Goal: Information Seeking & Learning: Learn about a topic

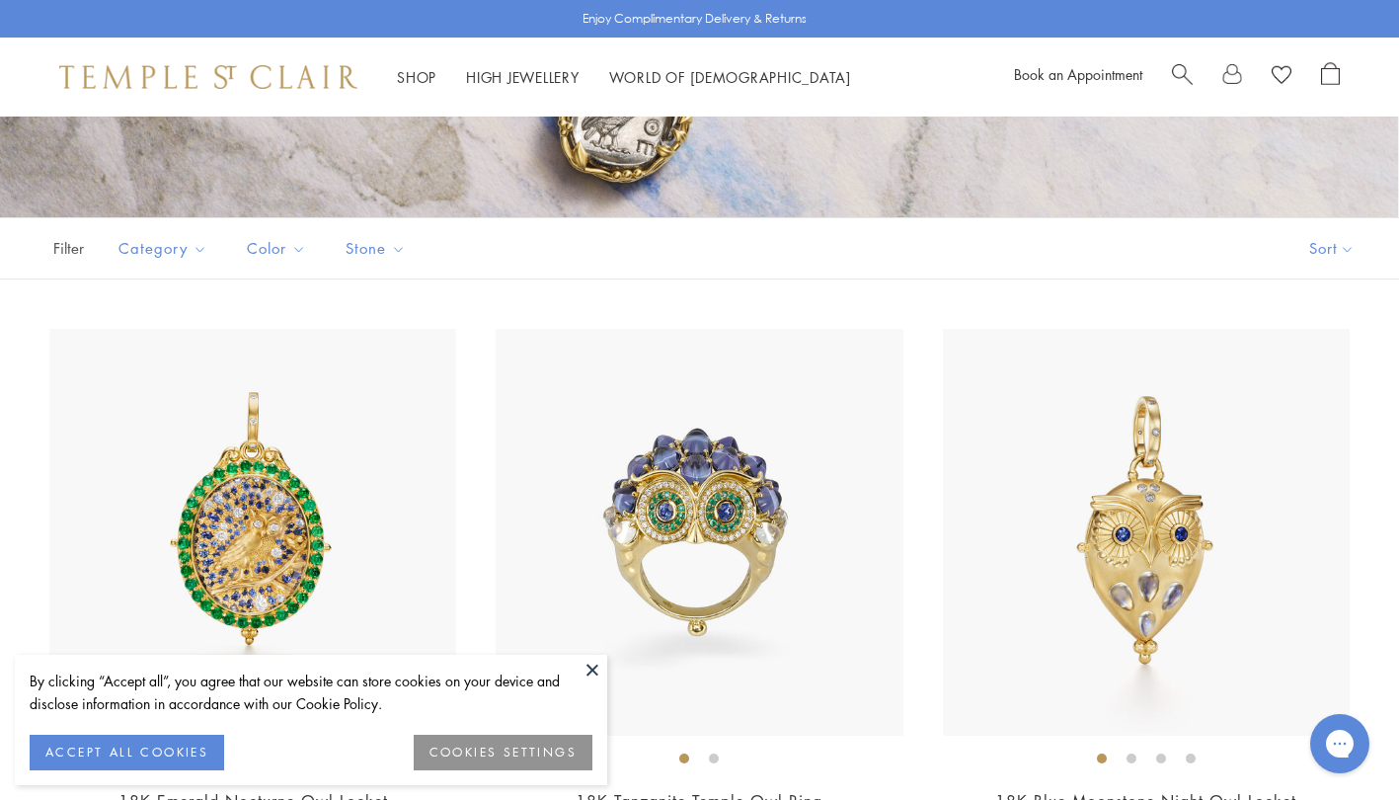
scroll to position [295, 0]
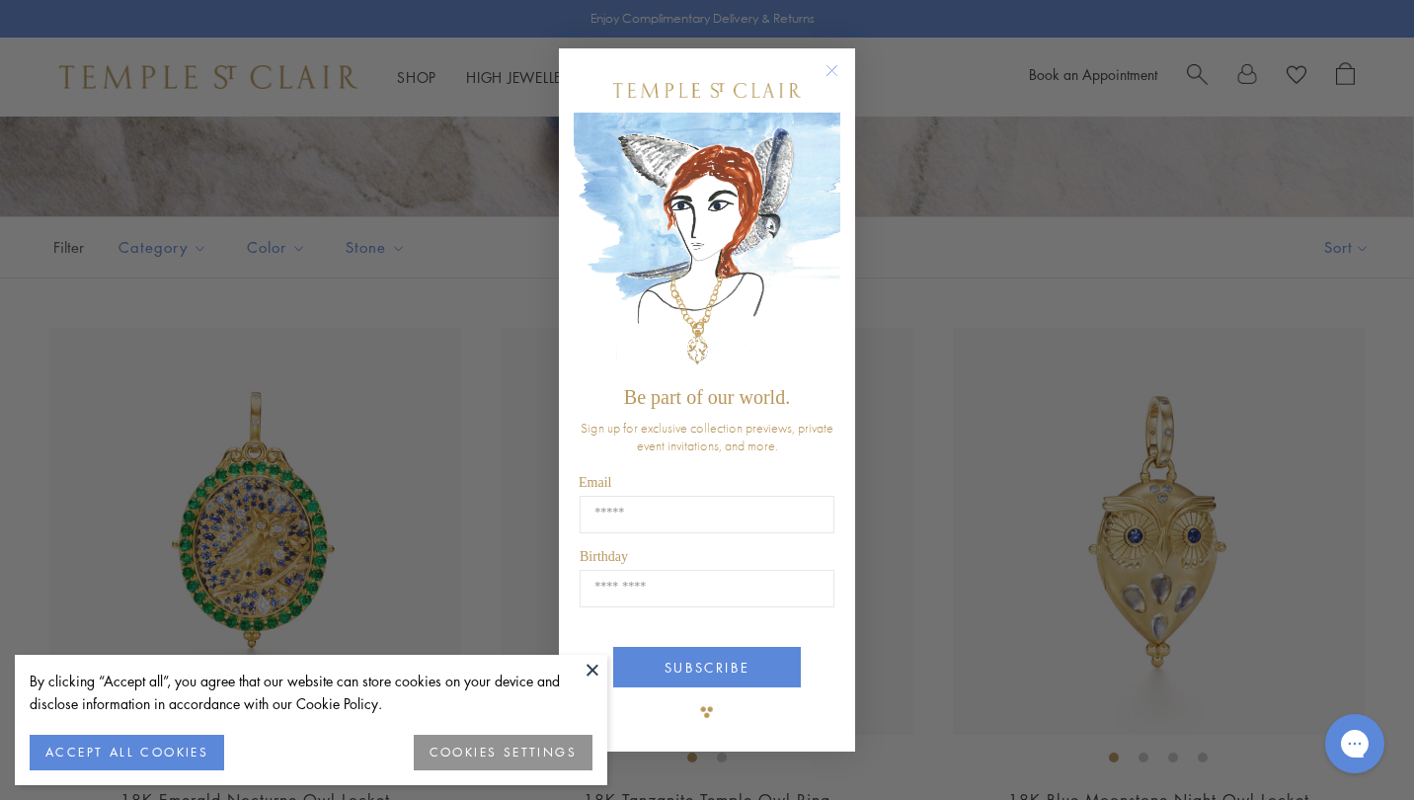
click at [829, 73] on circle "Close dialog" at bounding box center [832, 71] width 24 height 24
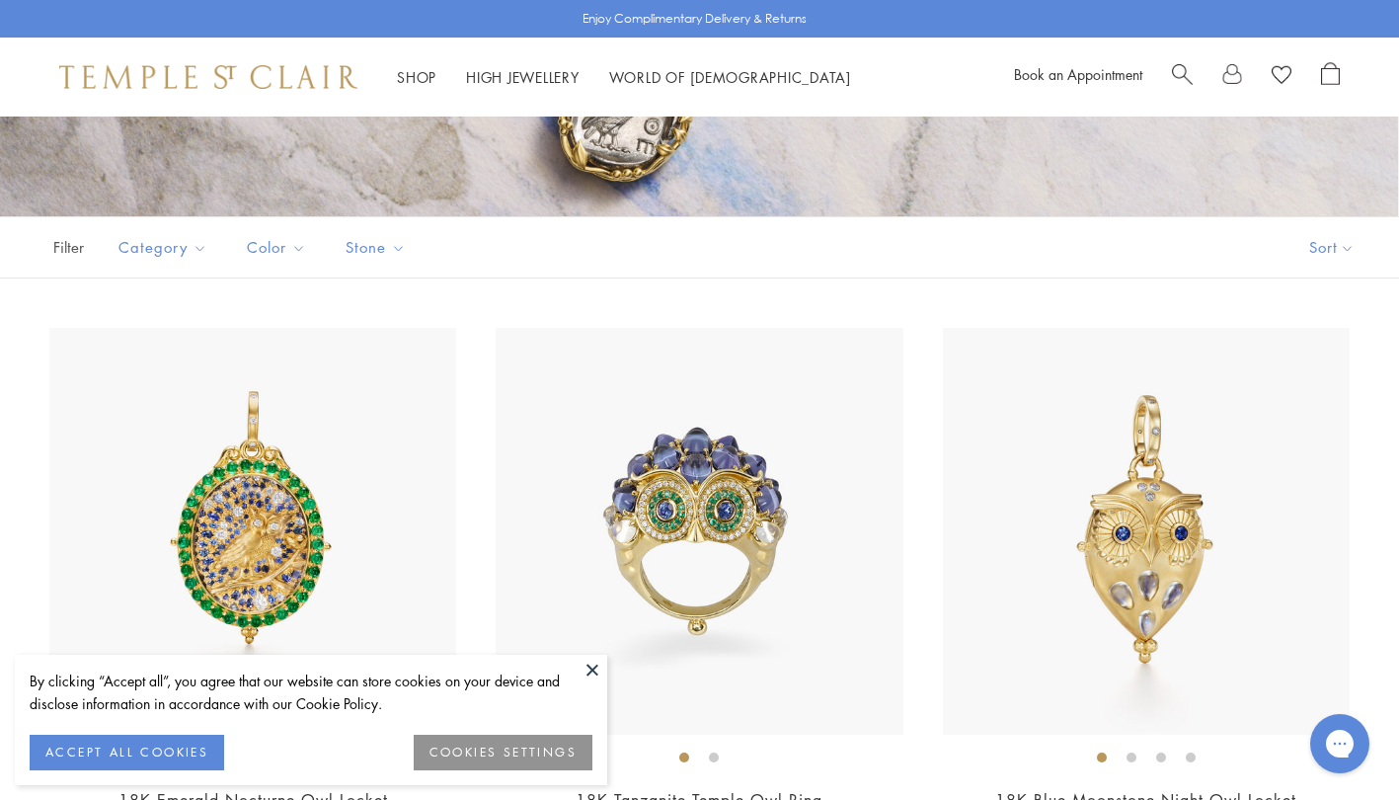
click at [131, 747] on button "ACCEPT ALL COOKIES" at bounding box center [127, 752] width 194 height 36
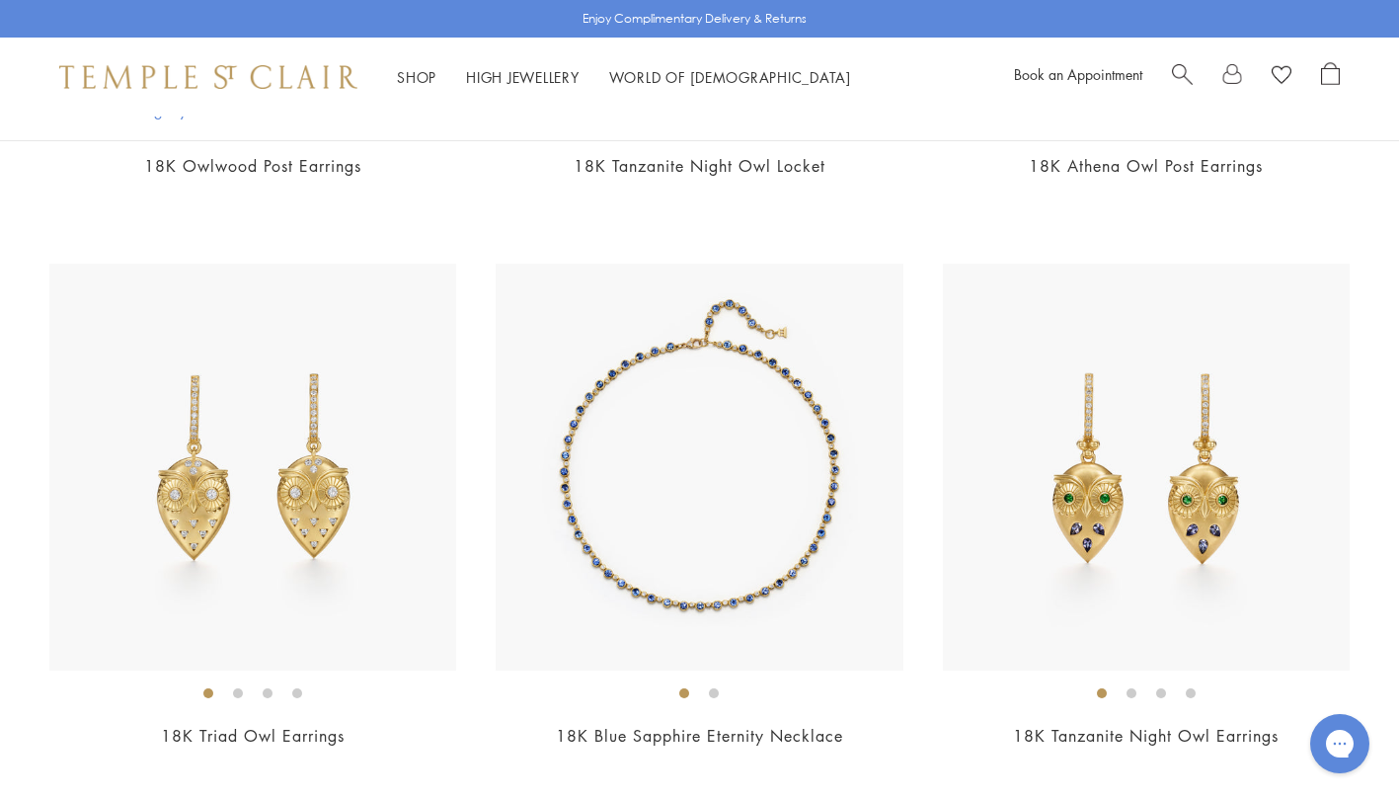
scroll to position [3228, 0]
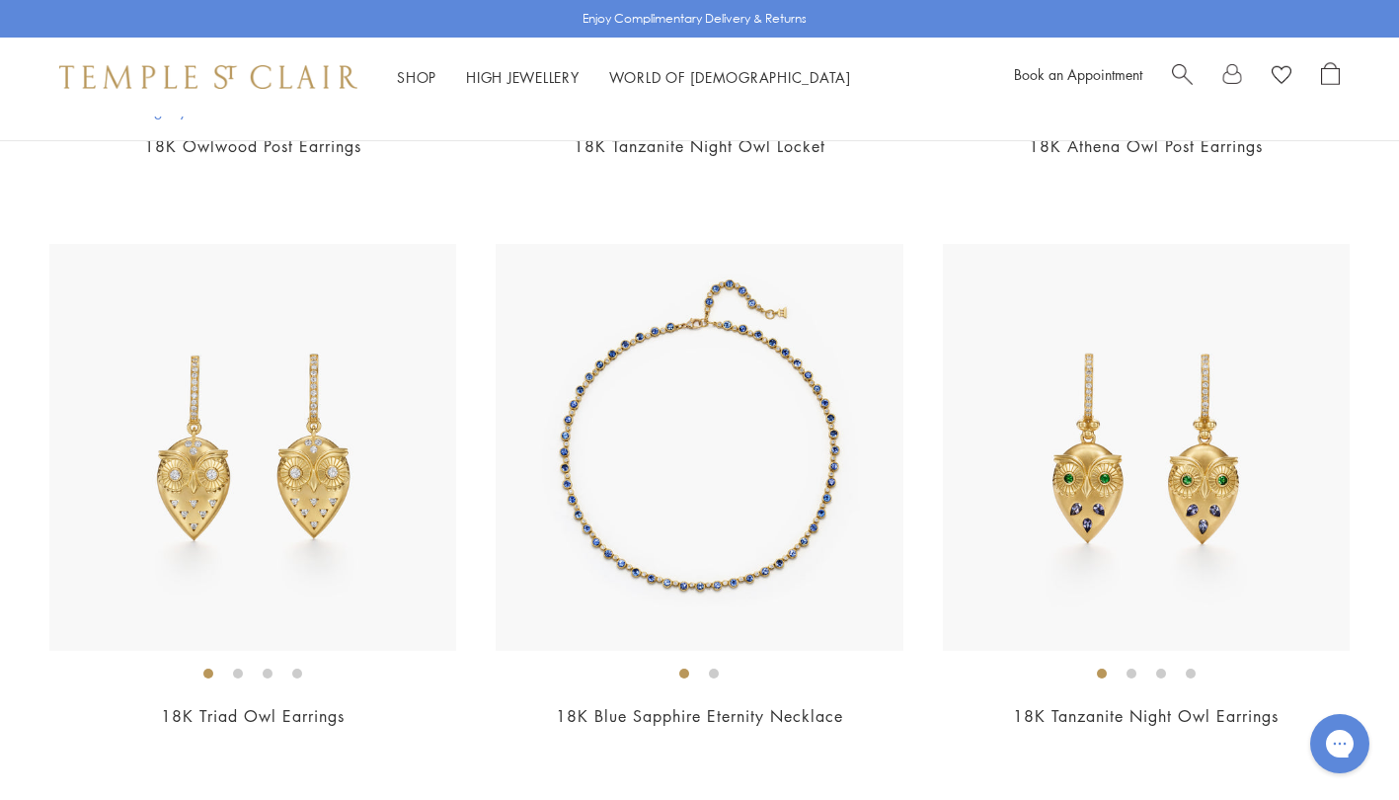
click at [682, 464] on img at bounding box center [699, 447] width 407 height 407
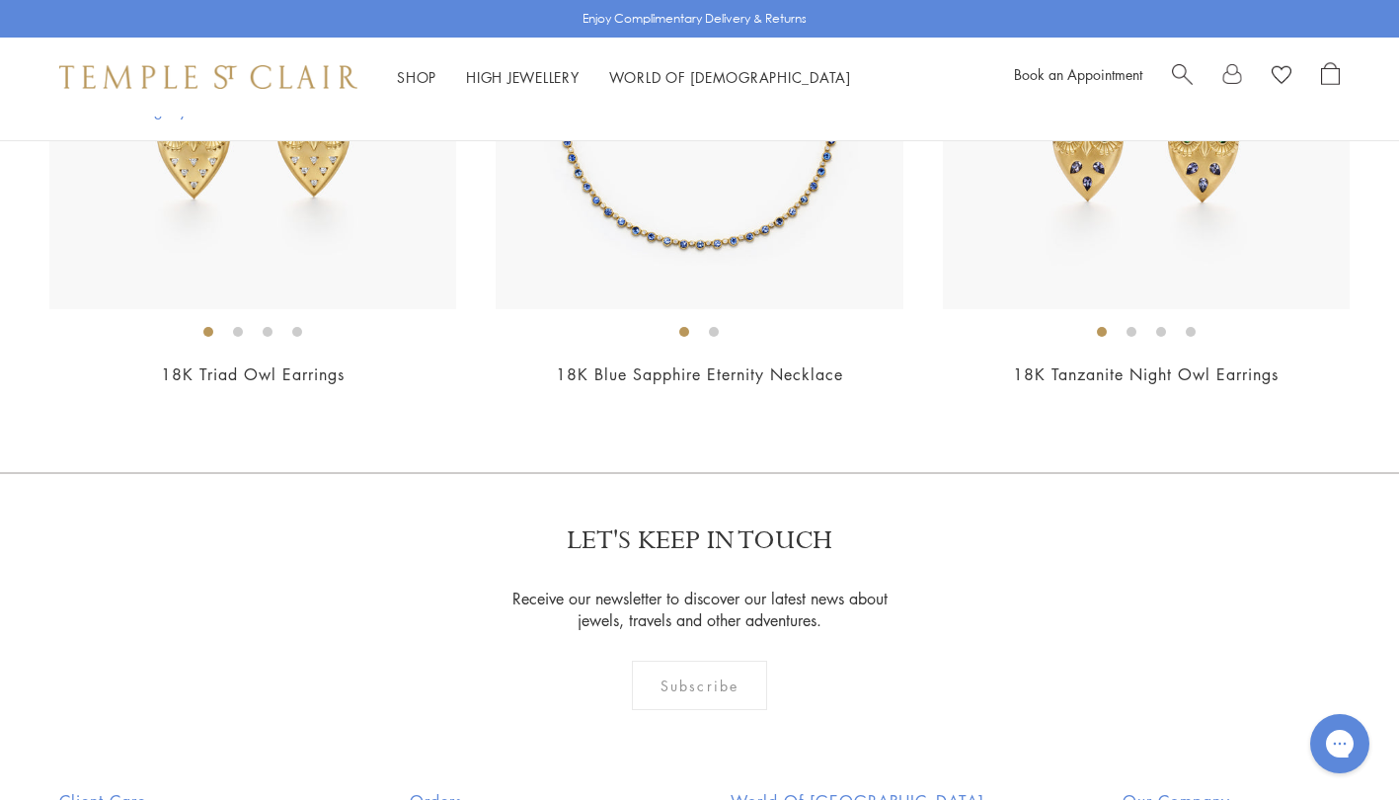
scroll to position [3571, 0]
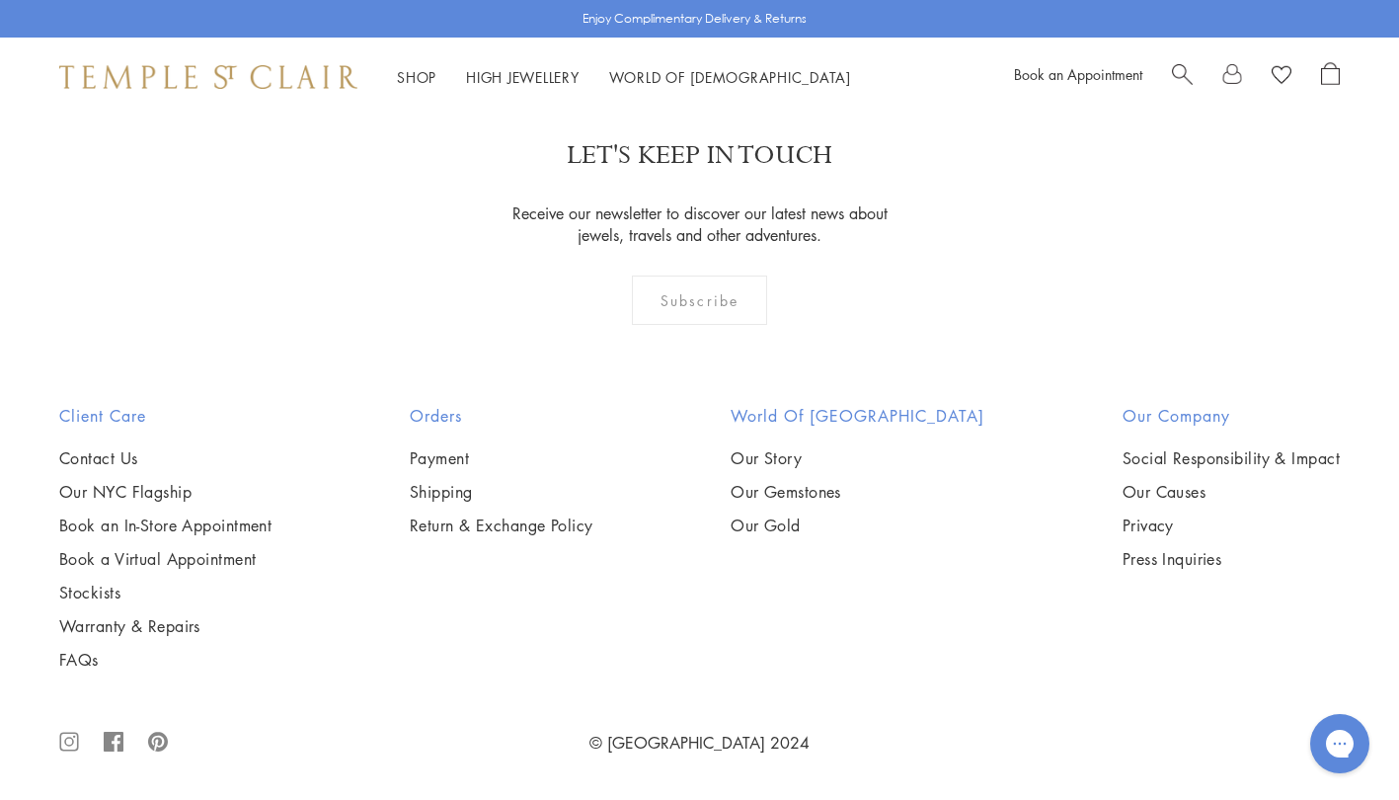
click at [102, 598] on link "Stockists" at bounding box center [165, 592] width 212 height 22
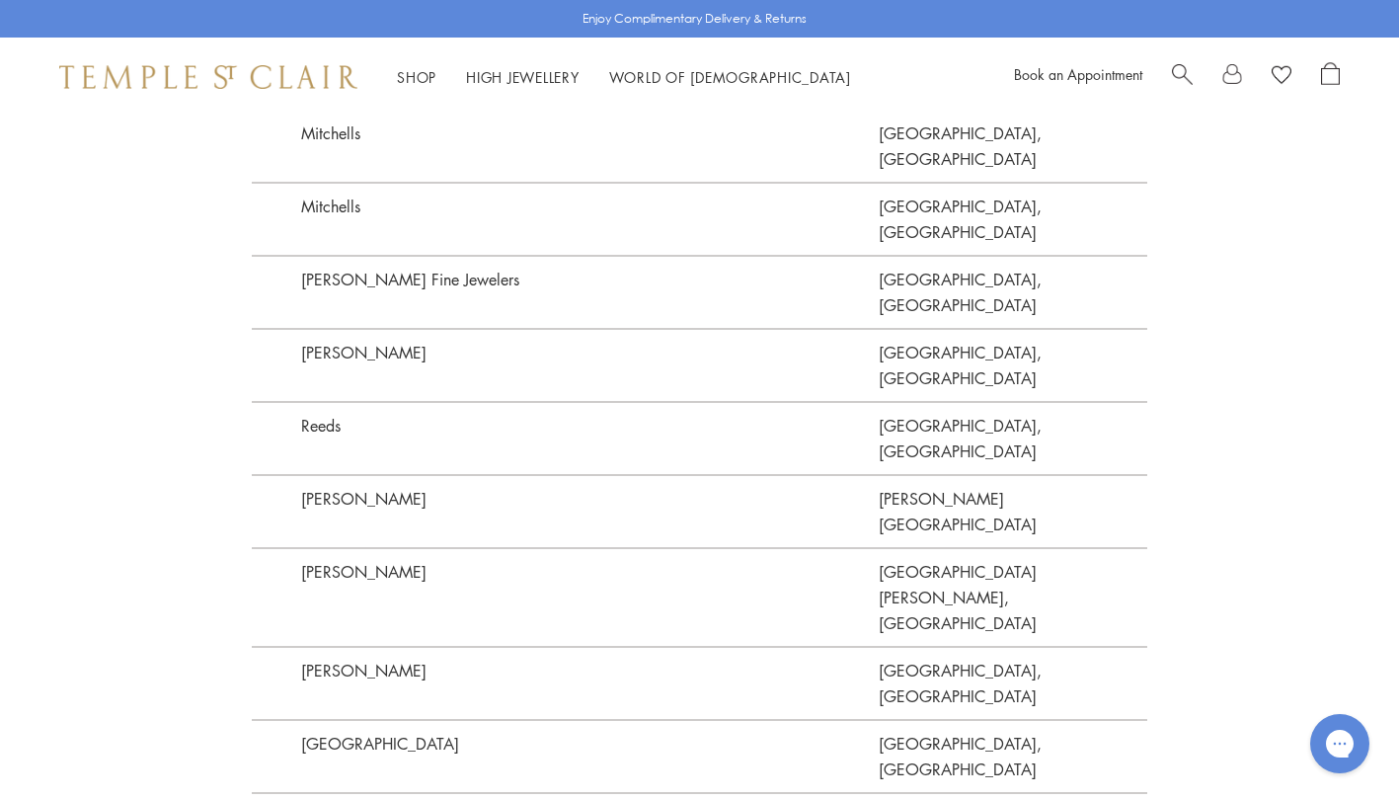
scroll to position [5459, 0]
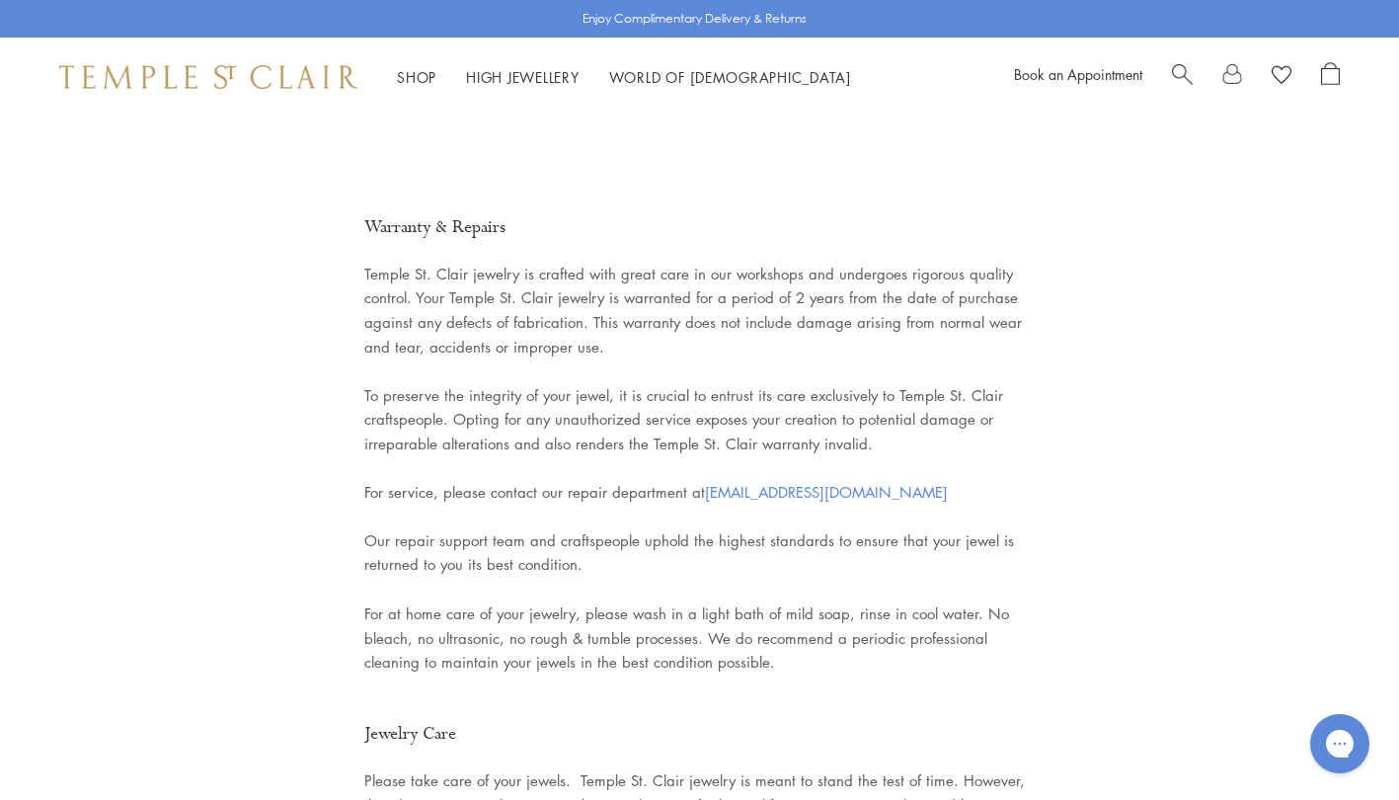
drag, startPoint x: 0, startPoint y: 0, endPoint x: 345, endPoint y: 634, distance: 721.3
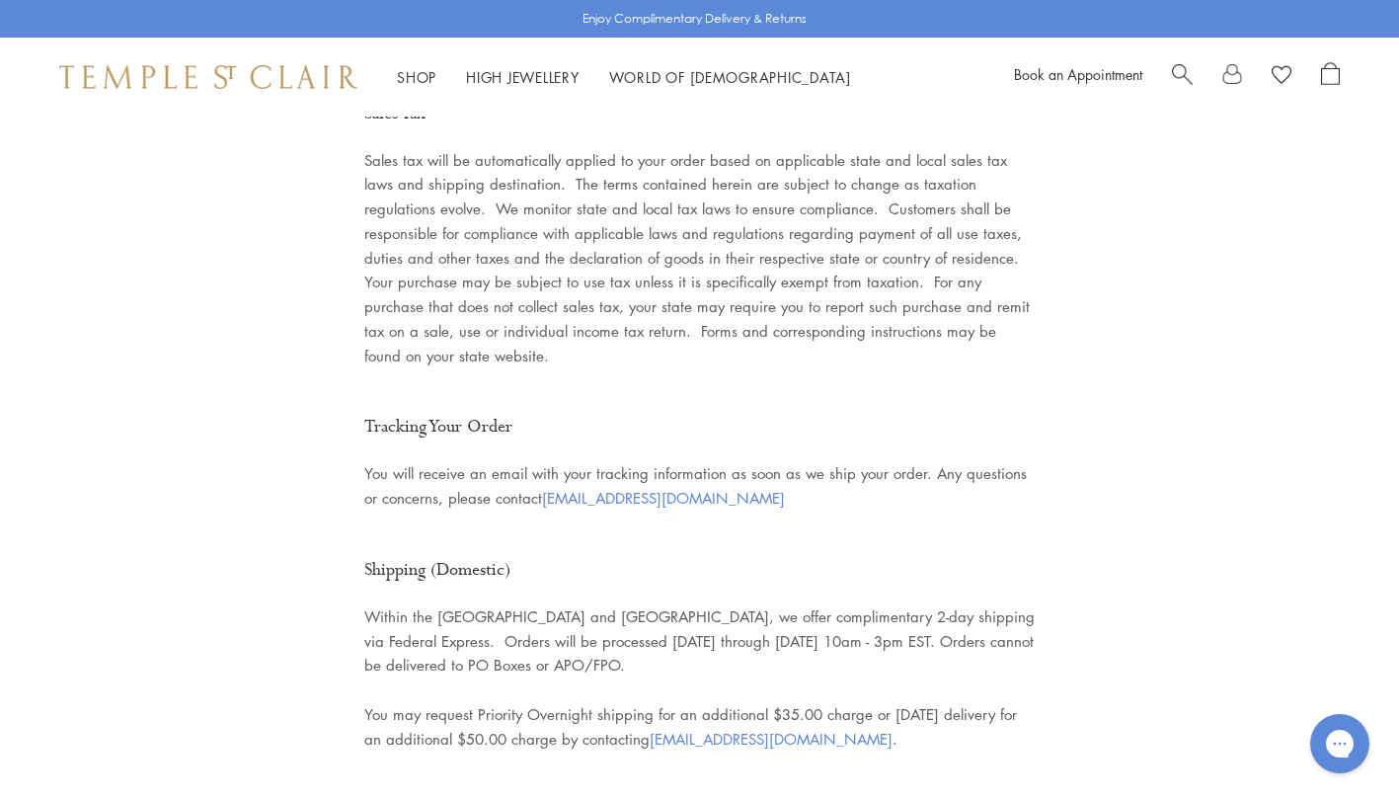
scroll to position [2456, 0]
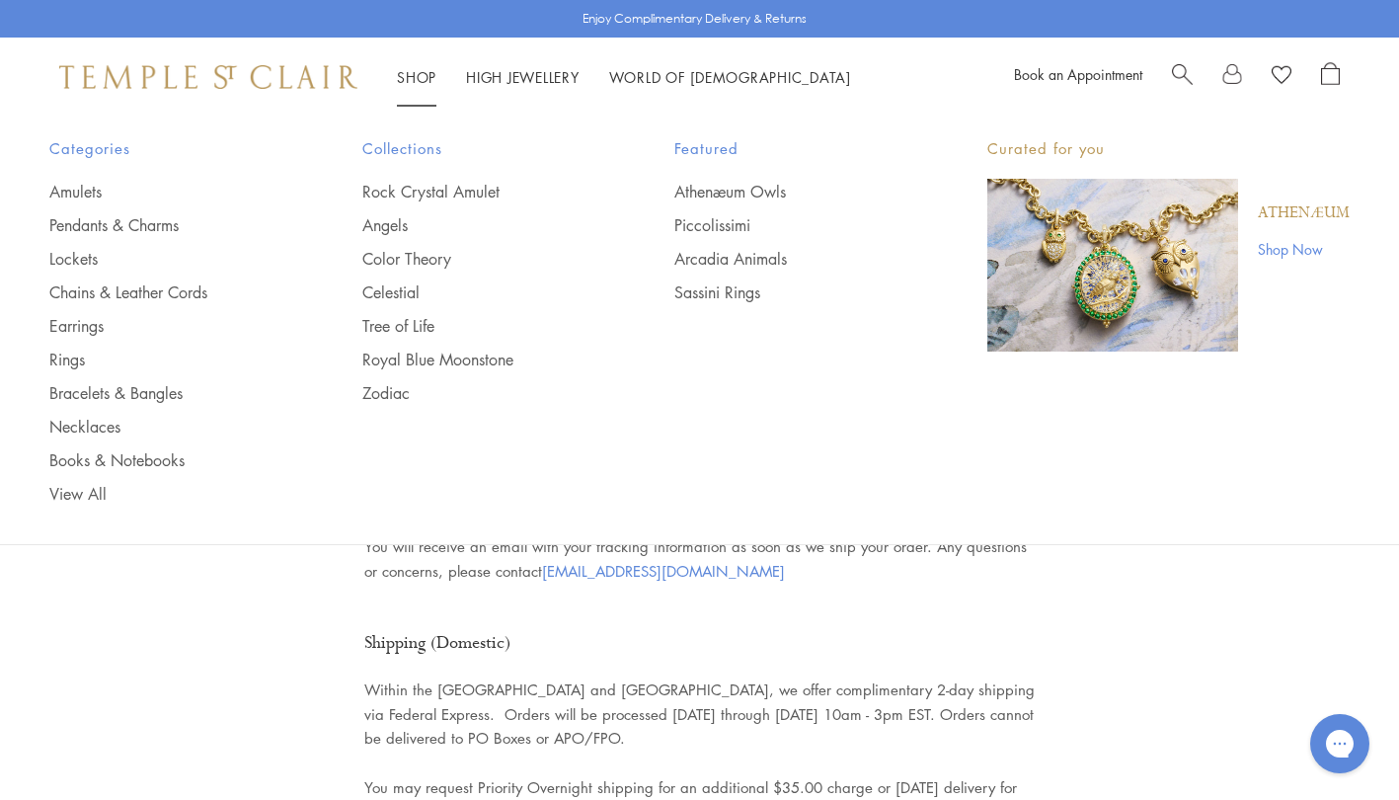
click at [90, 188] on link "Amulets" at bounding box center [166, 192] width 234 height 22
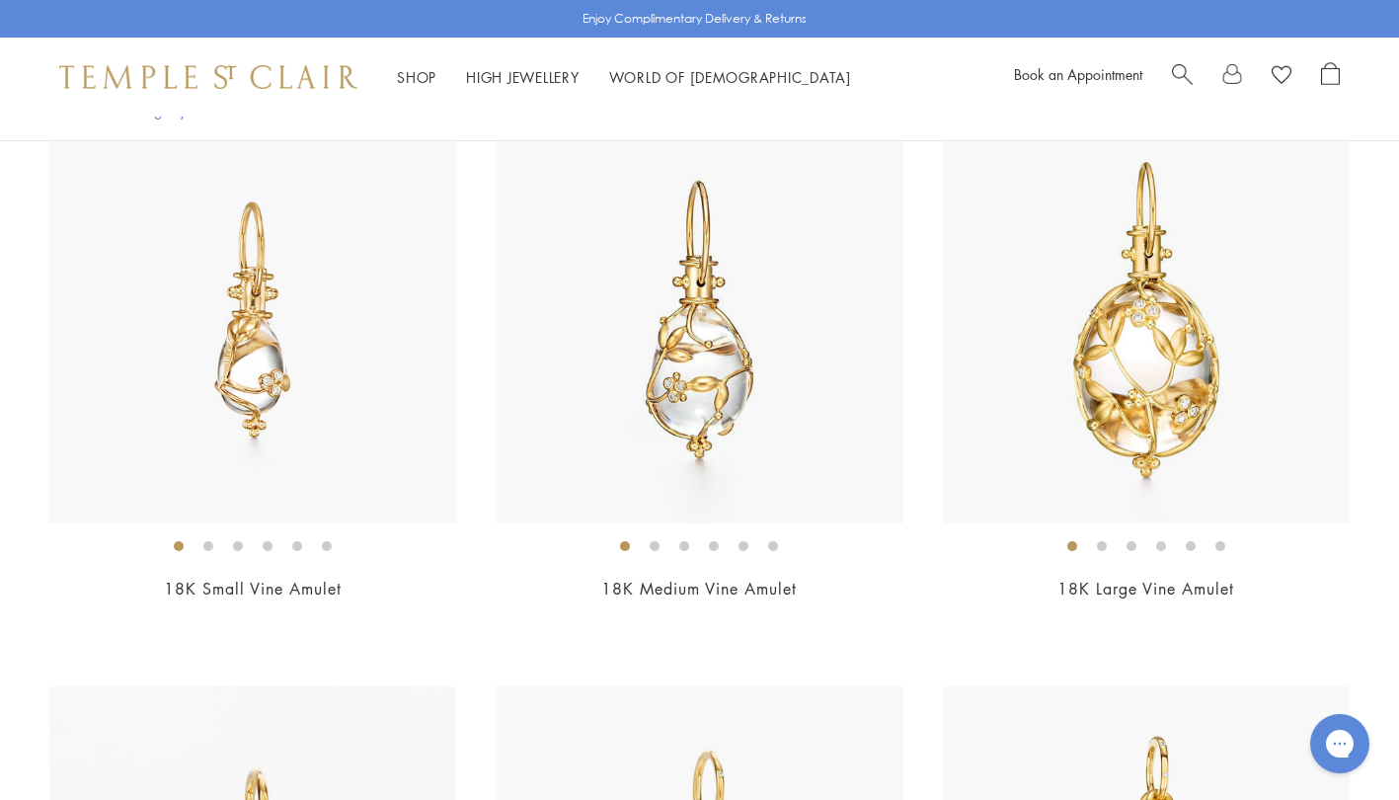
scroll to position [816, 0]
drag, startPoint x: 805, startPoint y: 586, endPoint x: 603, endPoint y: 587, distance: 201.4
click at [603, 587] on h2 "18K Medium Vine Amulet" at bounding box center [699, 587] width 407 height 23
copy link "18K Medium Vine Amulet"
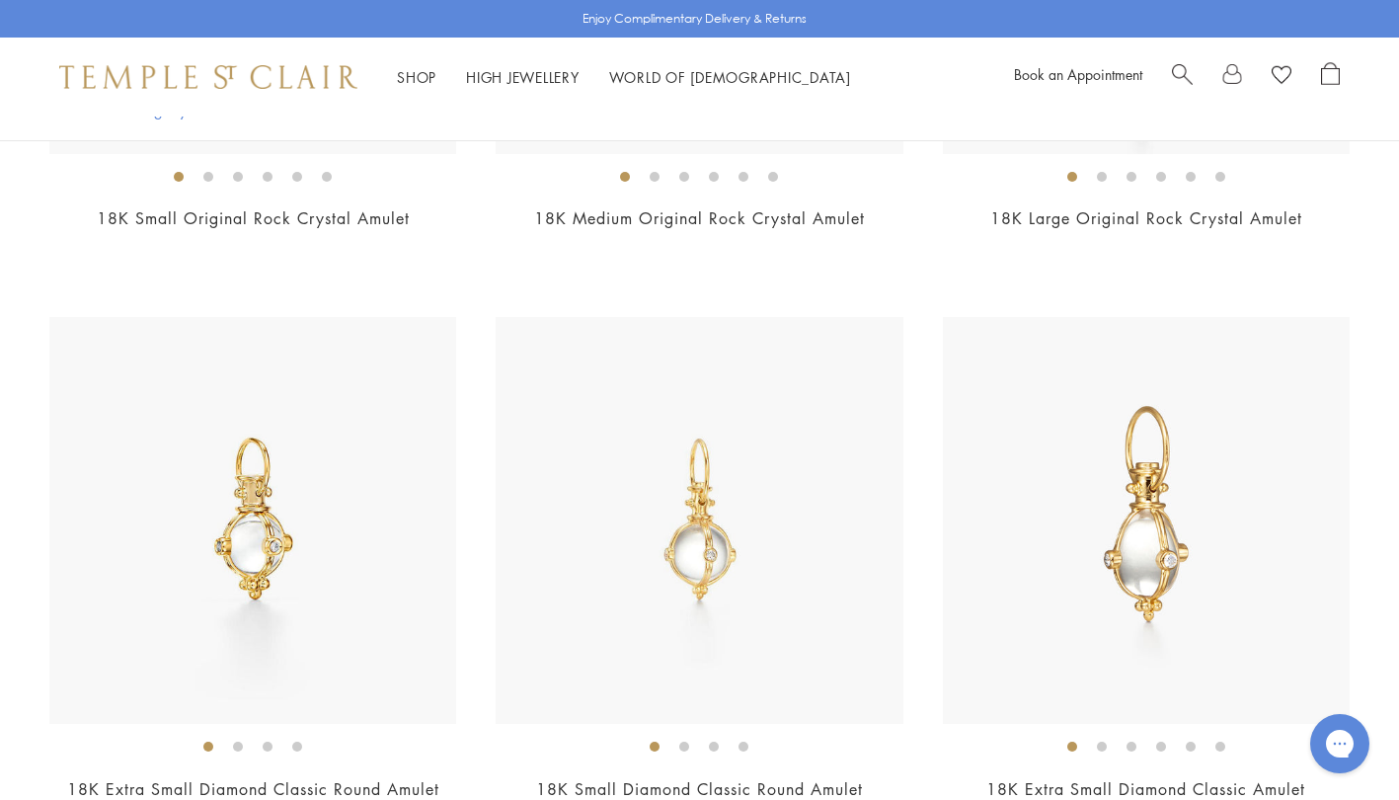
scroll to position [4047, 0]
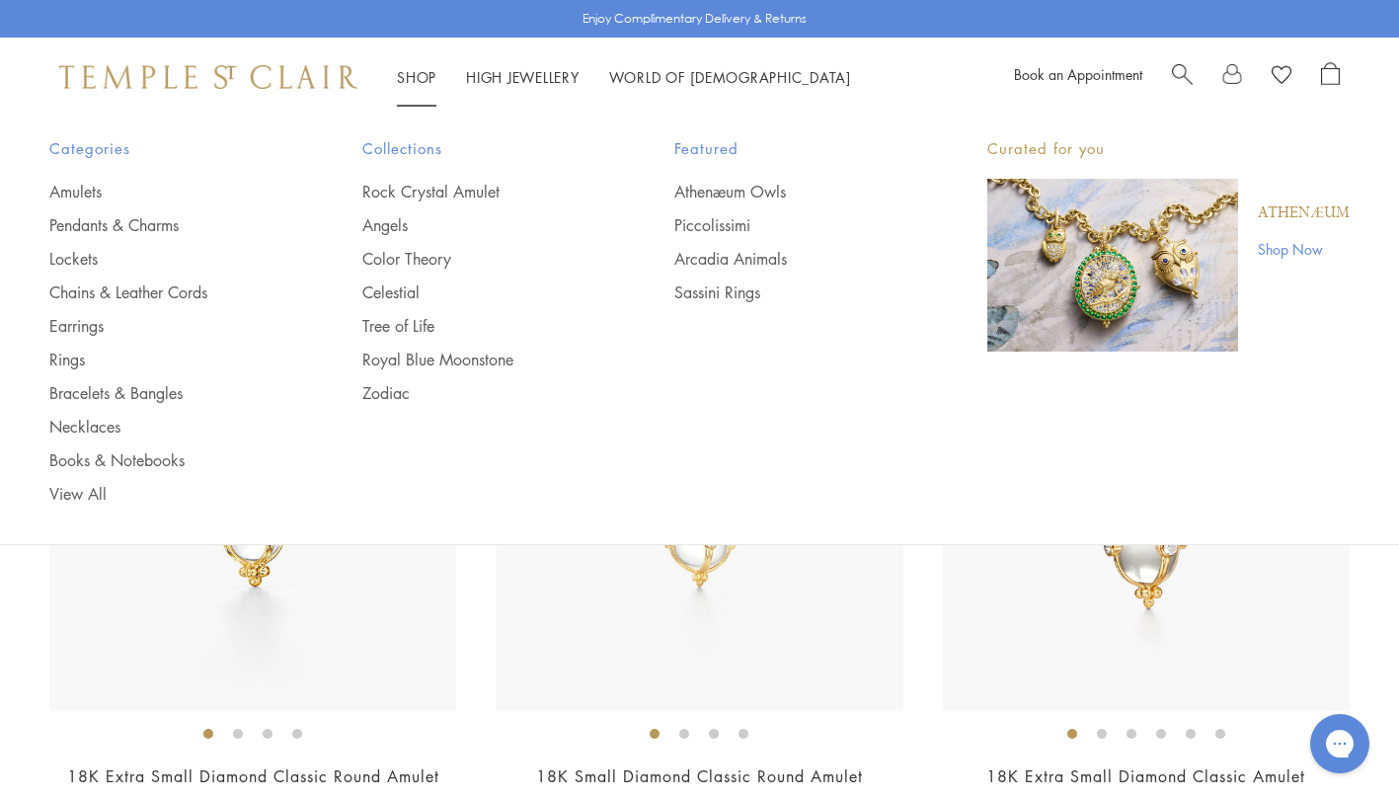
click at [94, 220] on link "Pendants & Charms" at bounding box center [166, 225] width 234 height 22
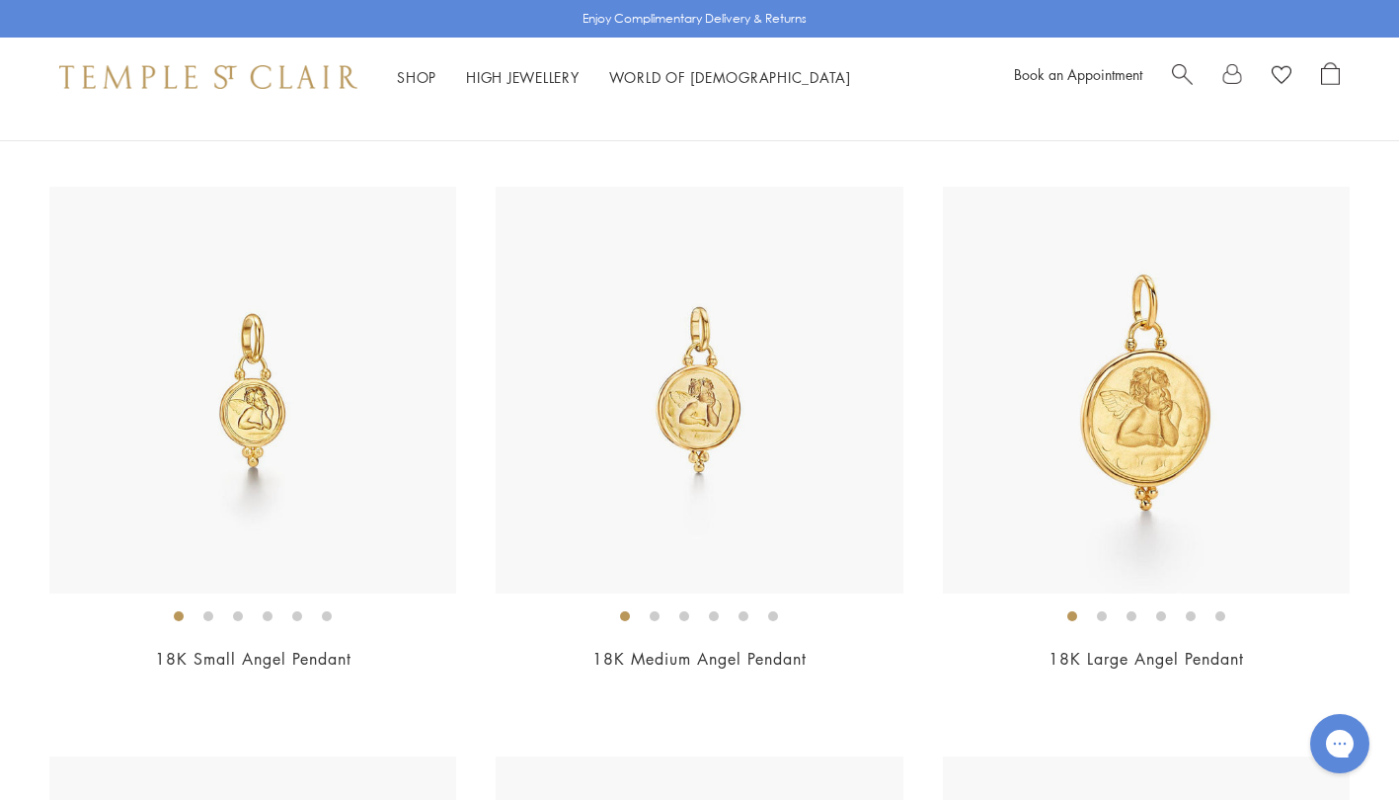
scroll to position [2456, 0]
drag, startPoint x: 1258, startPoint y: 654, endPoint x: 1047, endPoint y: 661, distance: 210.4
click at [1047, 661] on h2 "18K Large Angel Pendant" at bounding box center [1146, 658] width 407 height 23
copy link "18K Large Angel Pendant"
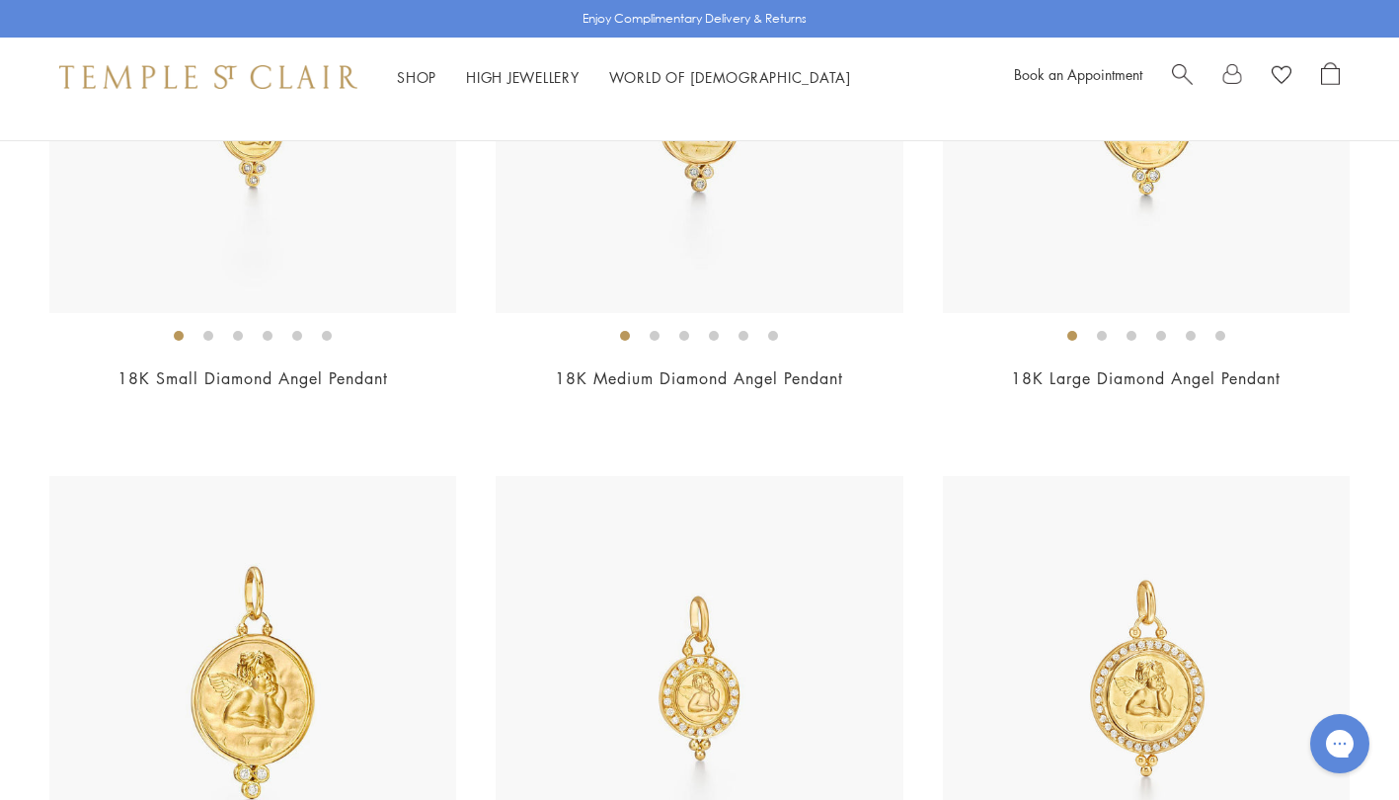
scroll to position [3306, 0]
click at [997, 265] on img at bounding box center [1146, 108] width 407 height 407
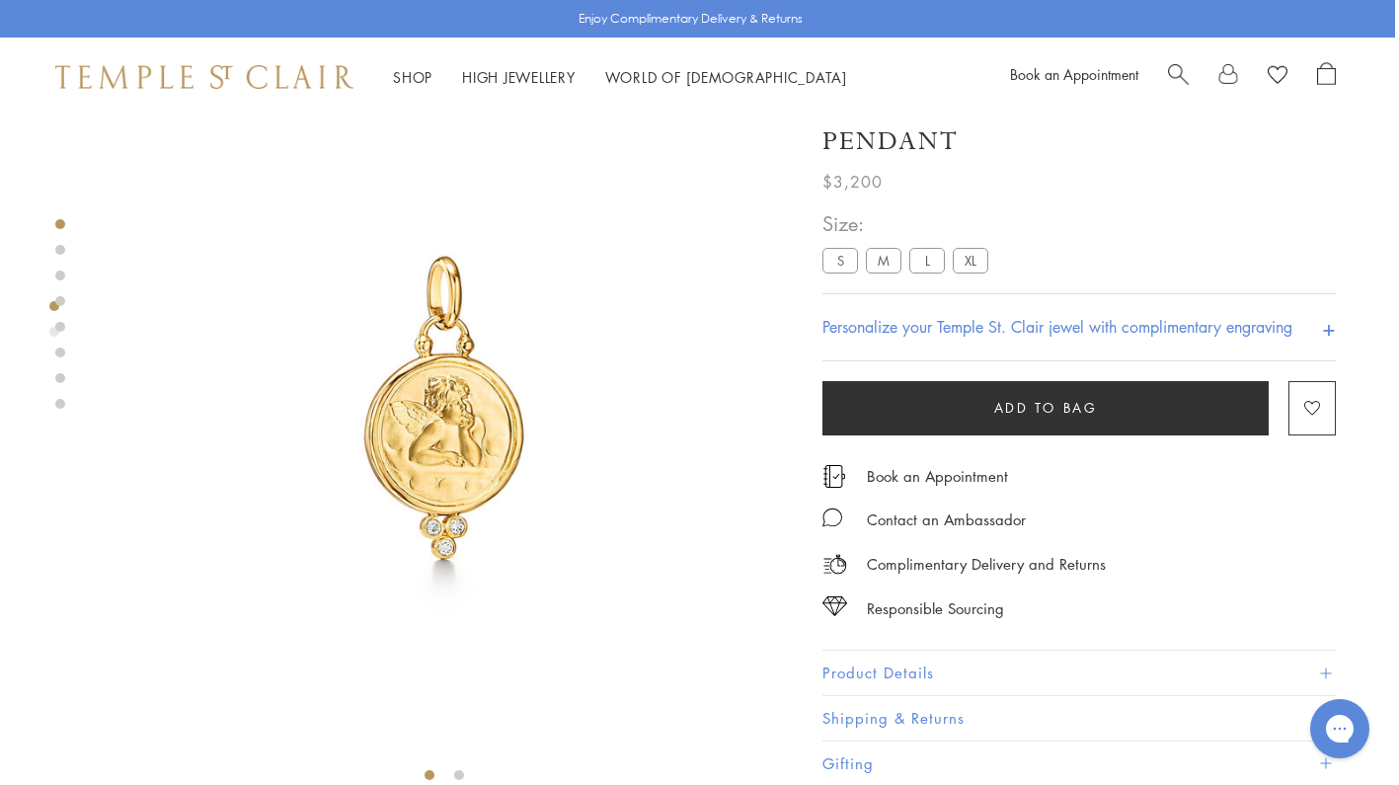
scroll to position [0, 4]
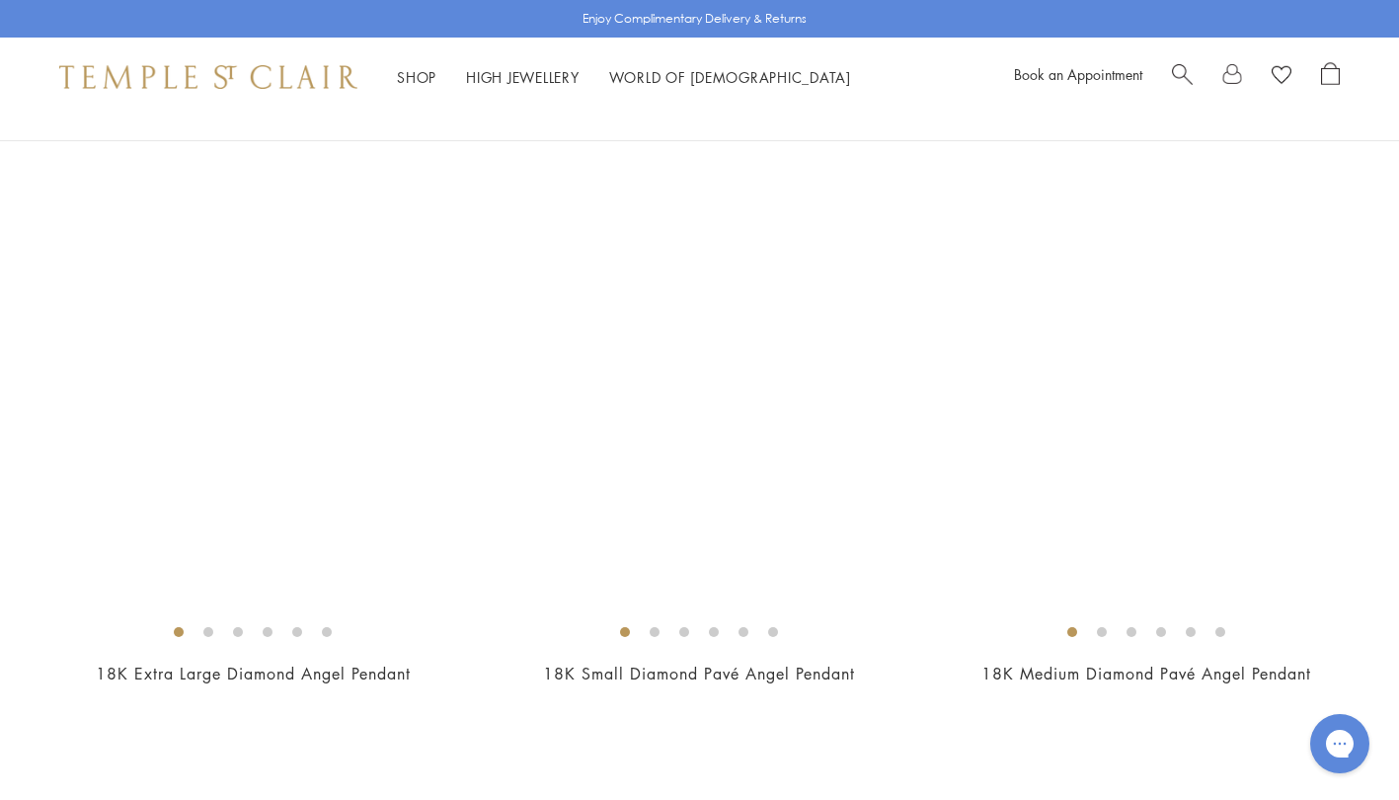
scroll to position [3580, 0]
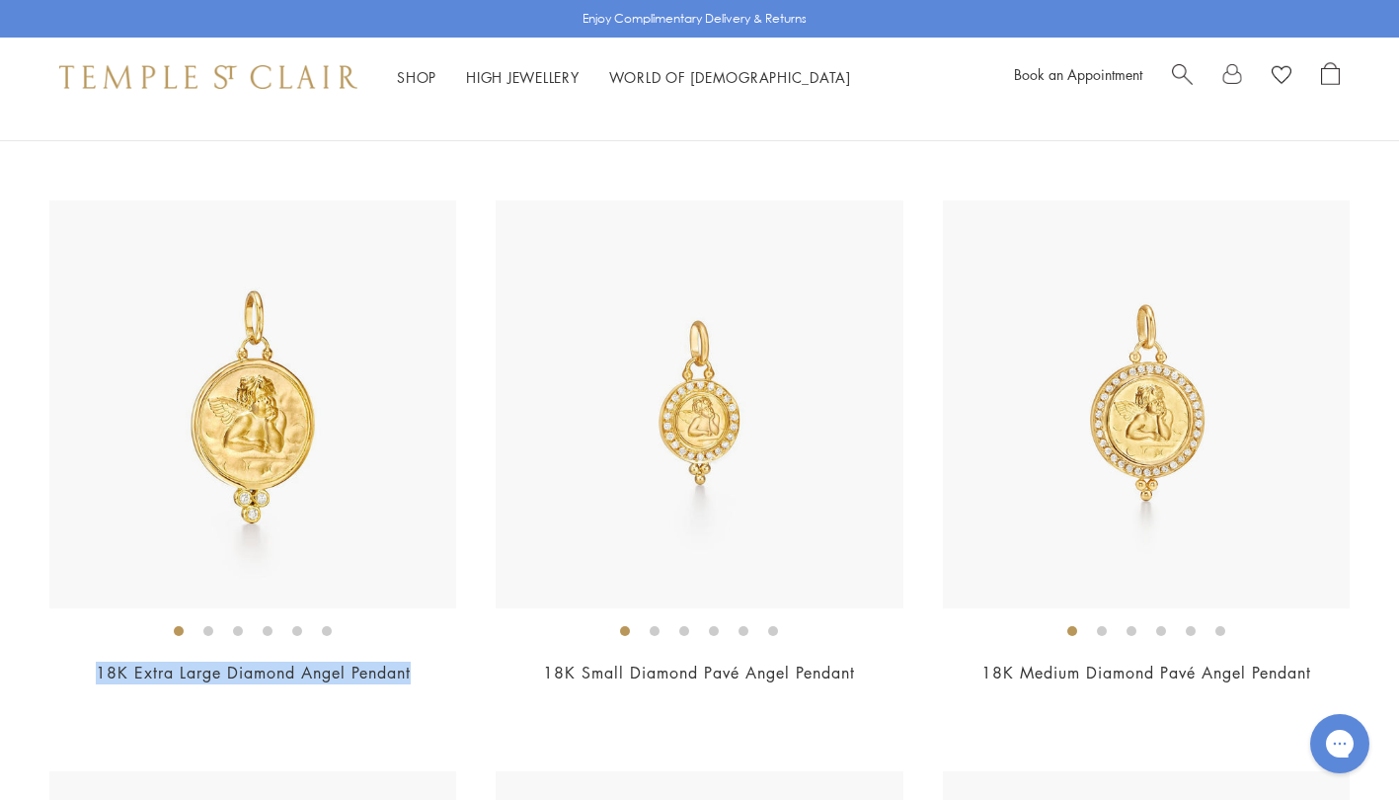
drag, startPoint x: 423, startPoint y: 670, endPoint x: 84, endPoint y: 678, distance: 339.7
click at [84, 678] on h2 "18K Extra Large Diamond Angel Pendant" at bounding box center [252, 672] width 407 height 23
copy link "18K Extra Large Diamond Angel Pendant"
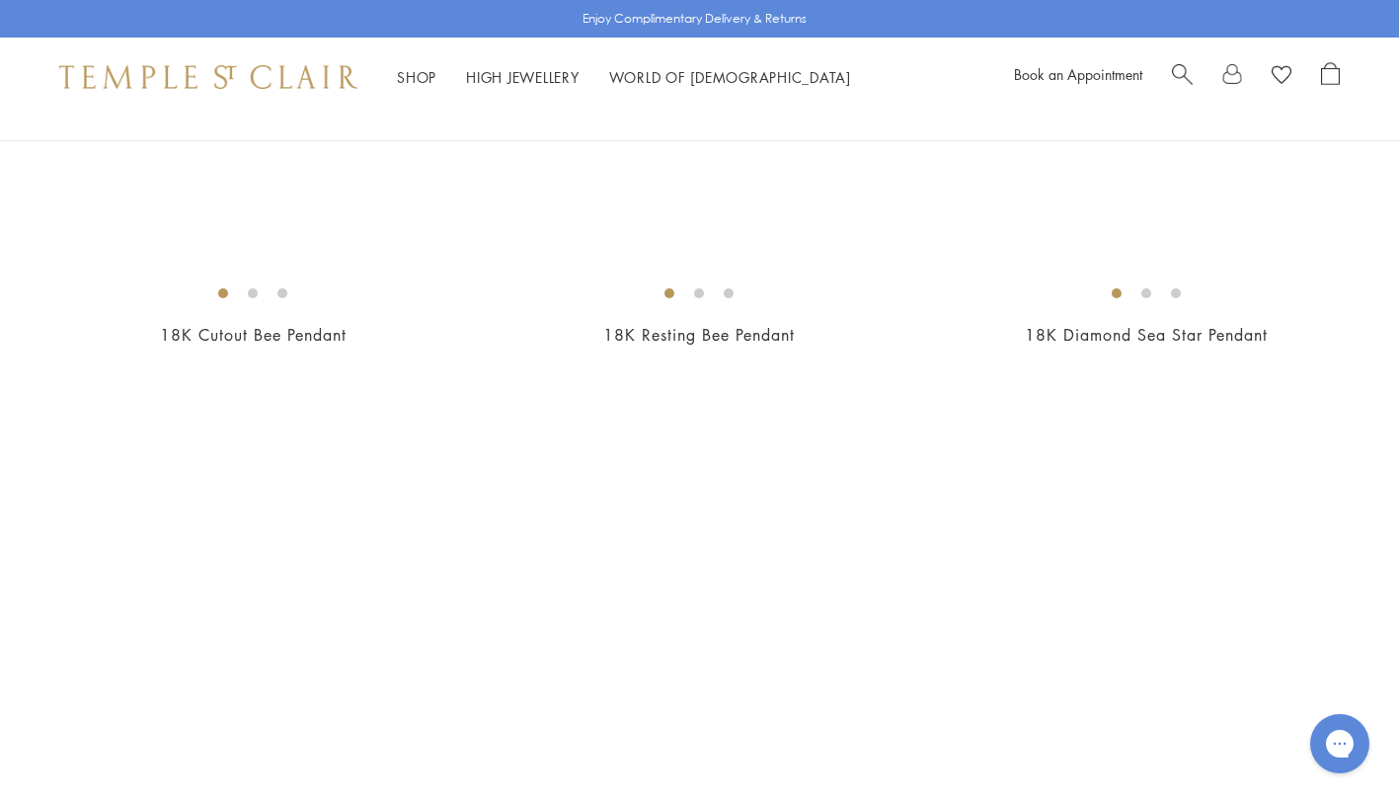
scroll to position [10755, 0]
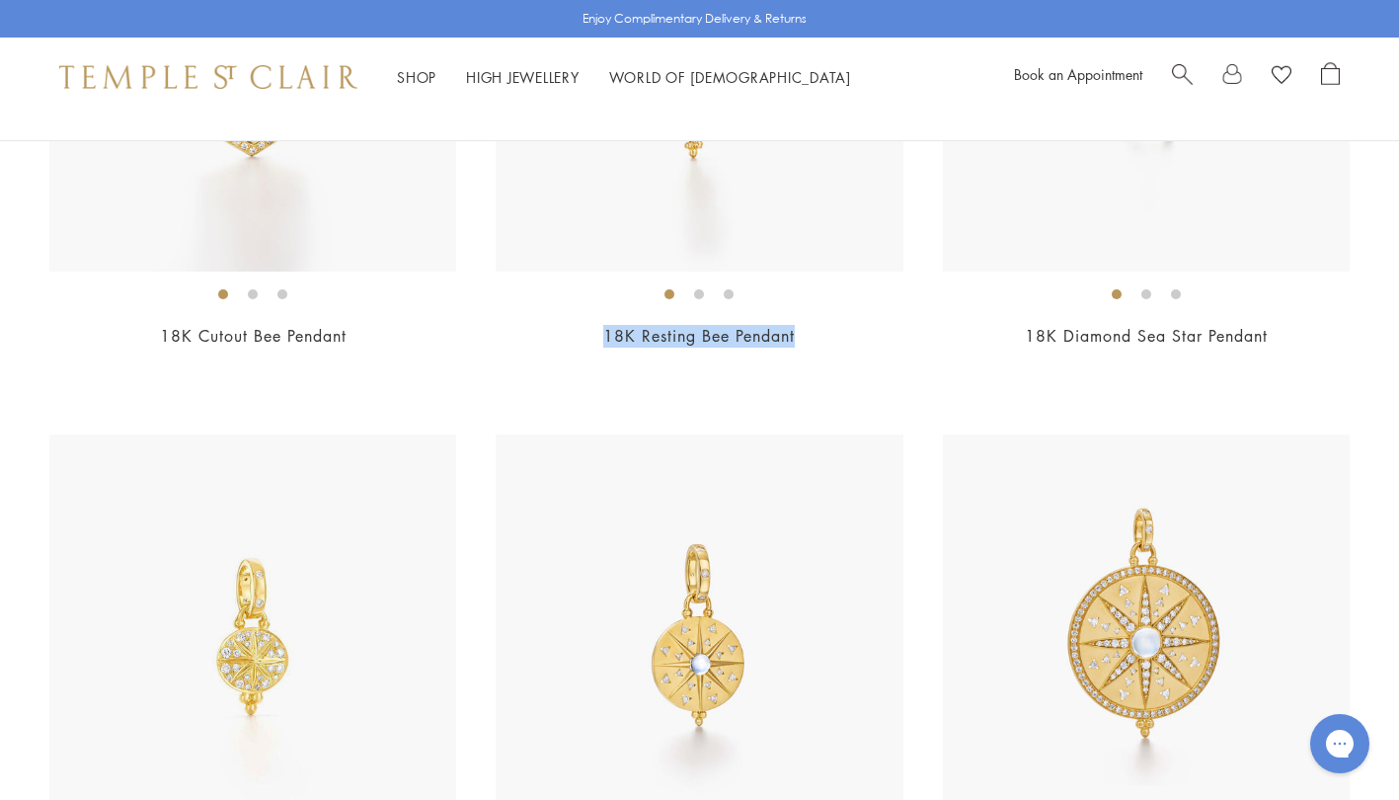
drag, startPoint x: 819, startPoint y: 333, endPoint x: 580, endPoint y: 340, distance: 239.0
click at [580, 340] on h2 "18K Resting Bee Pendant" at bounding box center [699, 336] width 407 height 23
copy link "18K Resting Bee Pendant"
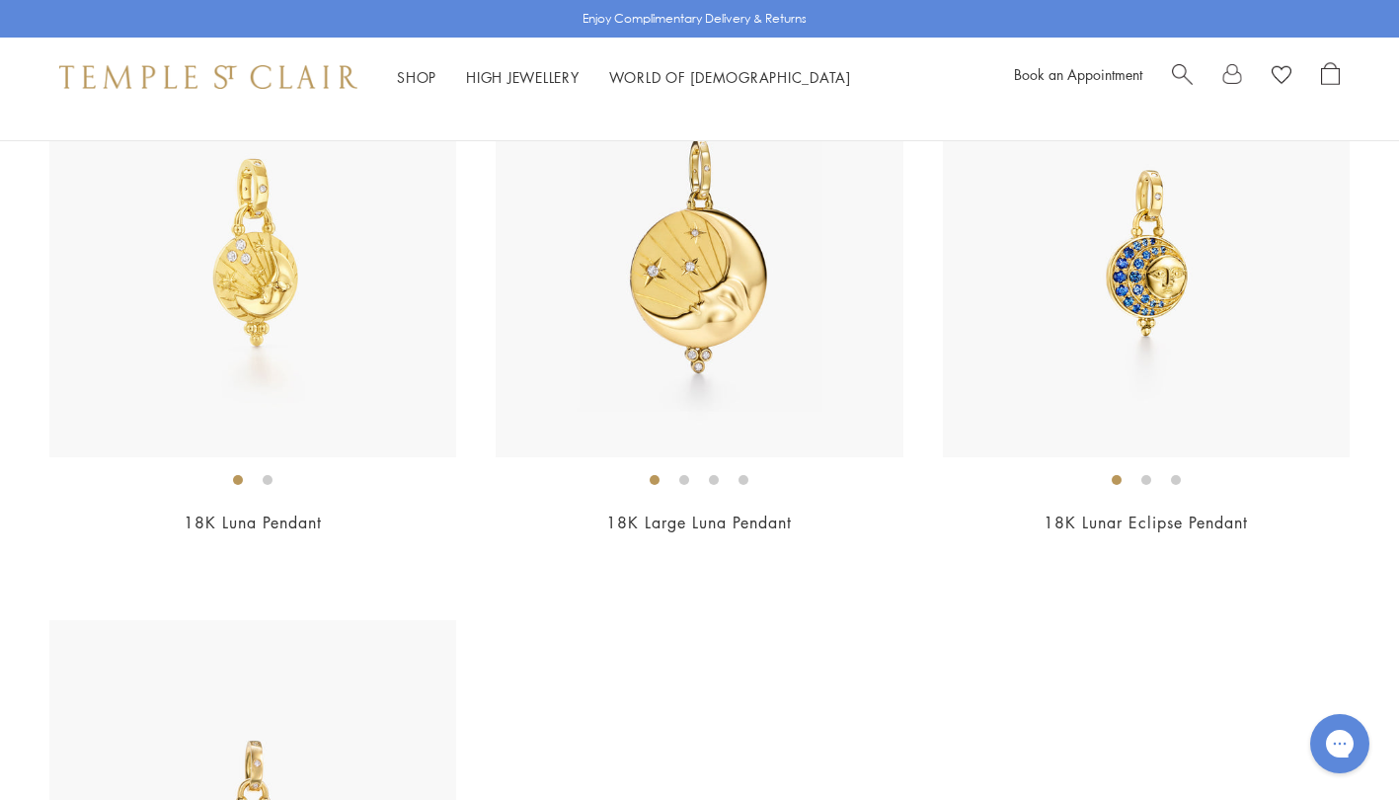
scroll to position [11710, 0]
drag, startPoint x: 346, startPoint y: 530, endPoint x: 170, endPoint y: 526, distance: 176.7
click at [170, 526] on h2 "18K Luna Pendant" at bounding box center [252, 521] width 407 height 23
copy link "18K Luna Pendant"
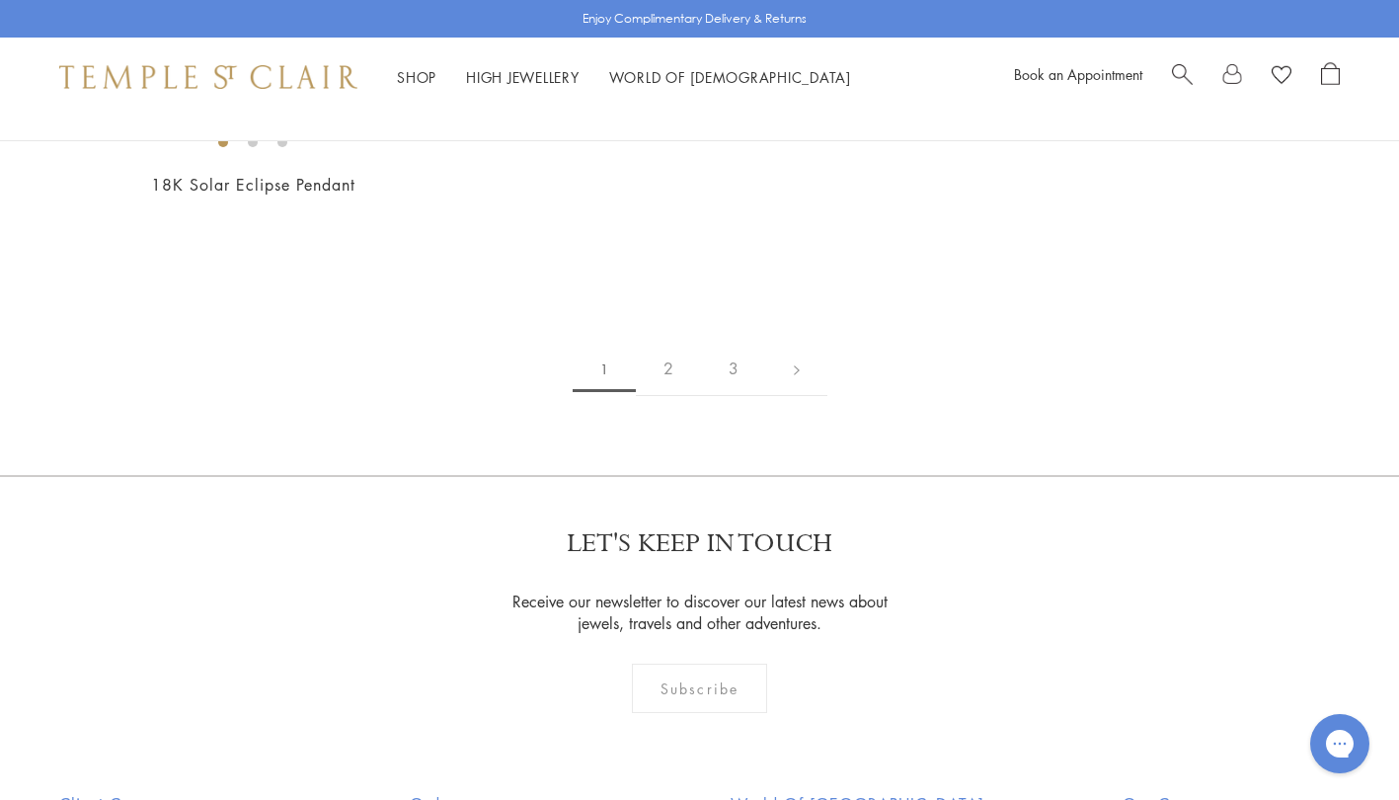
scroll to position [12617, 0]
click at [667, 376] on link "2" at bounding box center [668, 368] width 65 height 54
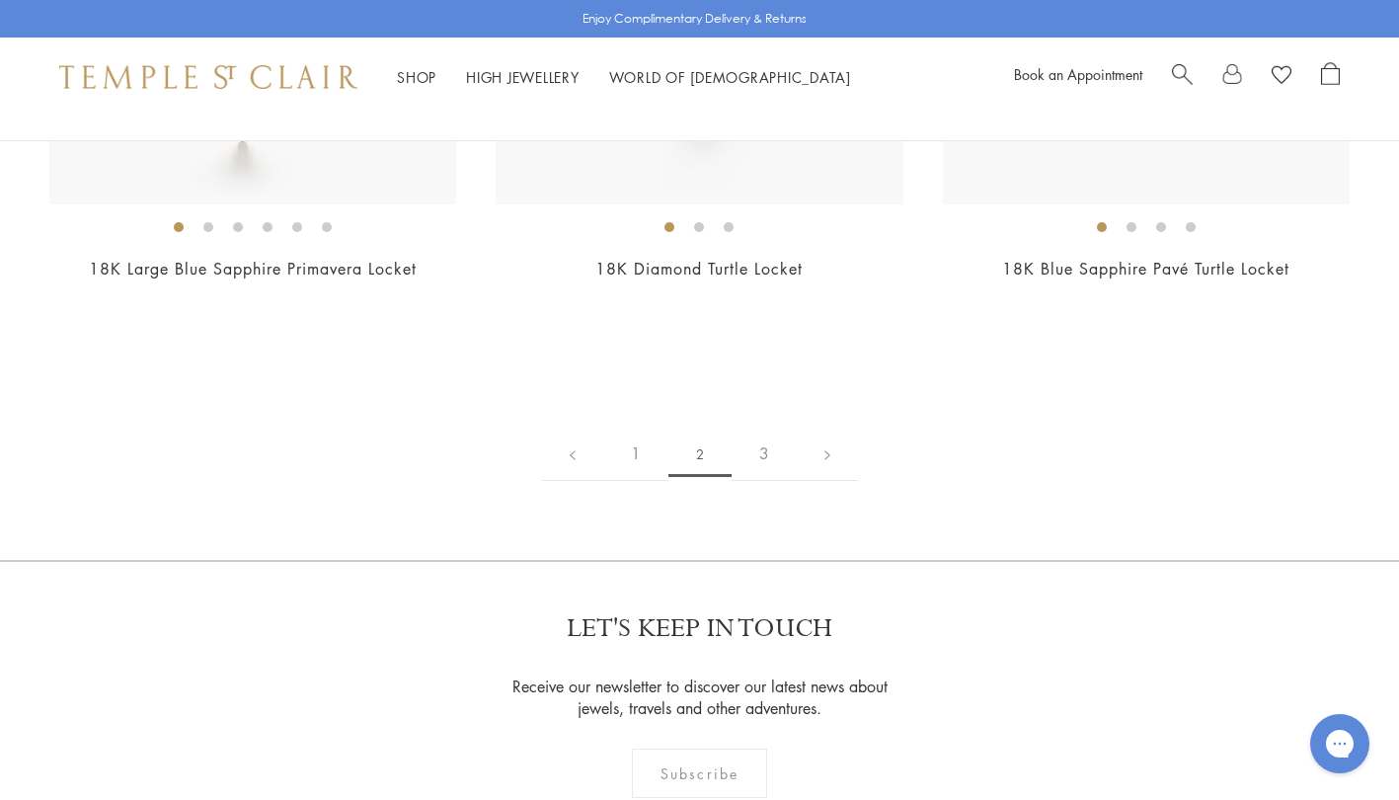
scroll to position [10831, 0]
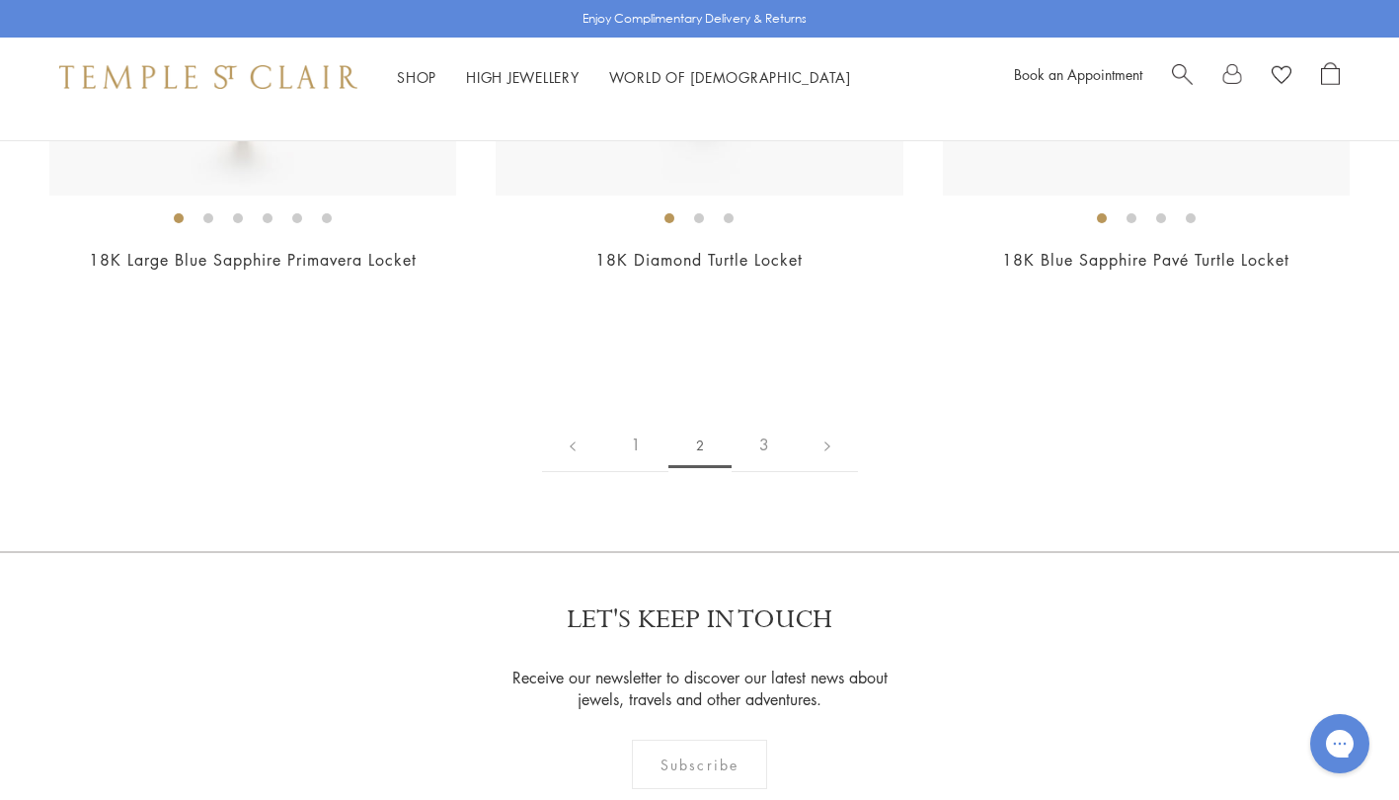
click at [768, 447] on link "3" at bounding box center [763, 445] width 65 height 54
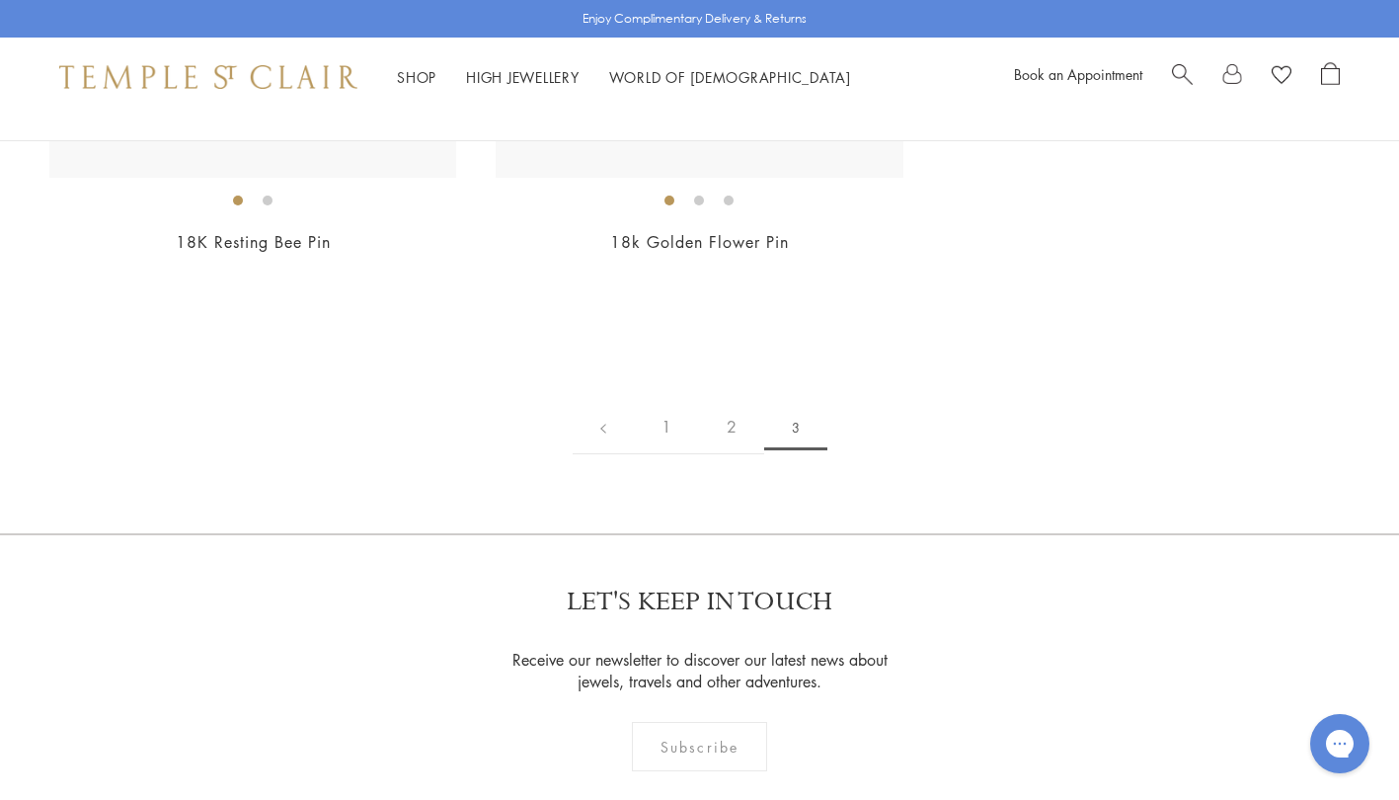
scroll to position [1735, 0]
click at [661, 423] on link "1" at bounding box center [666, 423] width 65 height 54
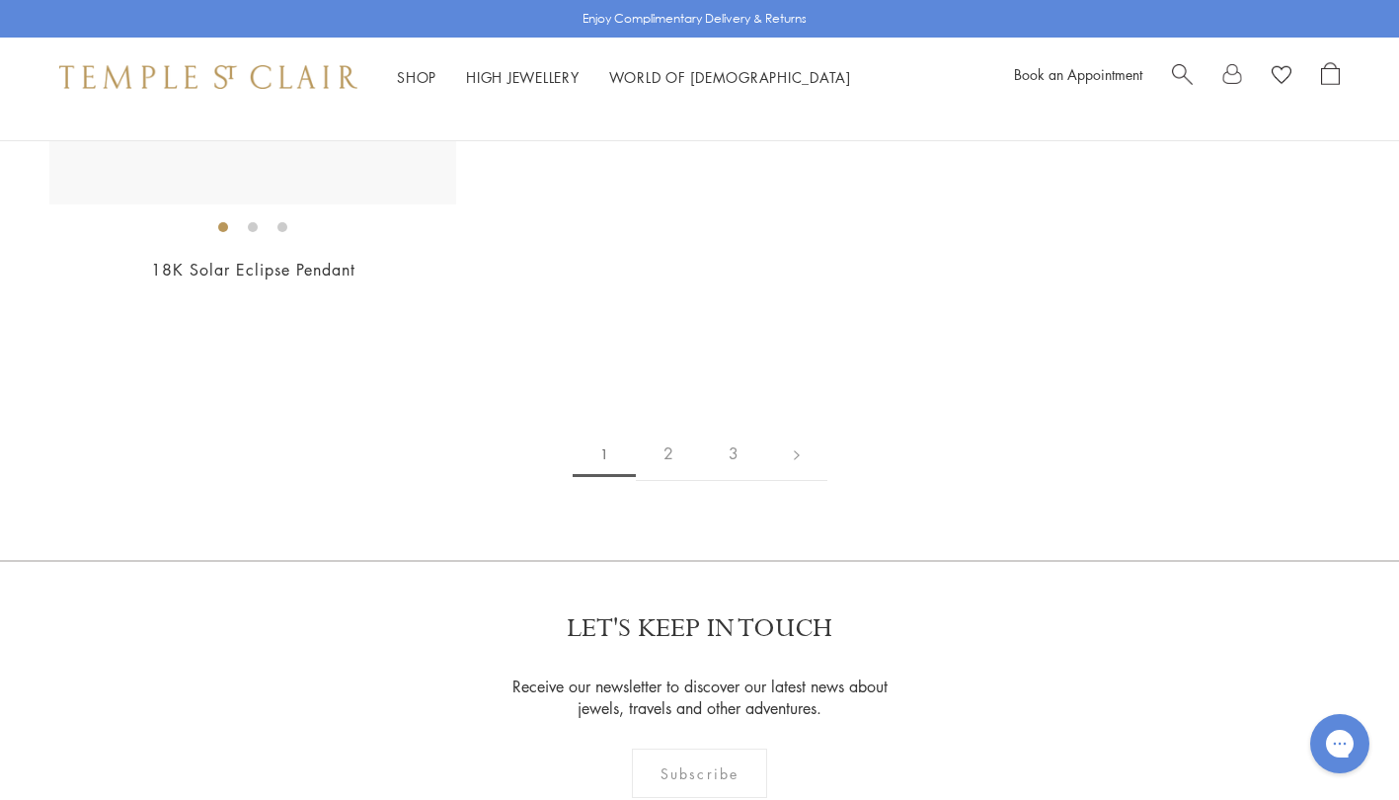
scroll to position [12532, 0]
click at [668, 454] on link "2" at bounding box center [668, 452] width 65 height 54
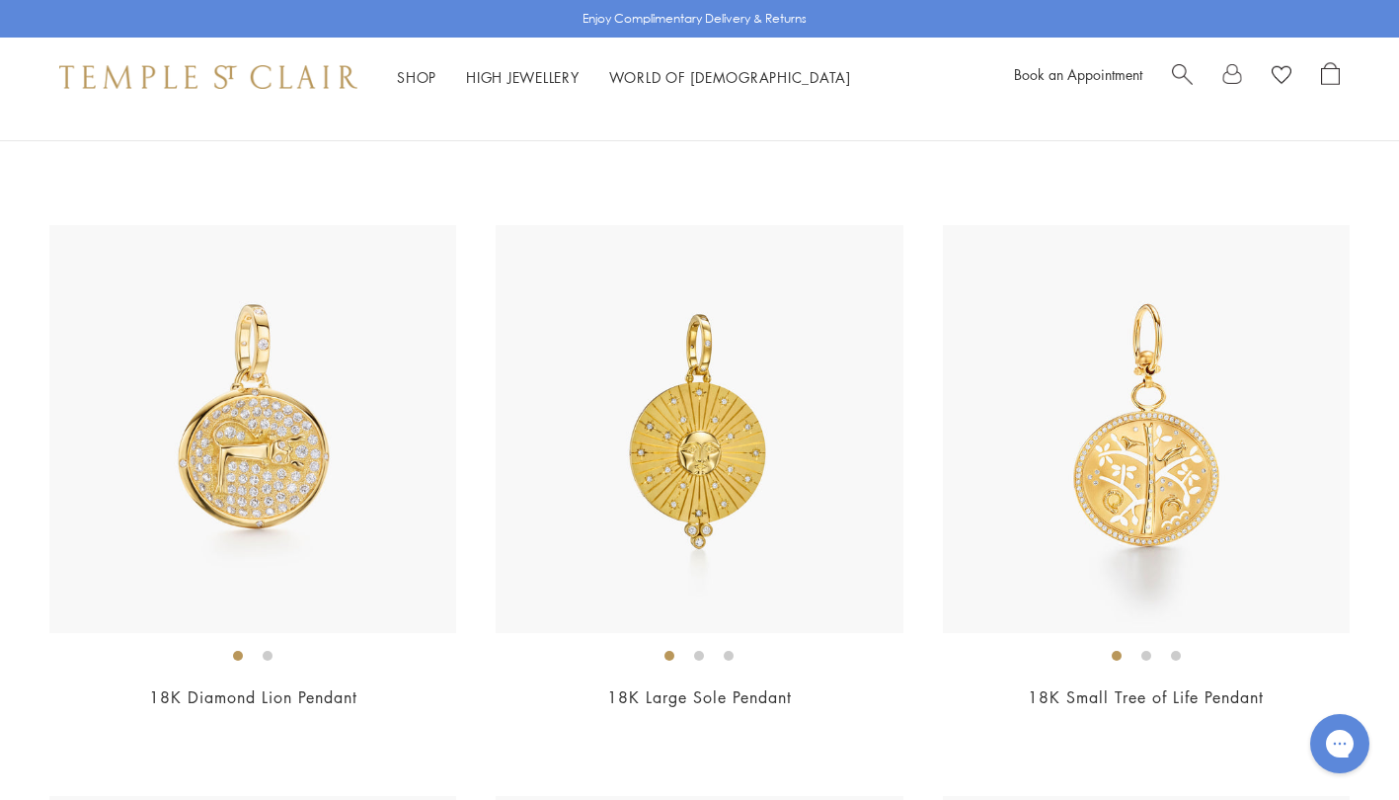
scroll to position [8115, 0]
click at [668, 454] on img at bounding box center [699, 427] width 407 height 407
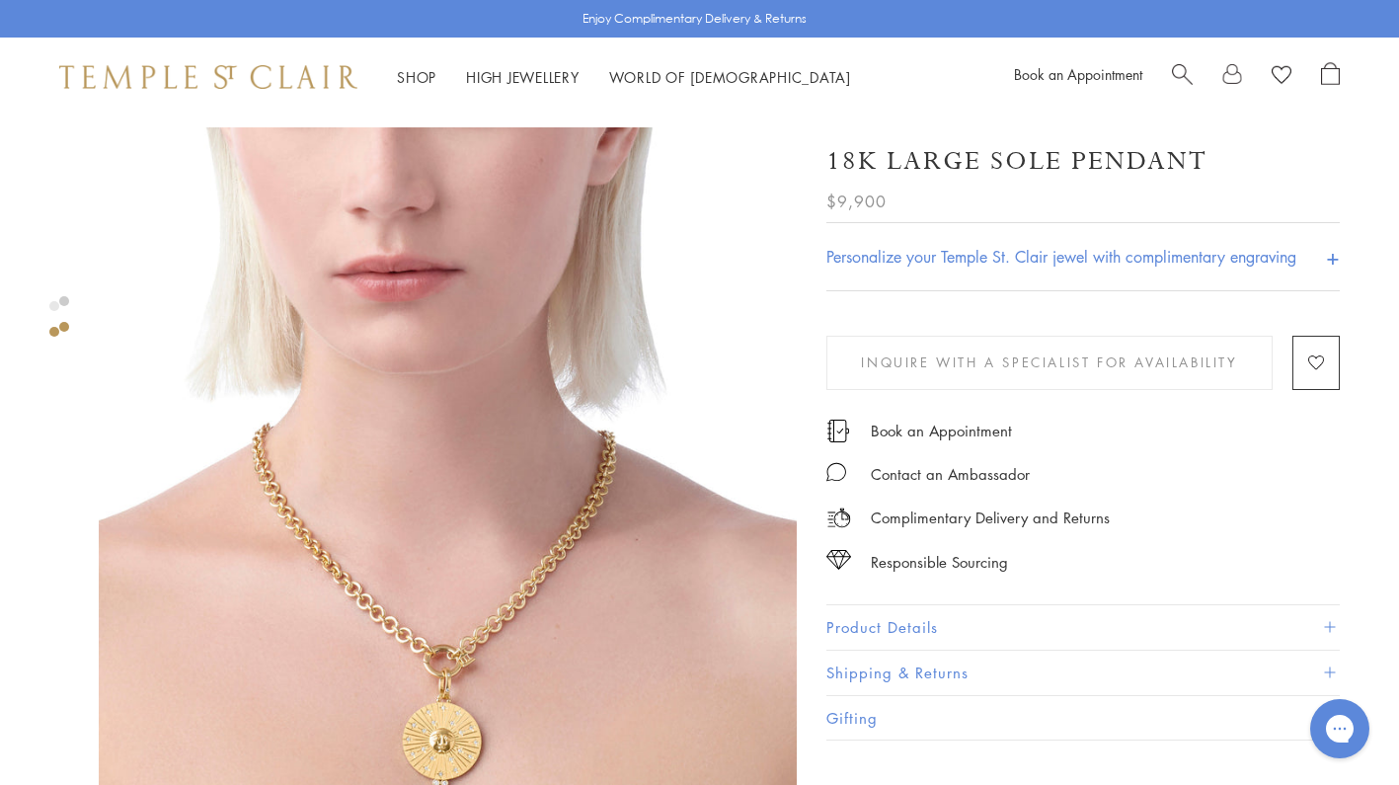
scroll to position [716, 0]
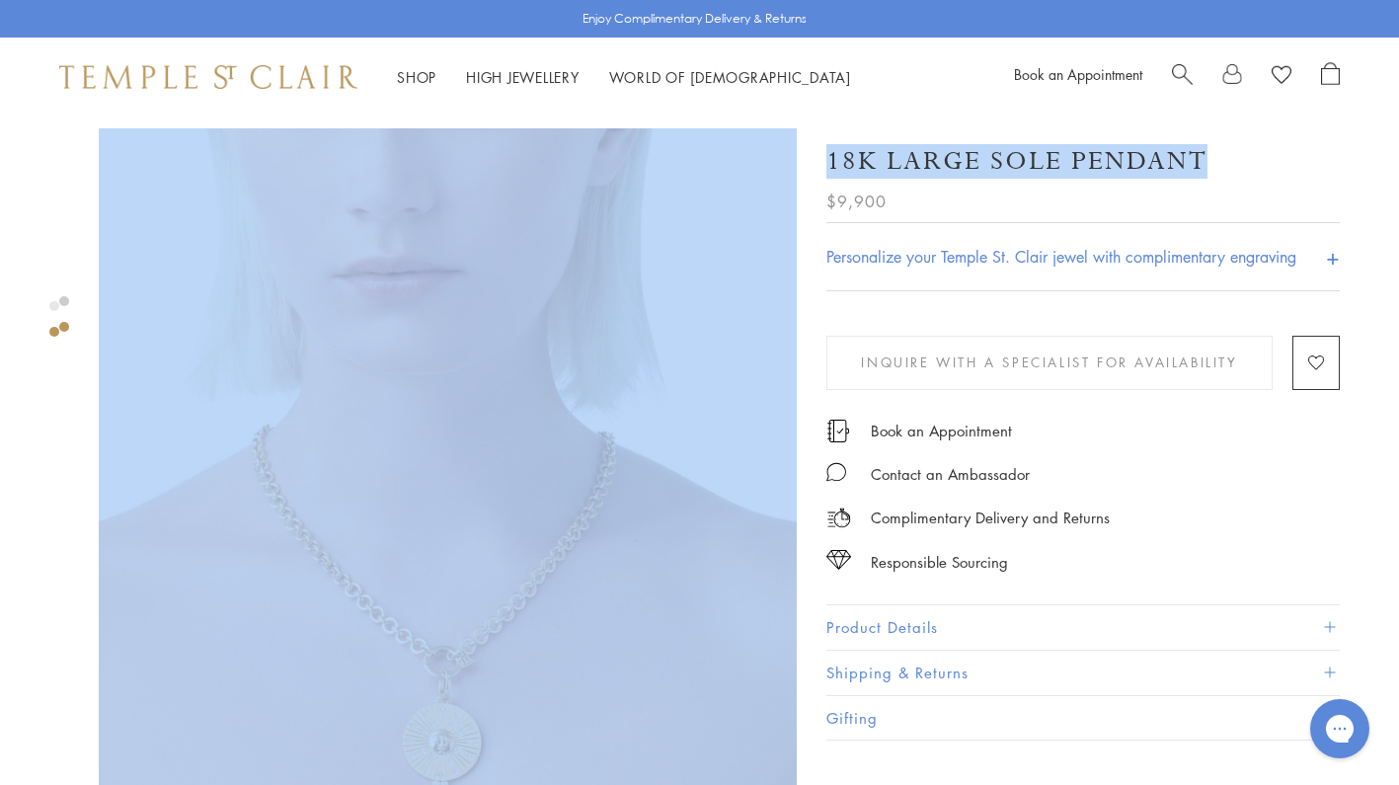
drag, startPoint x: 1209, startPoint y: 161, endPoint x: 822, endPoint y: 148, distance: 387.2
click at [822, 148] on div "SEE RECOMMENDED CHAIN PAIRINGS 18K Large Sole Pendant $9,900 Fashioned after su…" at bounding box center [428, 113] width 856 height 1425
click at [822, 148] on div at bounding box center [428, 113] width 856 height 1425
click at [1206, 163] on div "18K Large Sole Pendant" at bounding box center [1082, 161] width 513 height 35
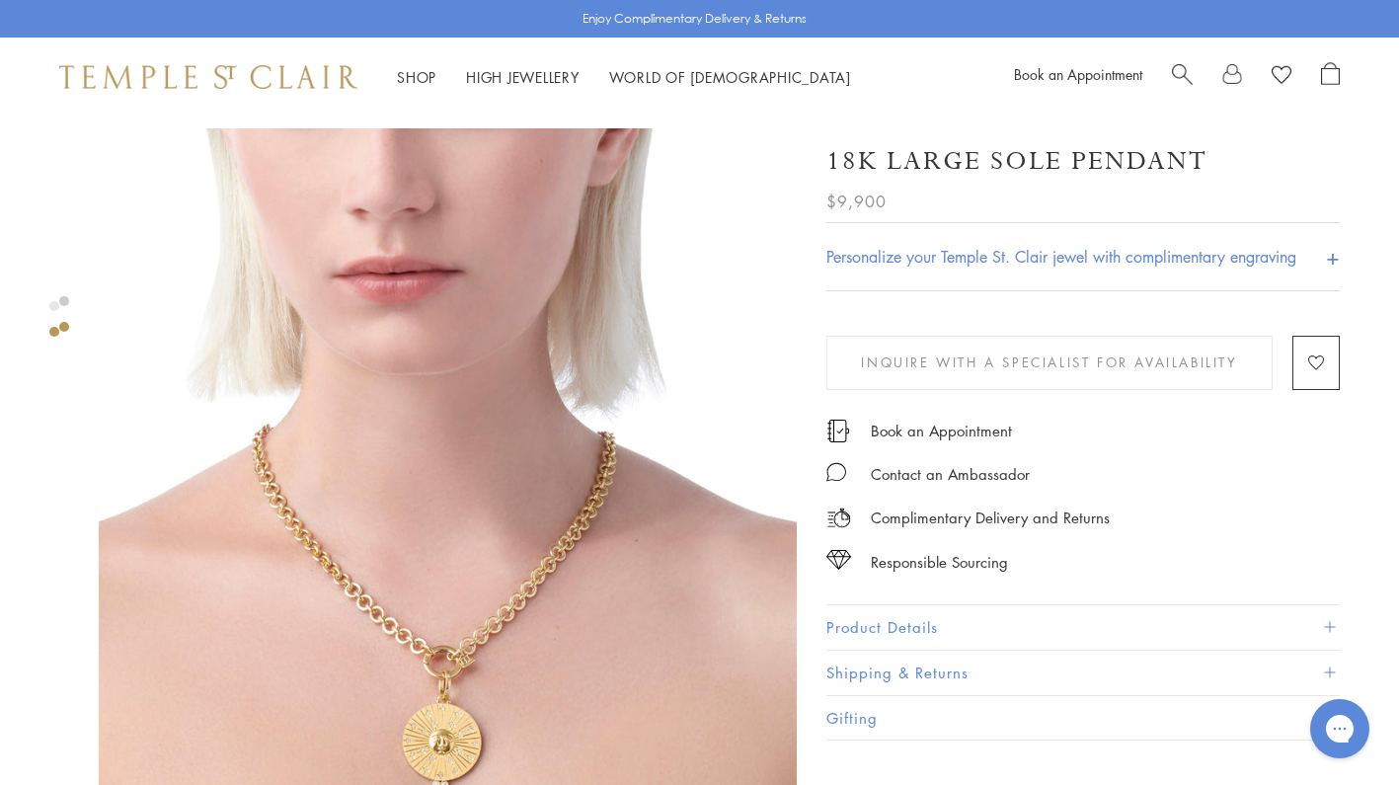
click at [62, 300] on link at bounding box center [64, 301] width 10 height 10
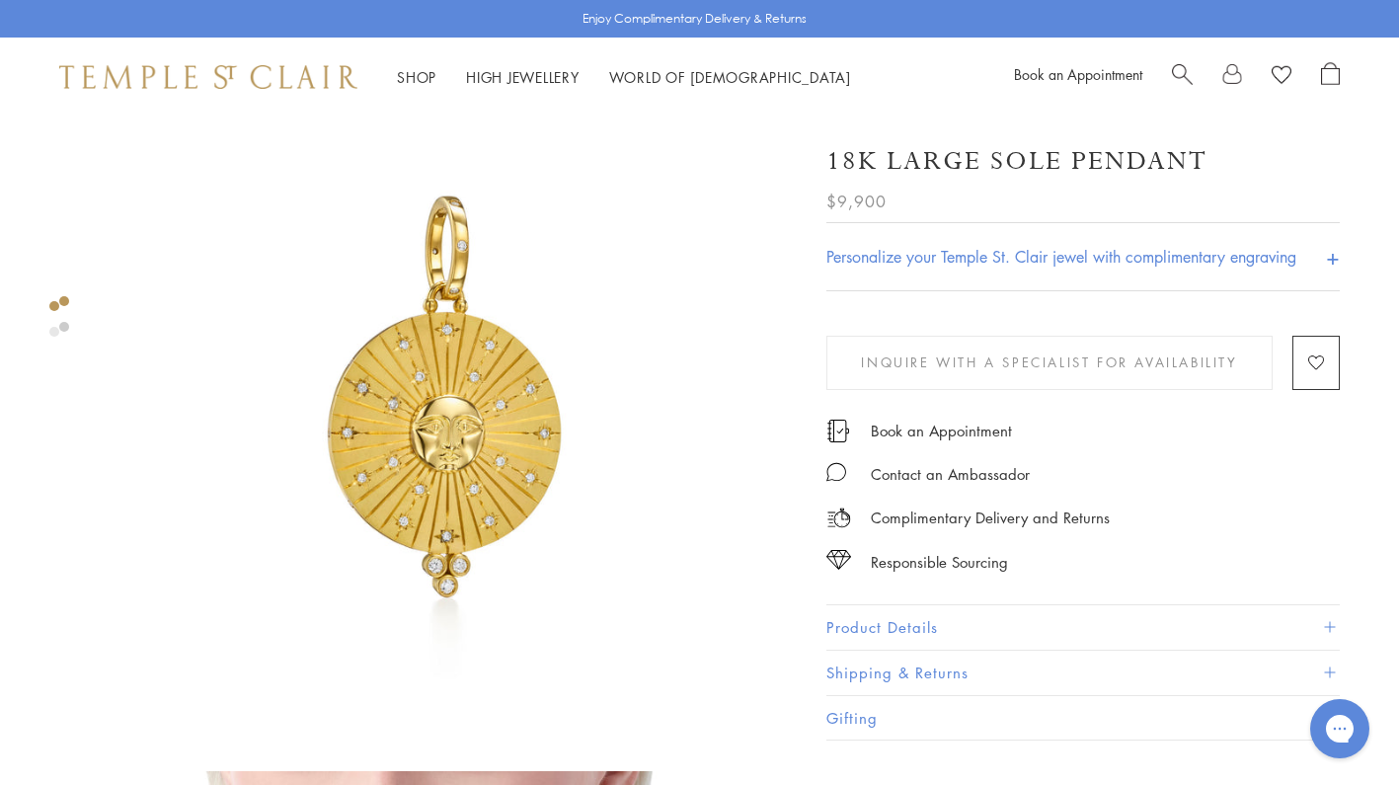
scroll to position [62, 0]
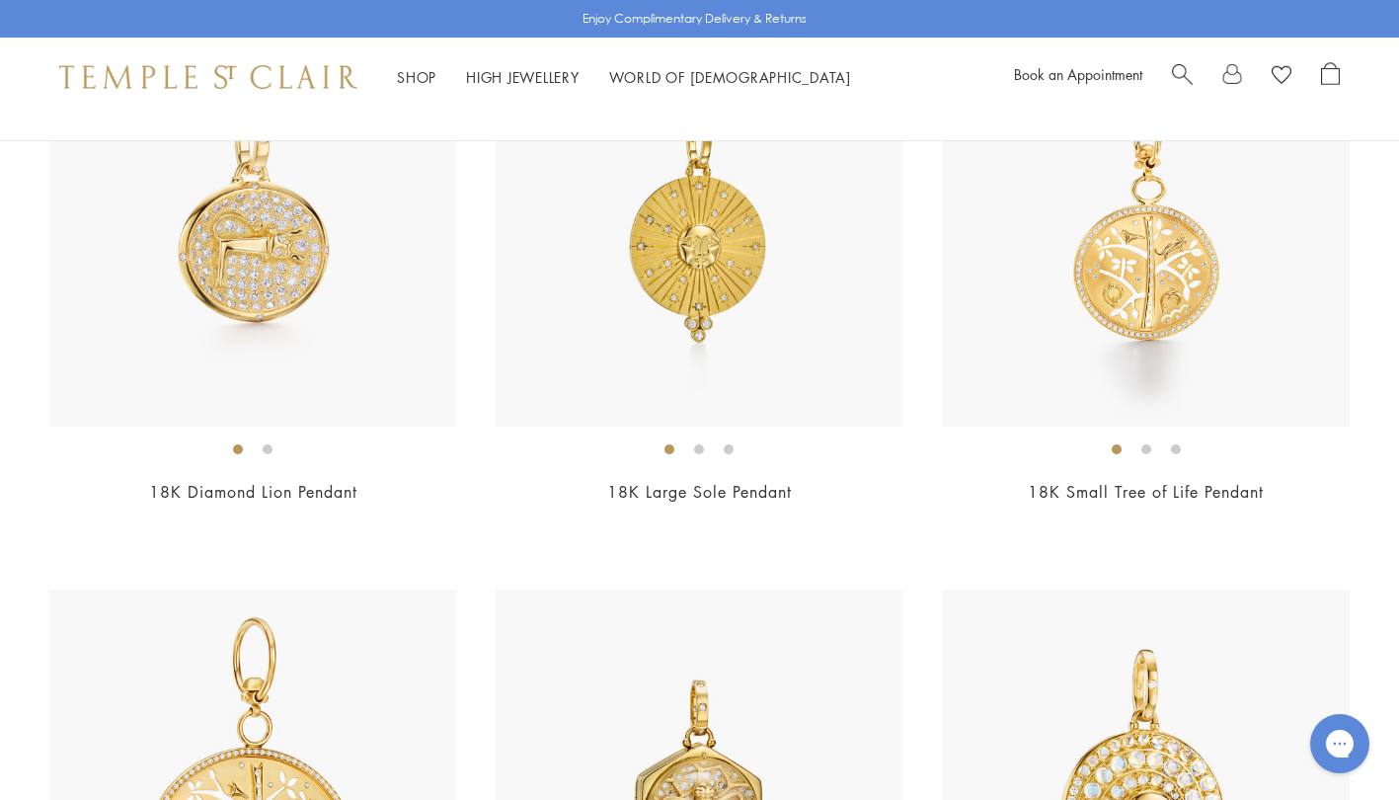
scroll to position [4854, 0]
drag, startPoint x: 807, startPoint y: 493, endPoint x: 609, endPoint y: 485, distance: 197.6
click at [609, 485] on h2 "18K Large Sole Pendant" at bounding box center [699, 491] width 407 height 23
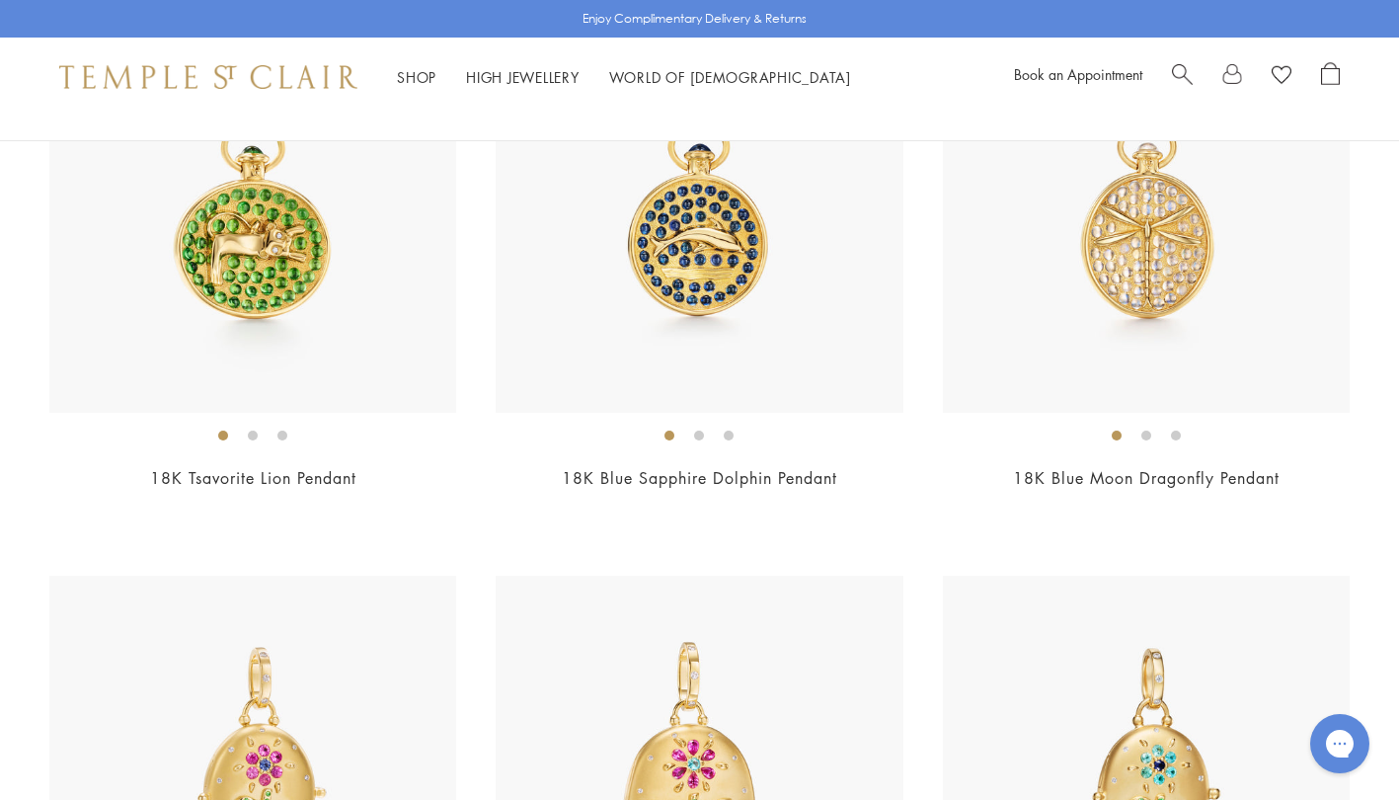
scroll to position [5796, 0]
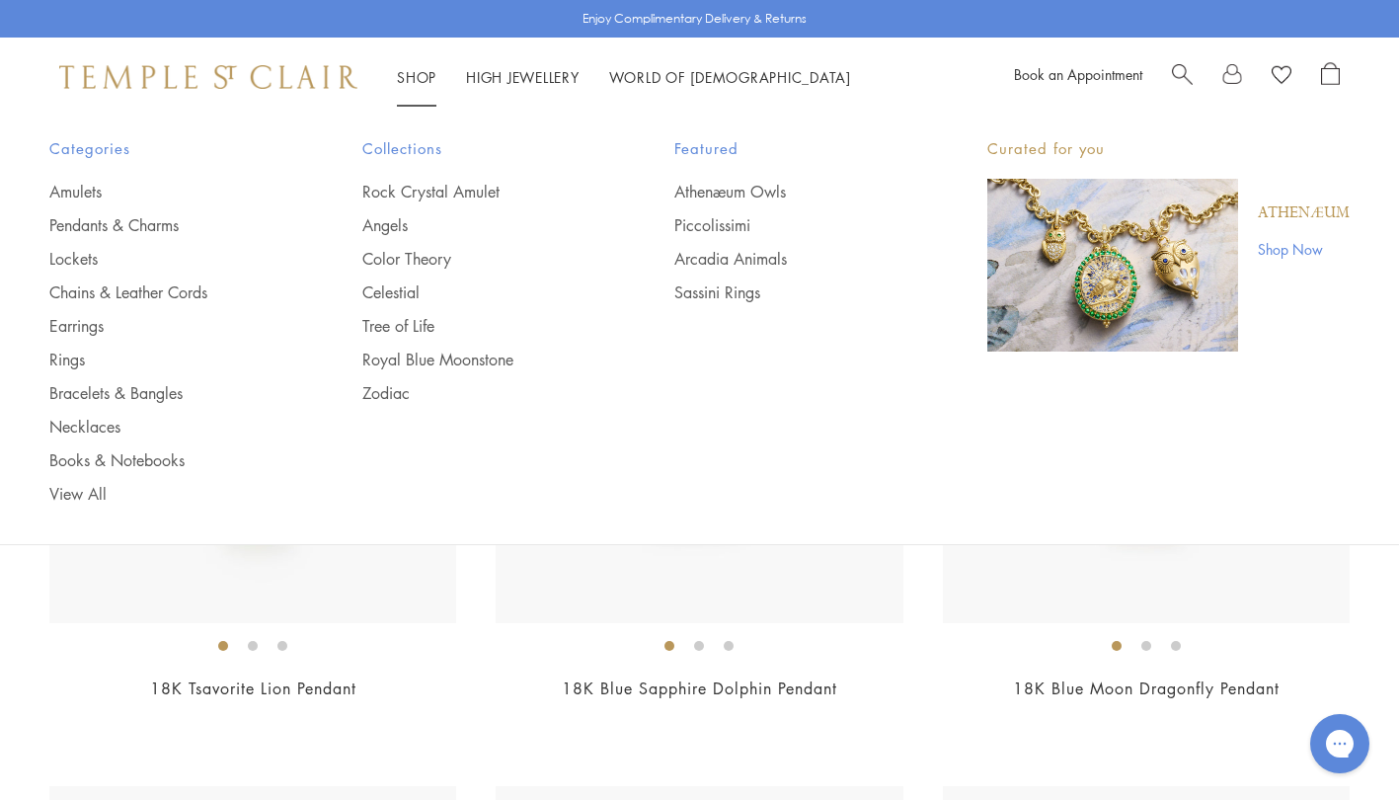
click at [171, 295] on link "Chains & Leather Cords" at bounding box center [166, 292] width 234 height 22
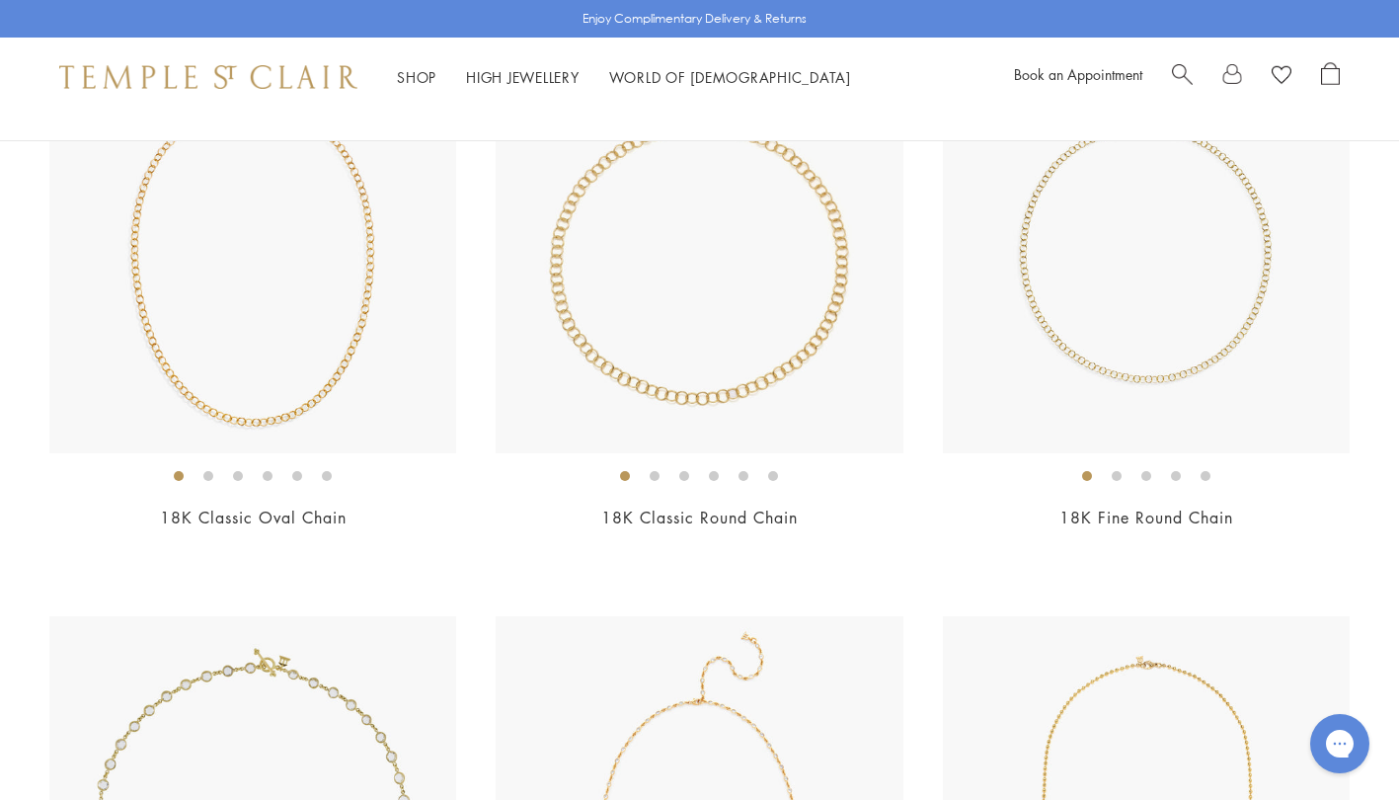
scroll to position [1455, 0]
drag, startPoint x: 1250, startPoint y: 521, endPoint x: 1059, endPoint y: 518, distance: 190.5
click at [1059, 518] on h2 "18K Fine Round Chain" at bounding box center [1146, 518] width 407 height 23
copy link "18K Fine Round Chain"
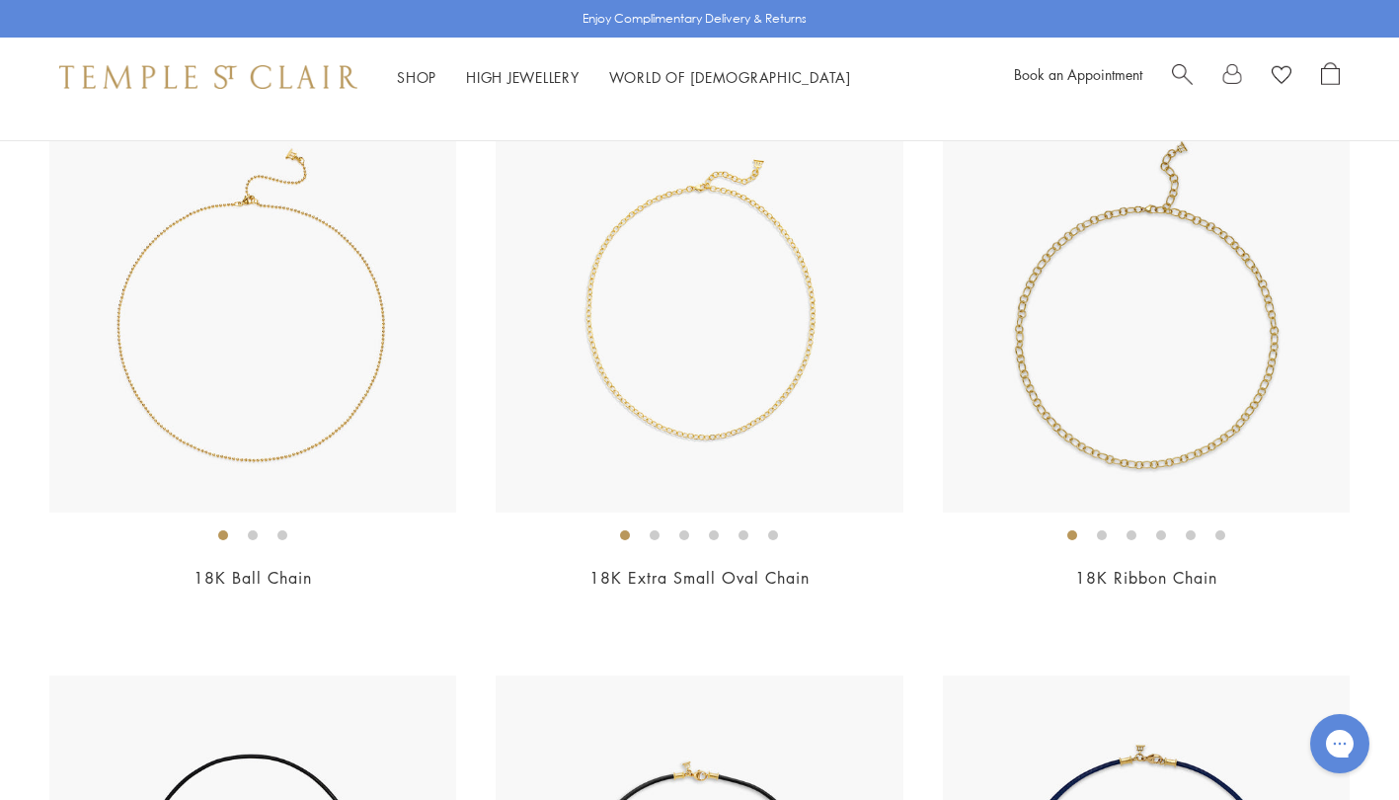
scroll to position [2537, 0]
drag, startPoint x: 324, startPoint y: 577, endPoint x: 183, endPoint y: 576, distance: 141.2
click at [183, 576] on h2 "18K Ball Chain" at bounding box center [252, 577] width 407 height 23
copy link "18K Ball Chain"
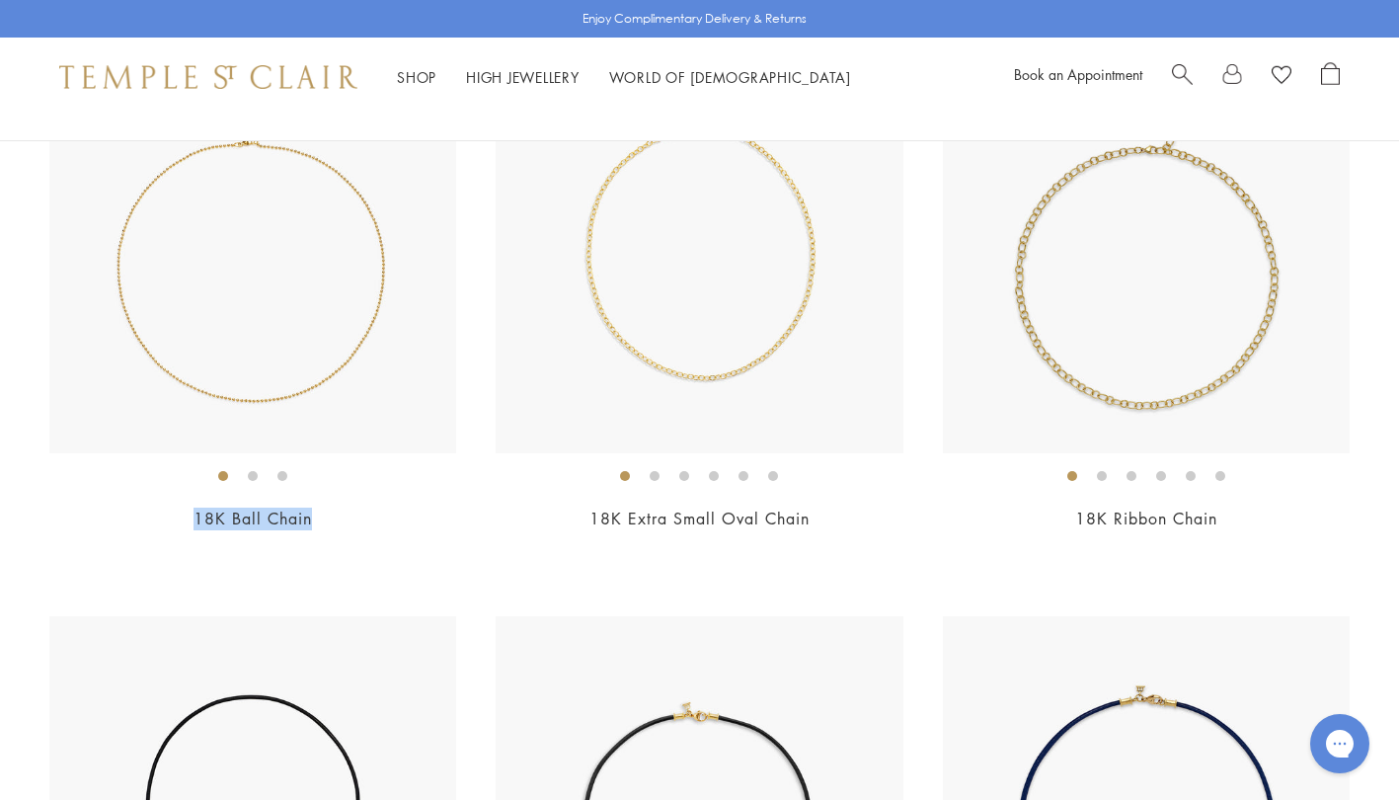
scroll to position [2596, 0]
click at [253, 474] on li at bounding box center [253, 475] width 10 height 10
click at [283, 470] on li at bounding box center [282, 475] width 10 height 10
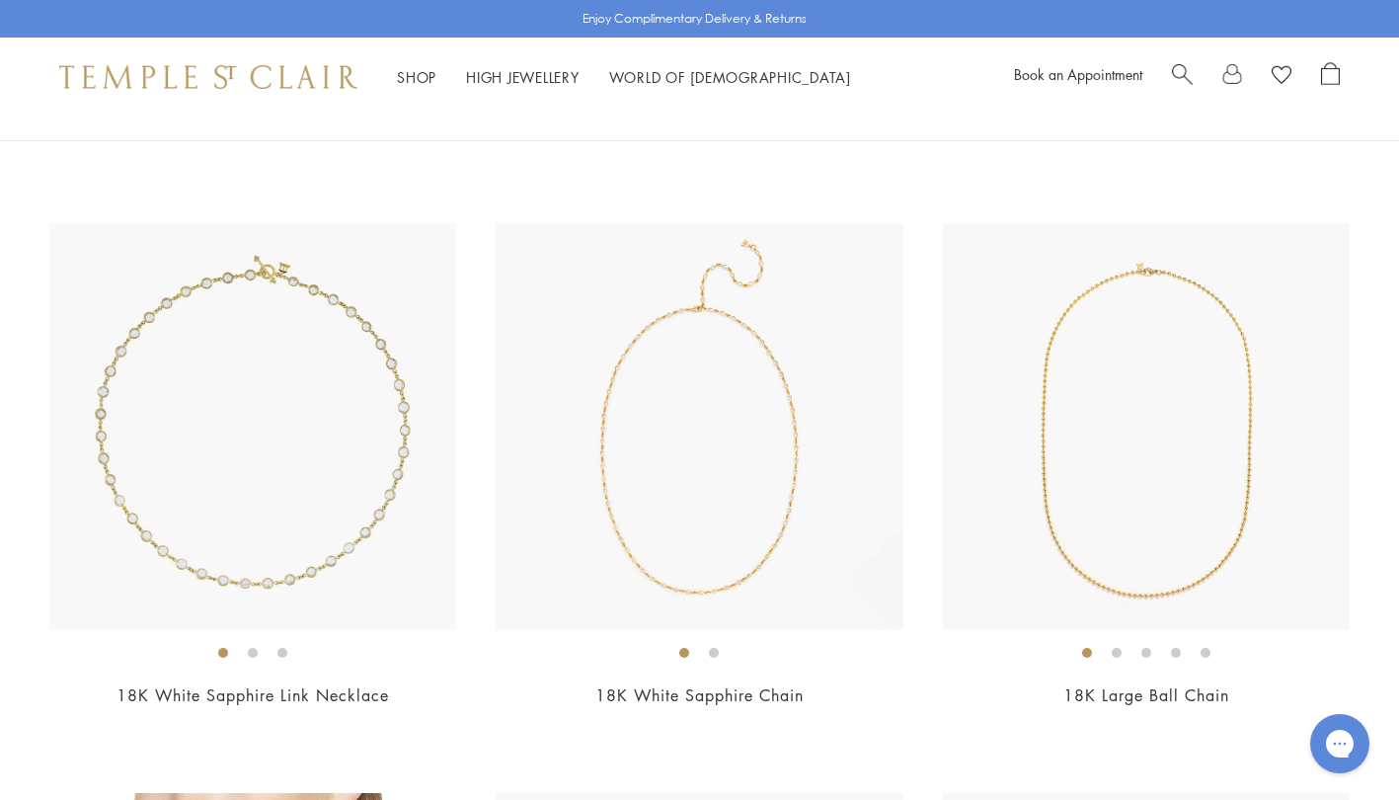
scroll to position [1848, 0]
click at [1117, 655] on li at bounding box center [1117, 654] width 10 height 10
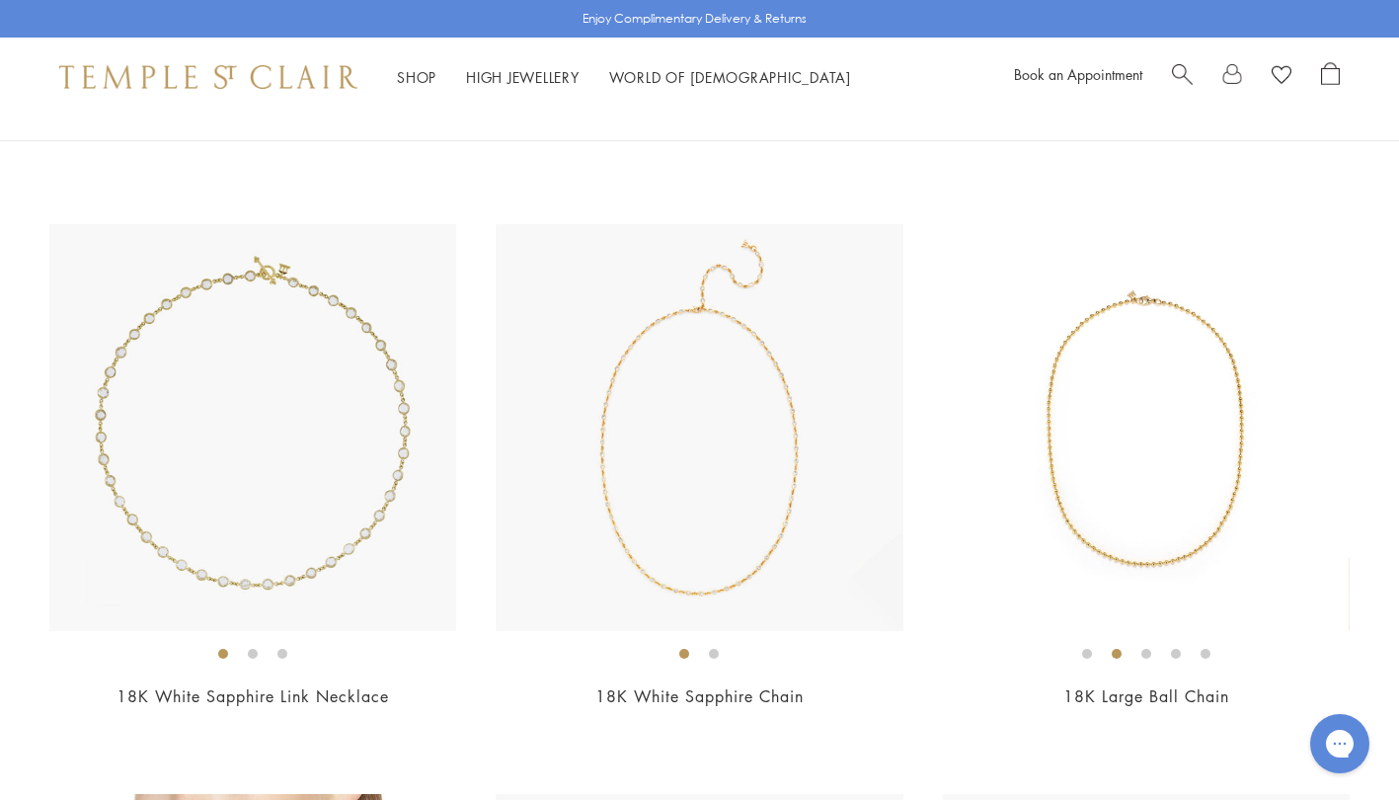
click at [1142, 656] on li at bounding box center [1146, 654] width 10 height 10
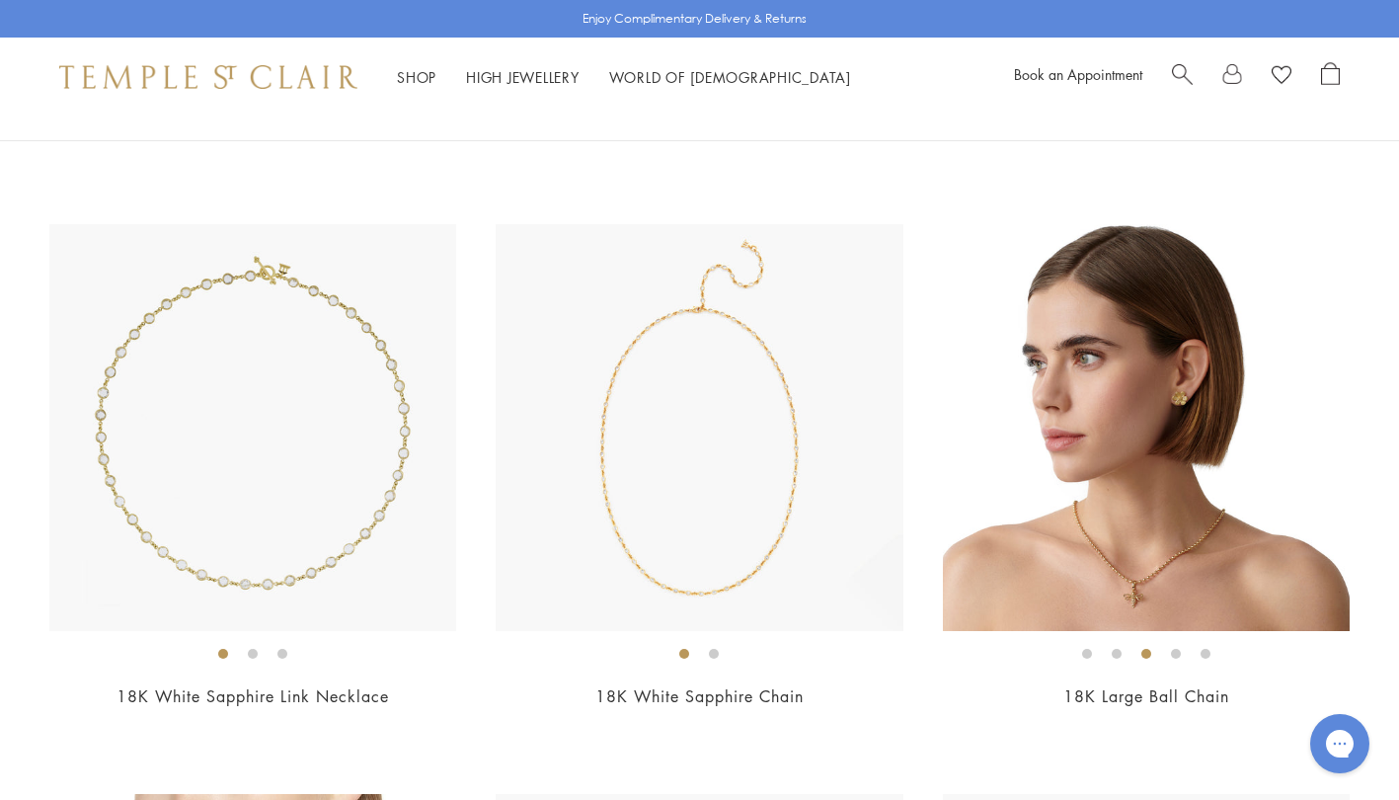
click at [1176, 654] on li at bounding box center [1176, 654] width 10 height 10
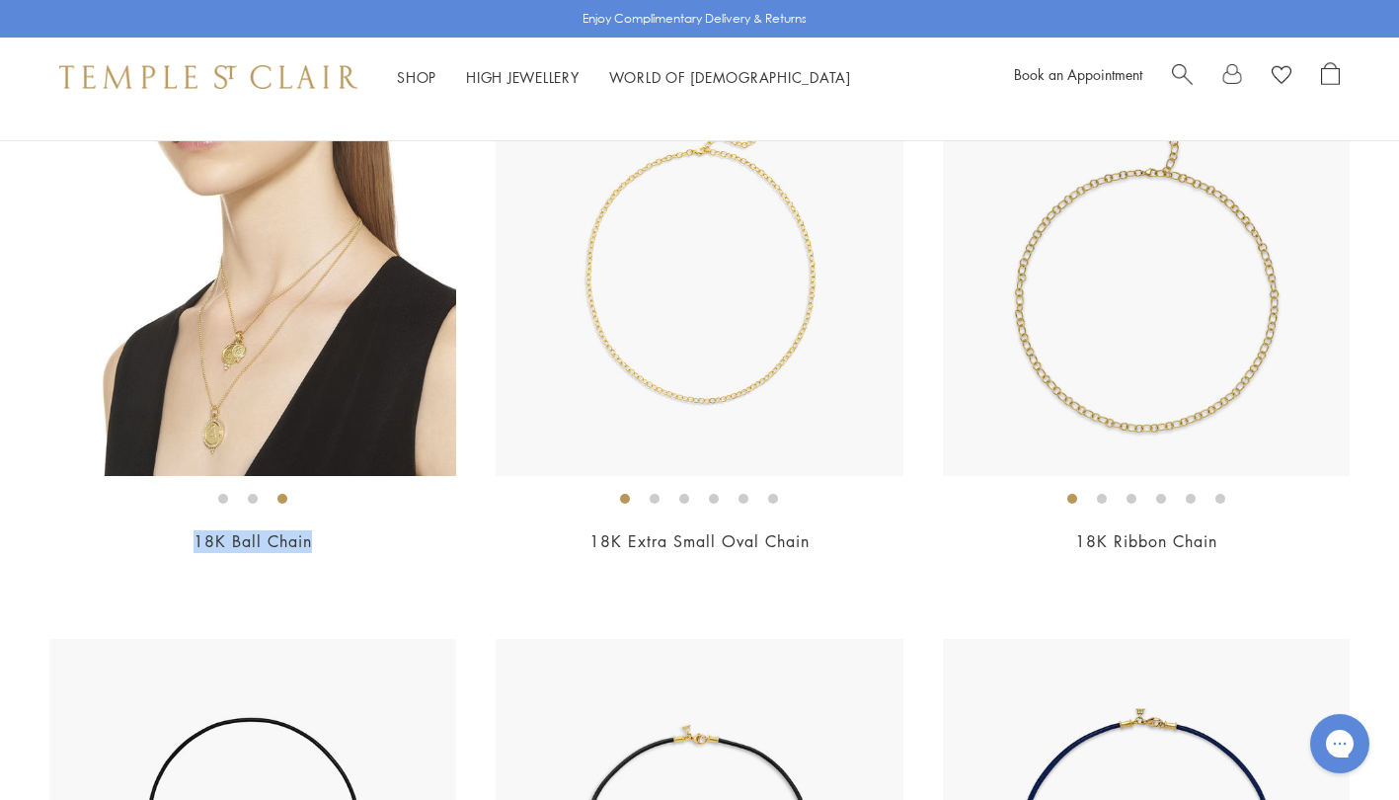
scroll to position [2573, 0]
click at [240, 376] on img at bounding box center [252, 272] width 407 height 407
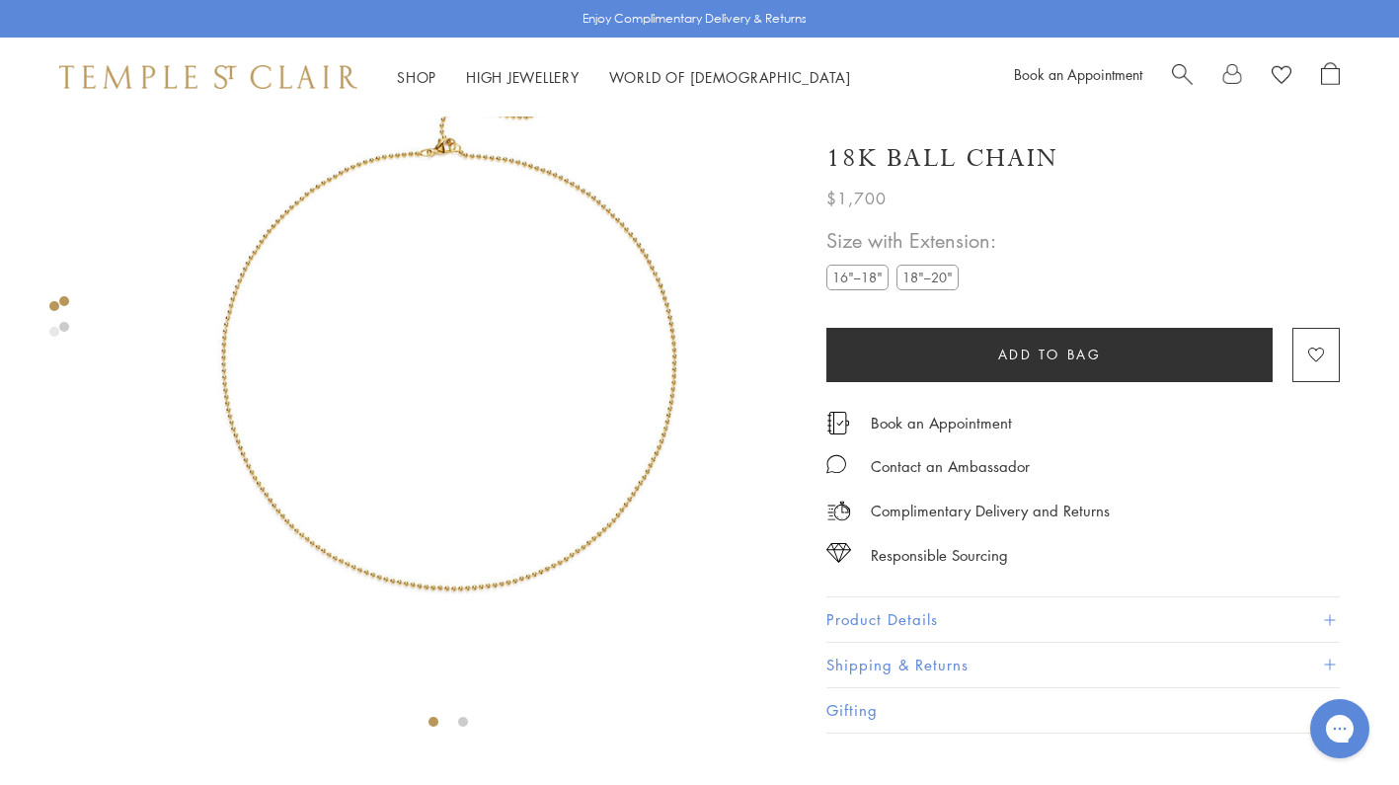
click at [927, 279] on label "18"–20"" at bounding box center [927, 278] width 62 height 25
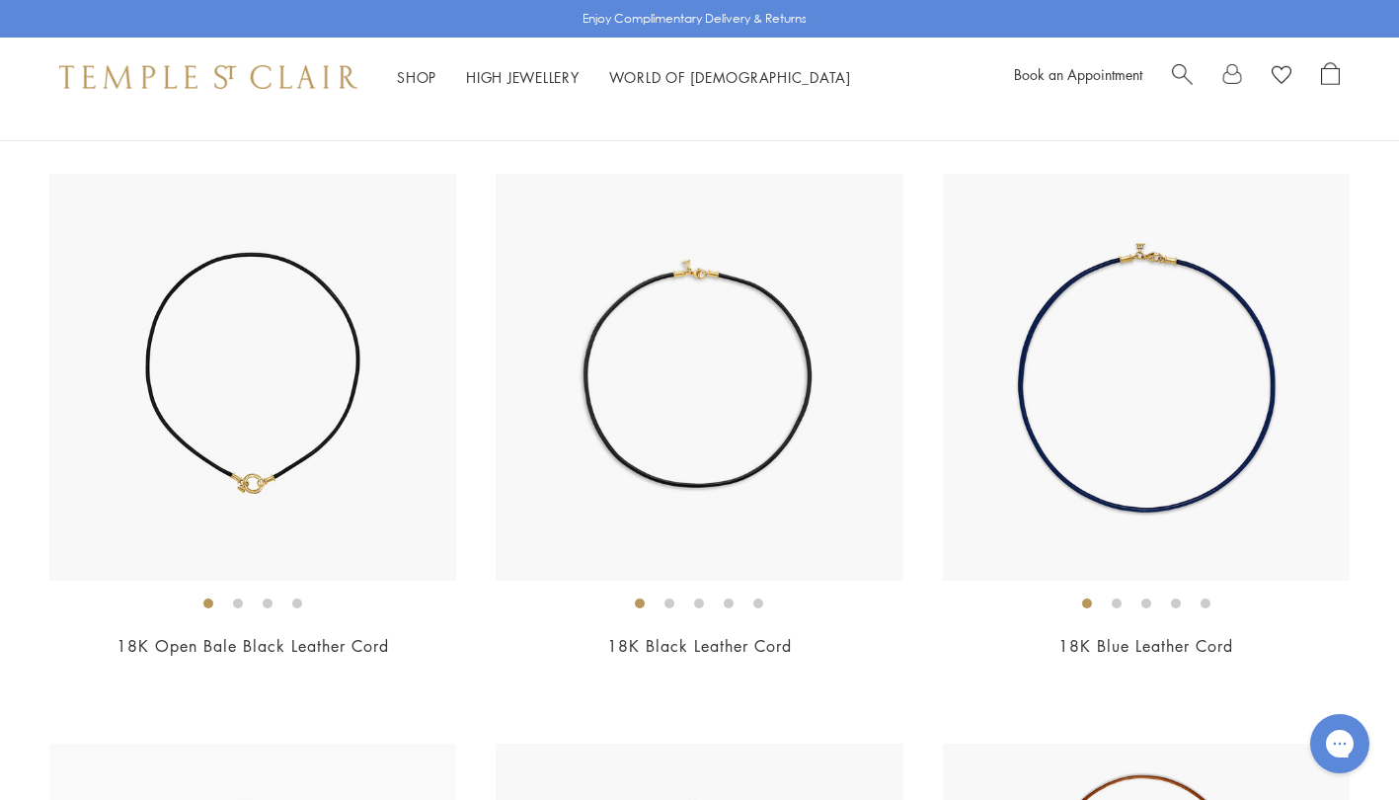
scroll to position [3036, 0]
click at [669, 603] on li at bounding box center [669, 604] width 10 height 10
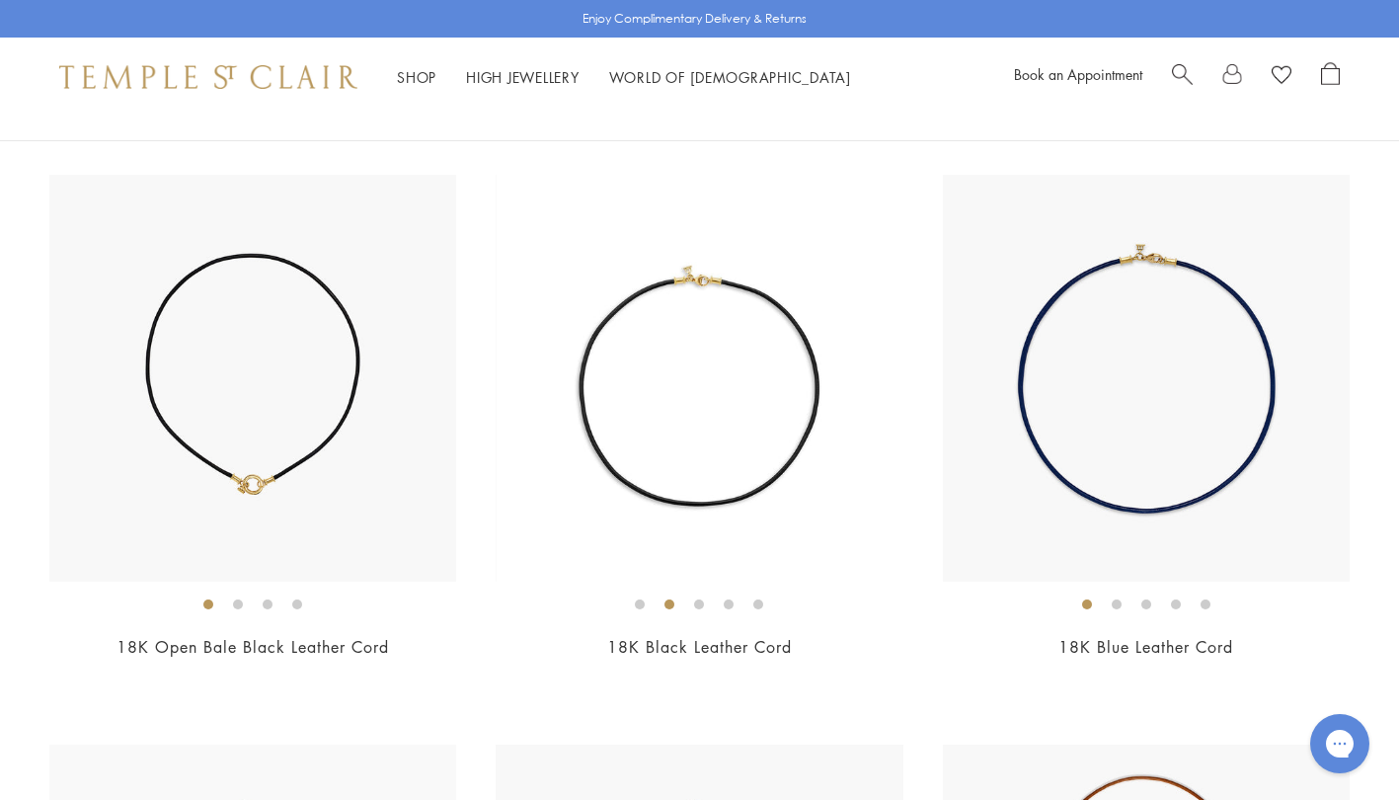
click at [700, 606] on li at bounding box center [699, 604] width 10 height 10
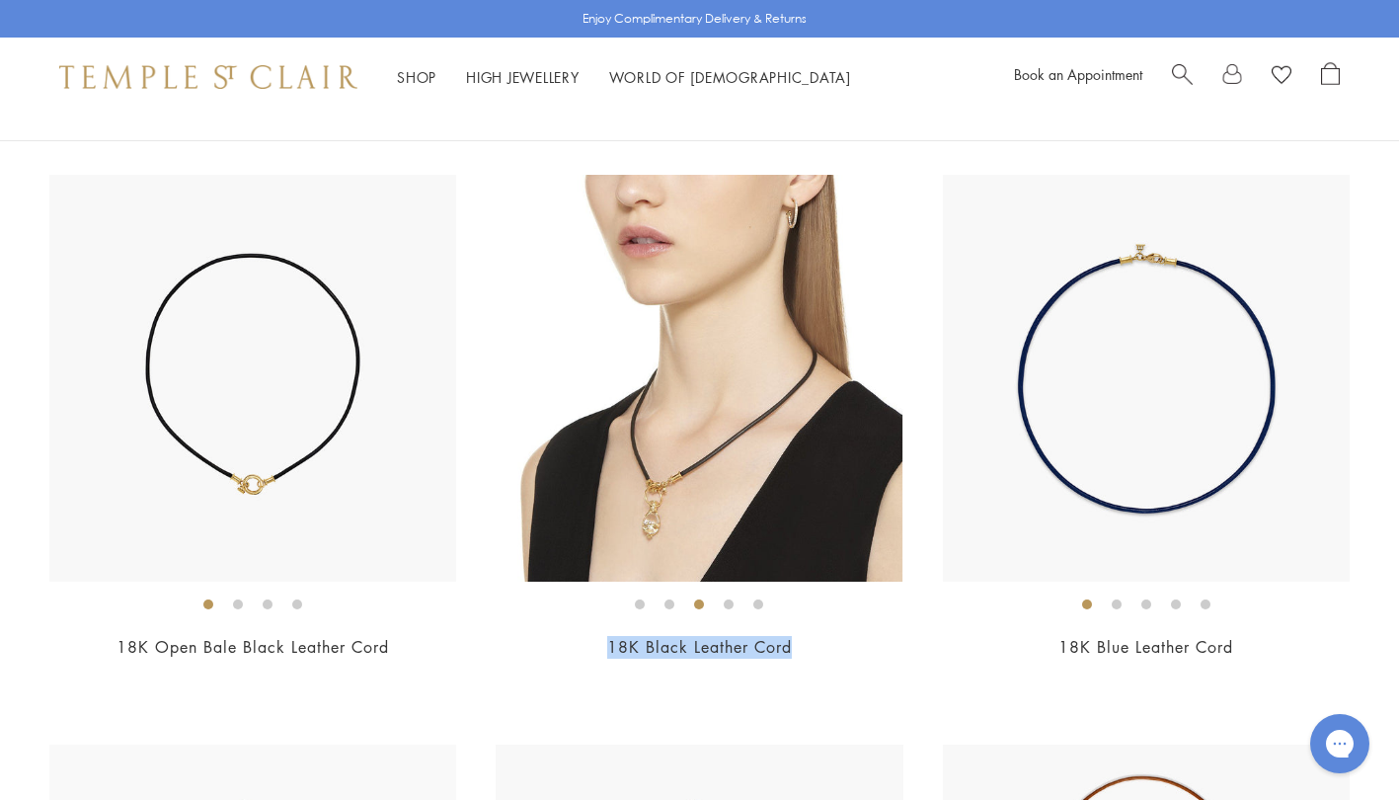
drag, startPoint x: 807, startPoint y: 653, endPoint x: 596, endPoint y: 651, distance: 210.3
click at [596, 651] on h2 "18K Black Leather Cord" at bounding box center [699, 647] width 407 height 23
copy link "18K Black Leather Cord"
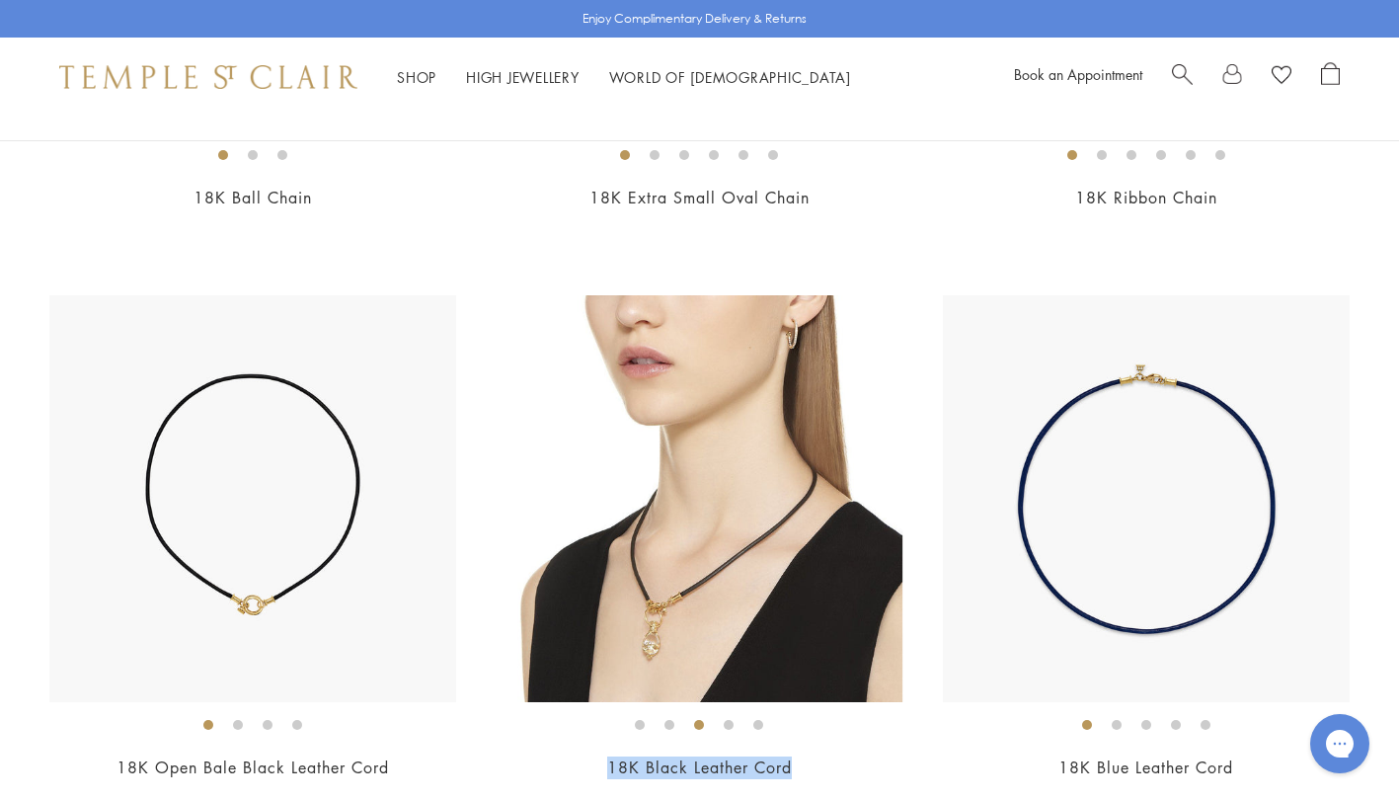
scroll to position [2918, 0]
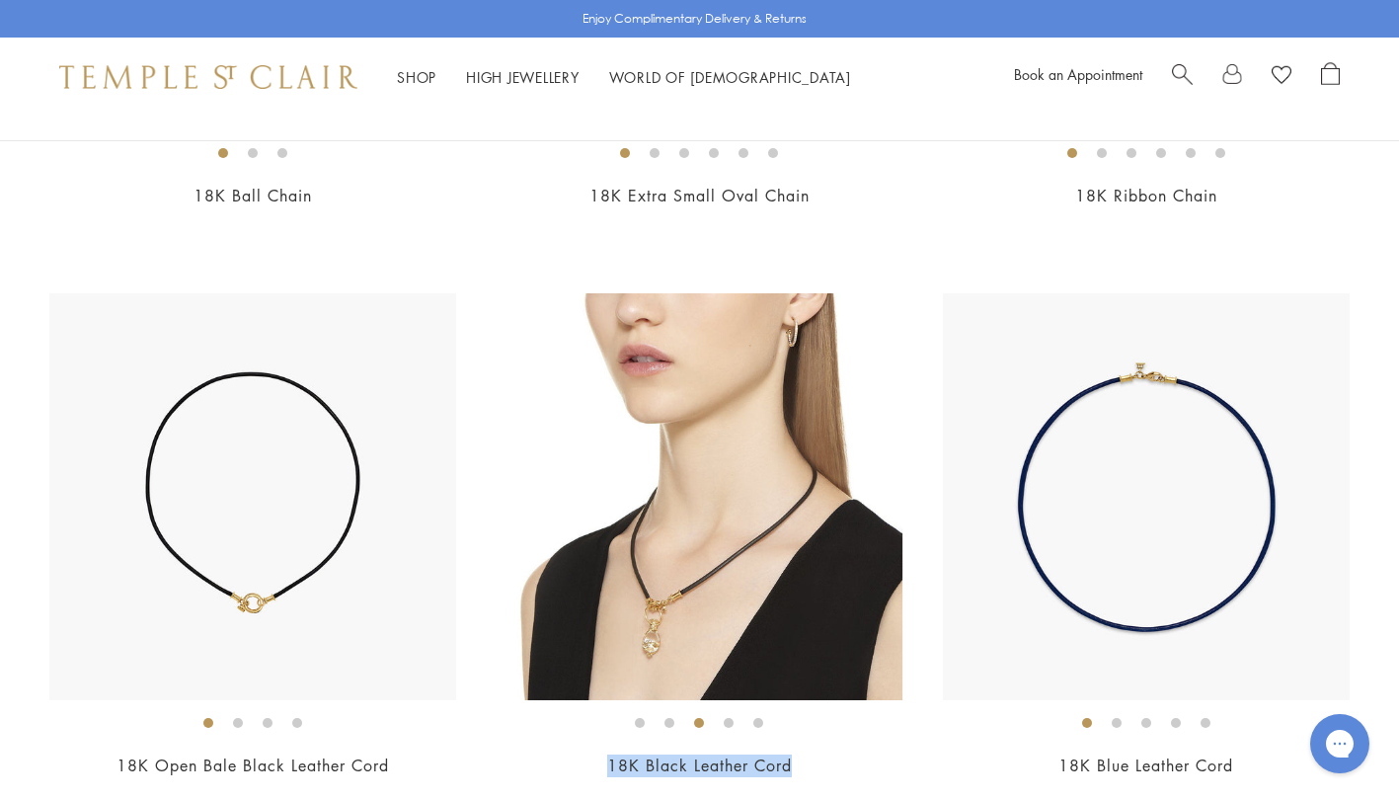
click at [730, 576] on img at bounding box center [699, 496] width 407 height 407
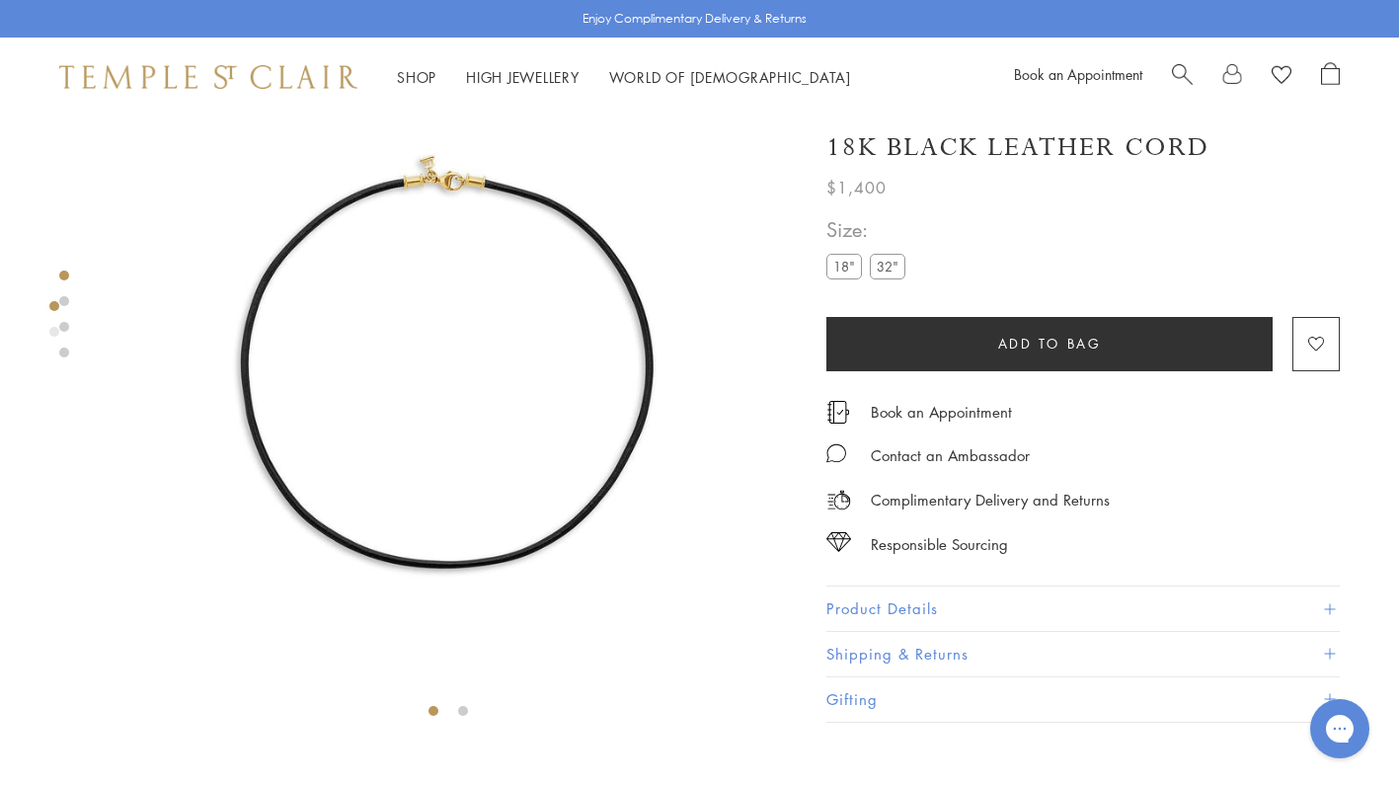
click at [893, 271] on label "32"" at bounding box center [888, 267] width 36 height 25
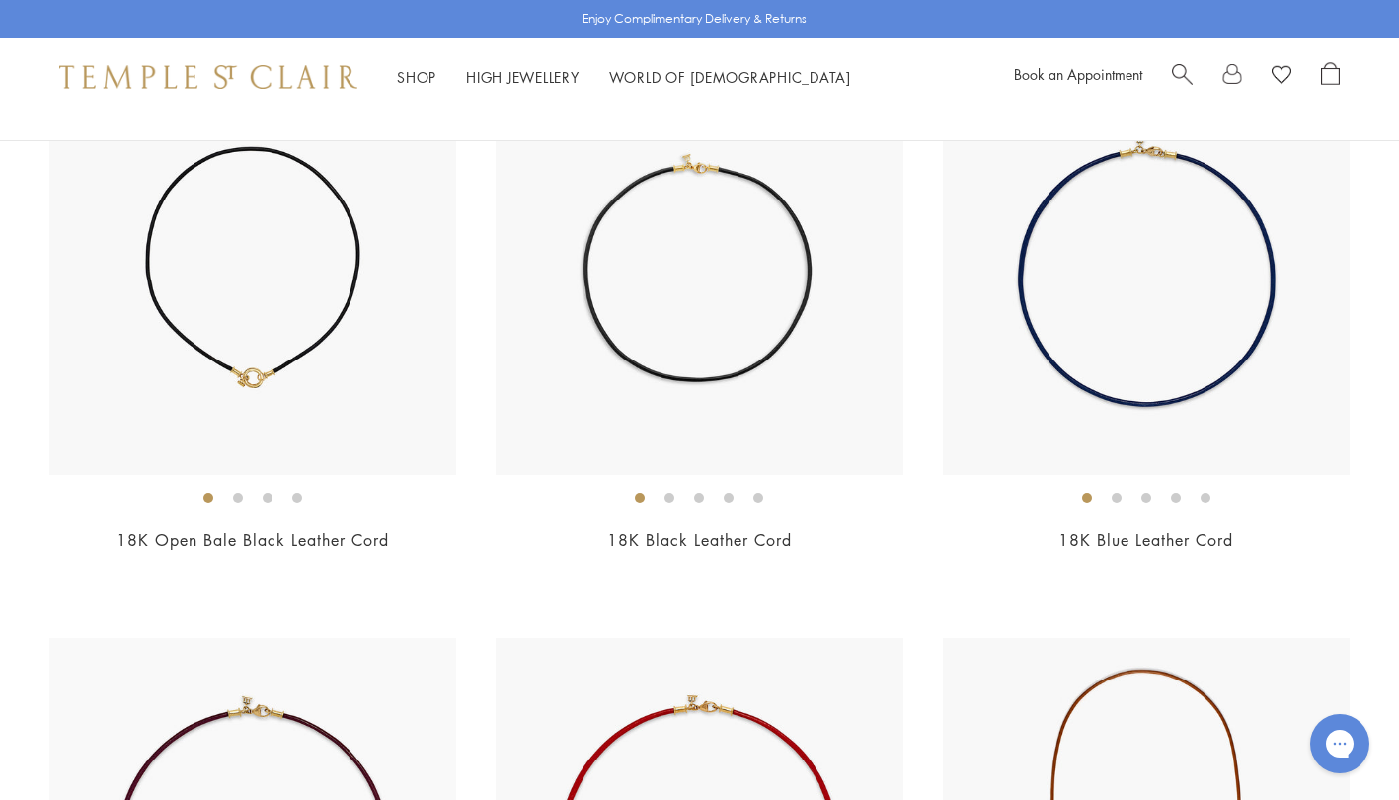
scroll to position [3154, 0]
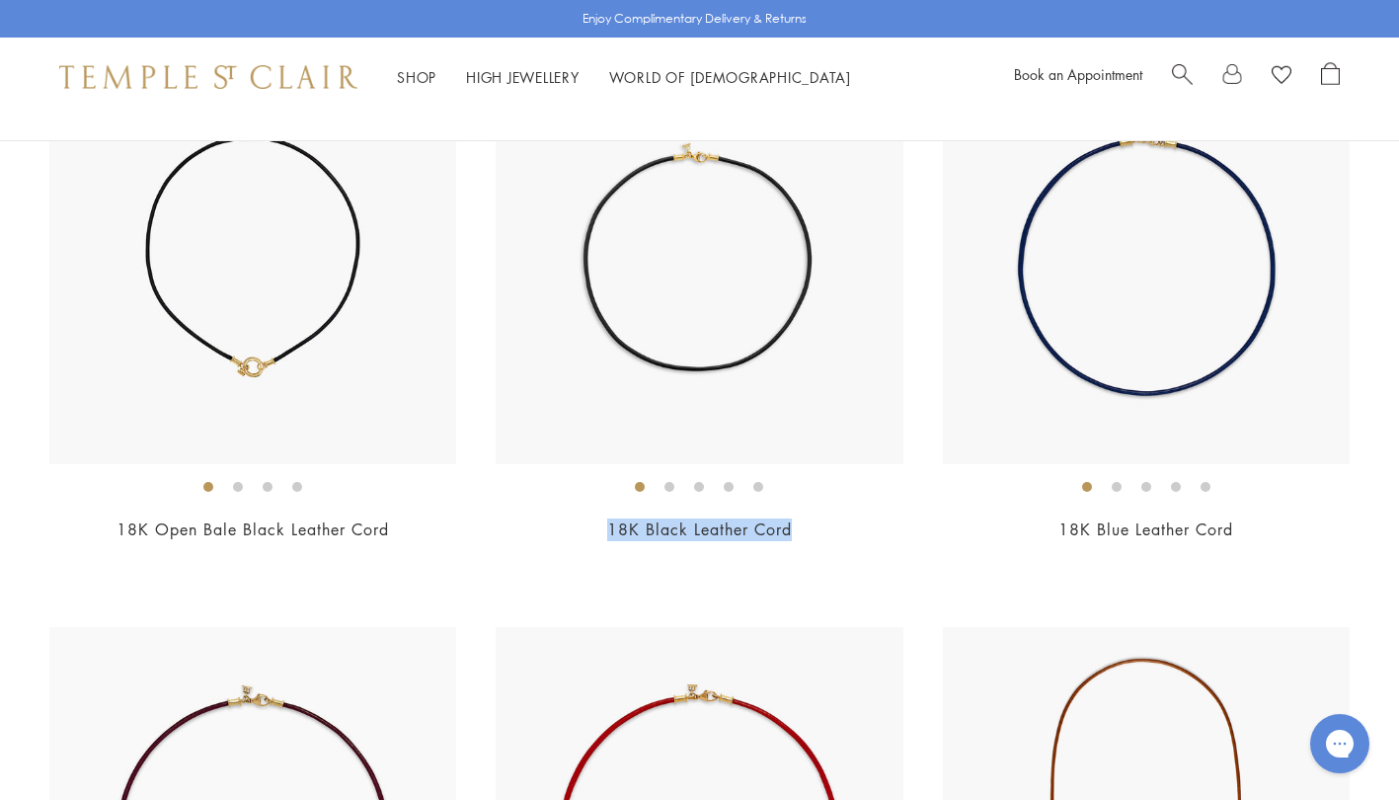
drag, startPoint x: 805, startPoint y: 531, endPoint x: 607, endPoint y: 533, distance: 197.4
click at [607, 533] on h2 "18K Black Leather Cord" at bounding box center [699, 529] width 407 height 23
copy link "18K Black Leather Cord"
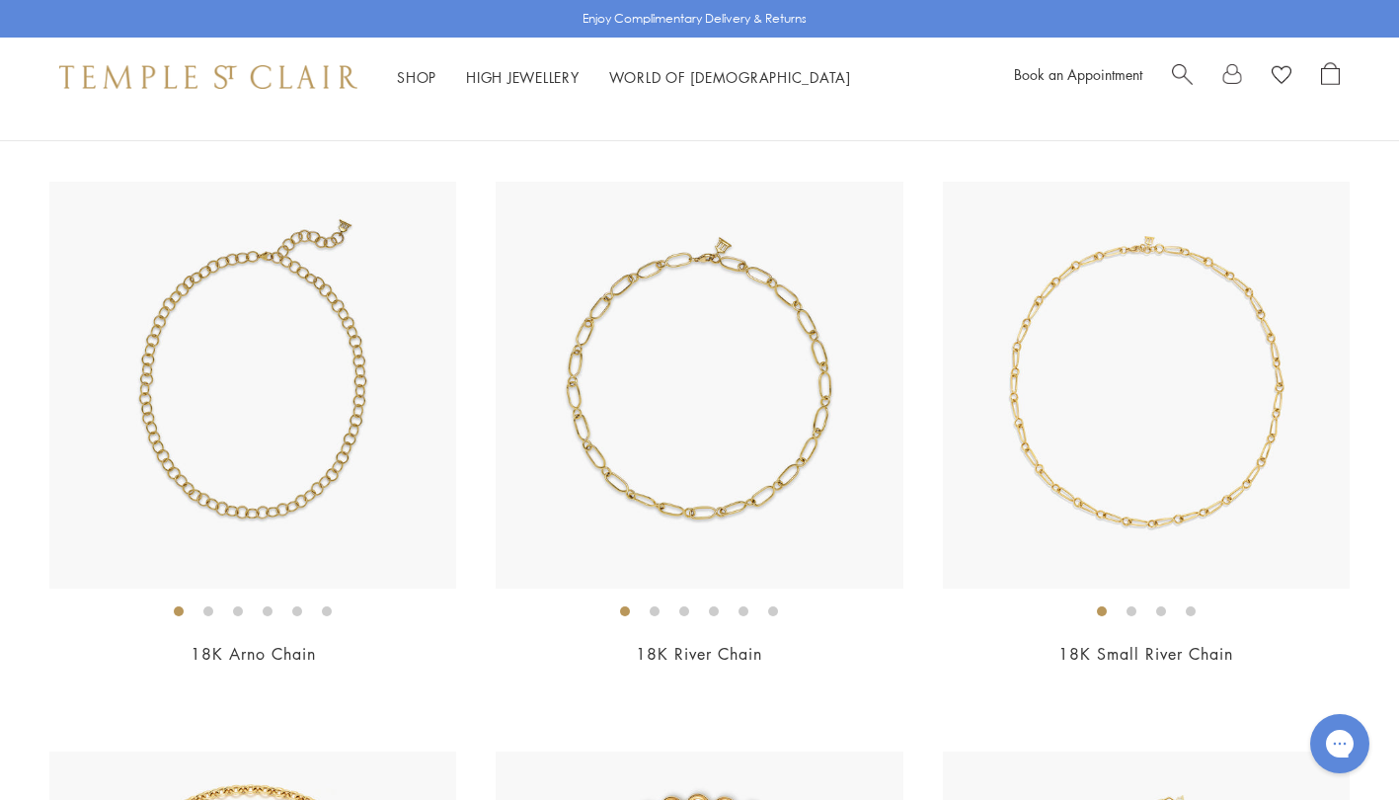
scroll to position [0, 0]
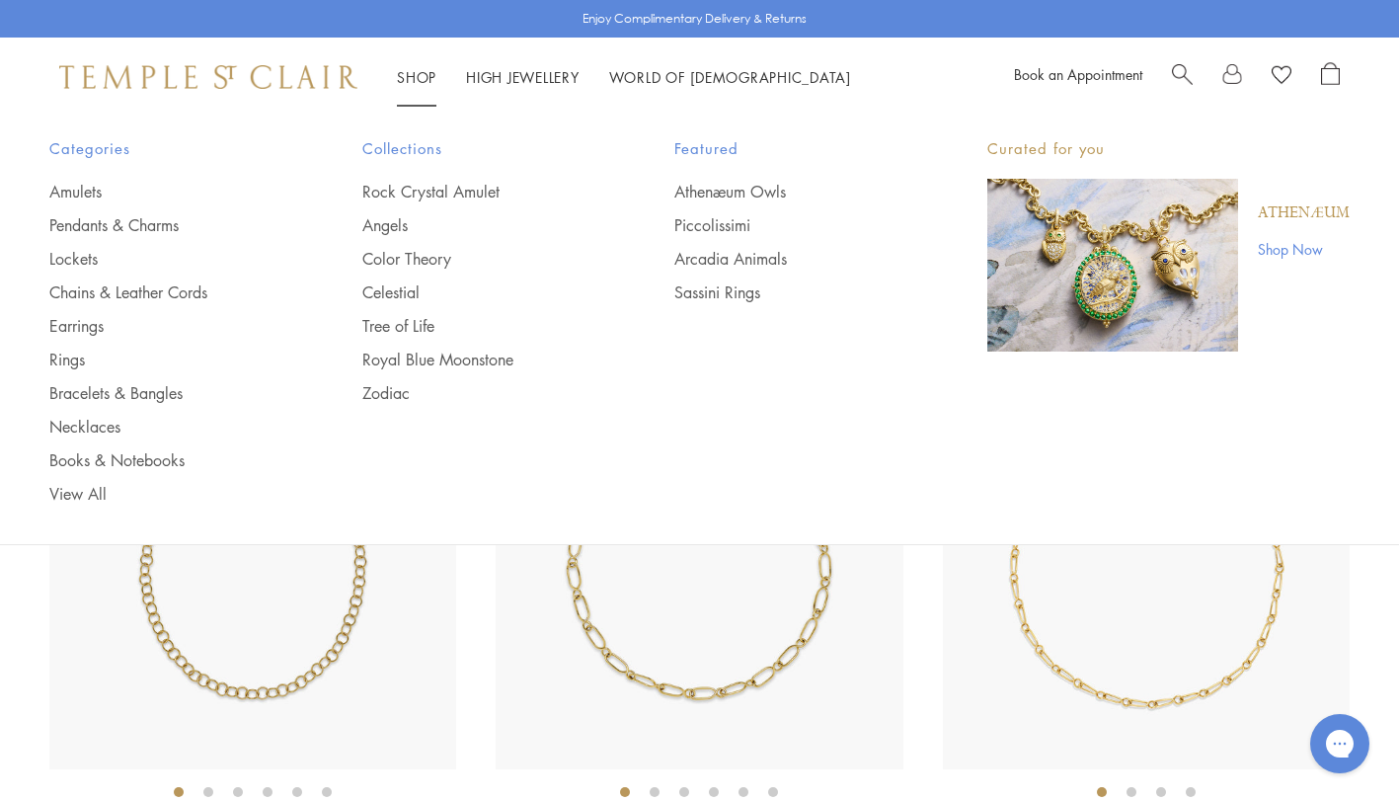
click at [59, 328] on link "Earrings" at bounding box center [166, 326] width 234 height 22
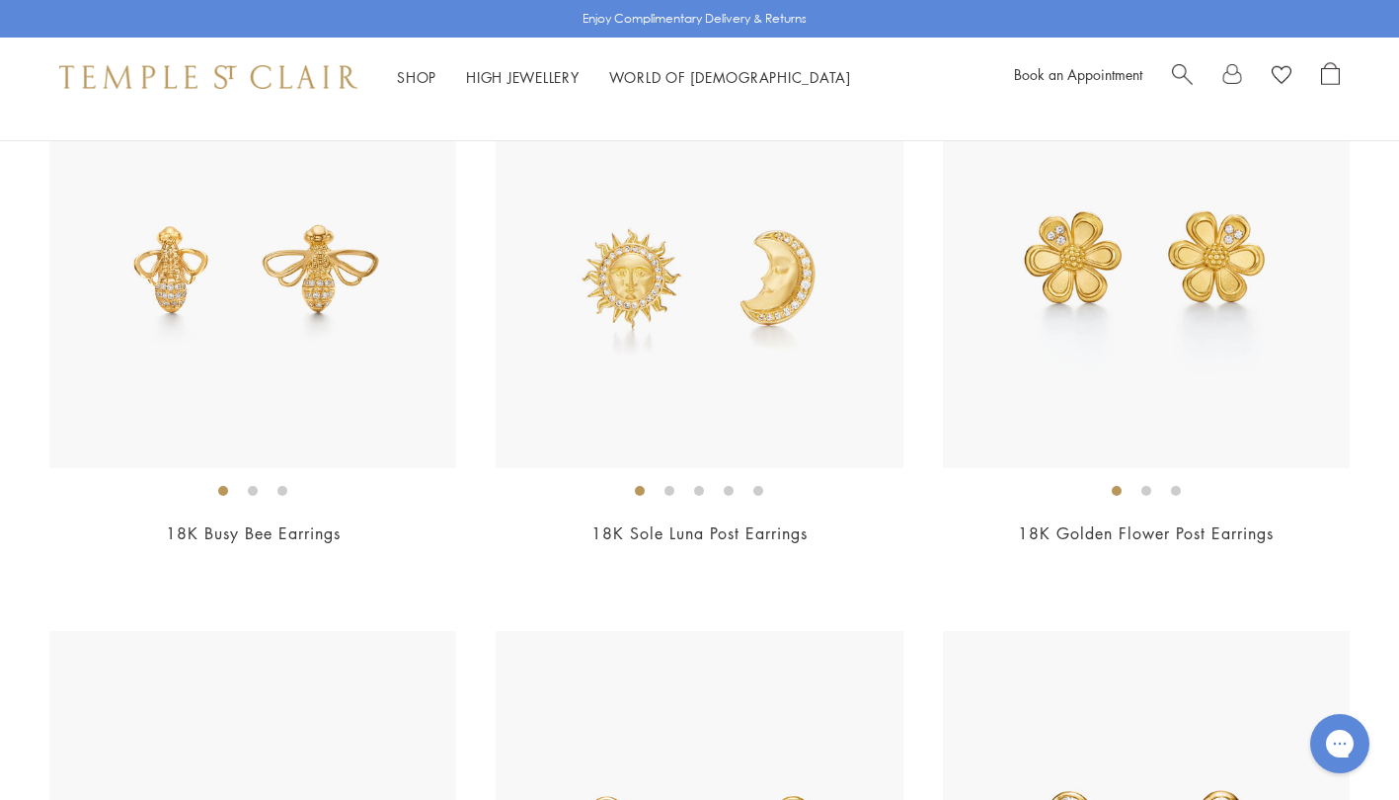
scroll to position [2588, 0]
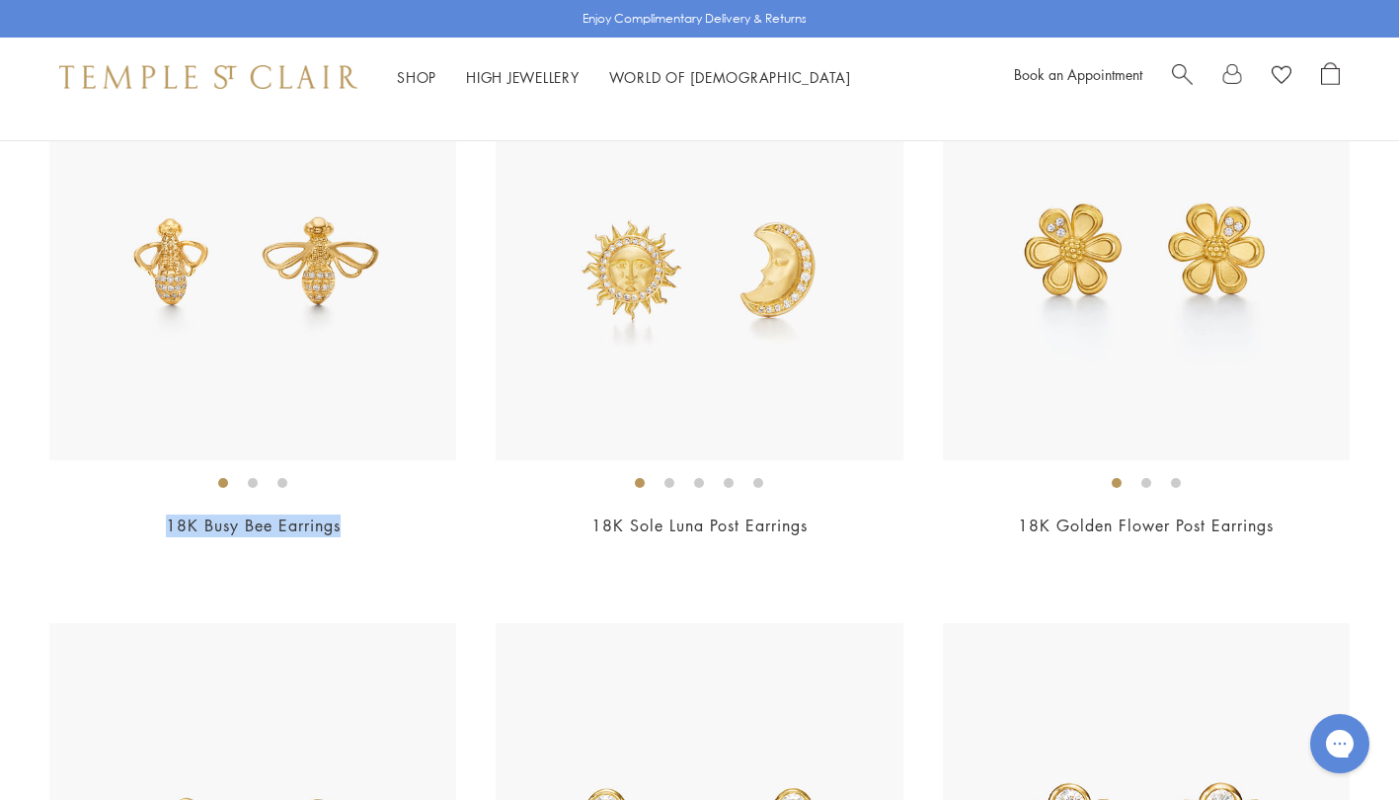
drag, startPoint x: 350, startPoint y: 530, endPoint x: 162, endPoint y: 518, distance: 188.9
click at [162, 518] on h2 "18K Busy Bee Earrings" at bounding box center [252, 525] width 407 height 23
copy link "18K Busy Bee Earrings"
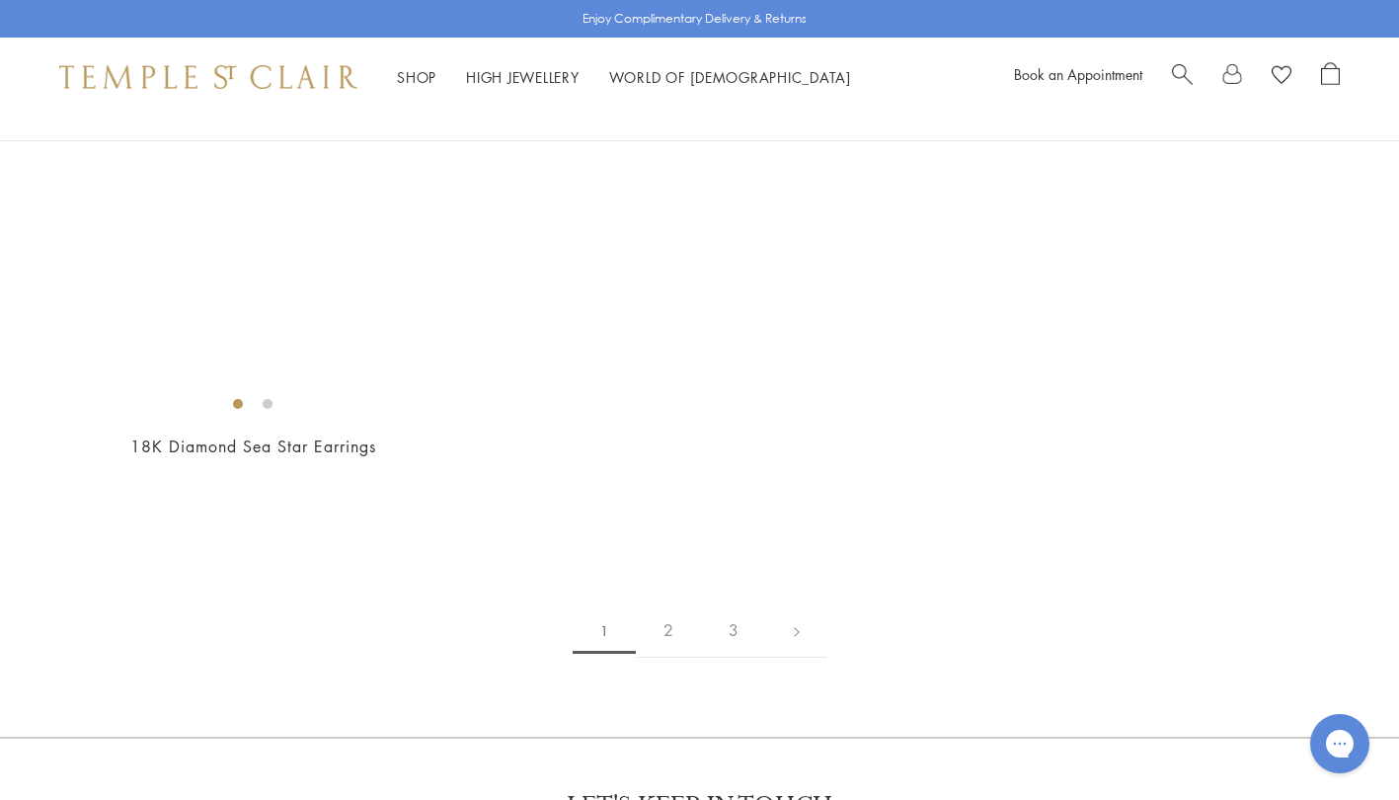
scroll to position [10080, 0]
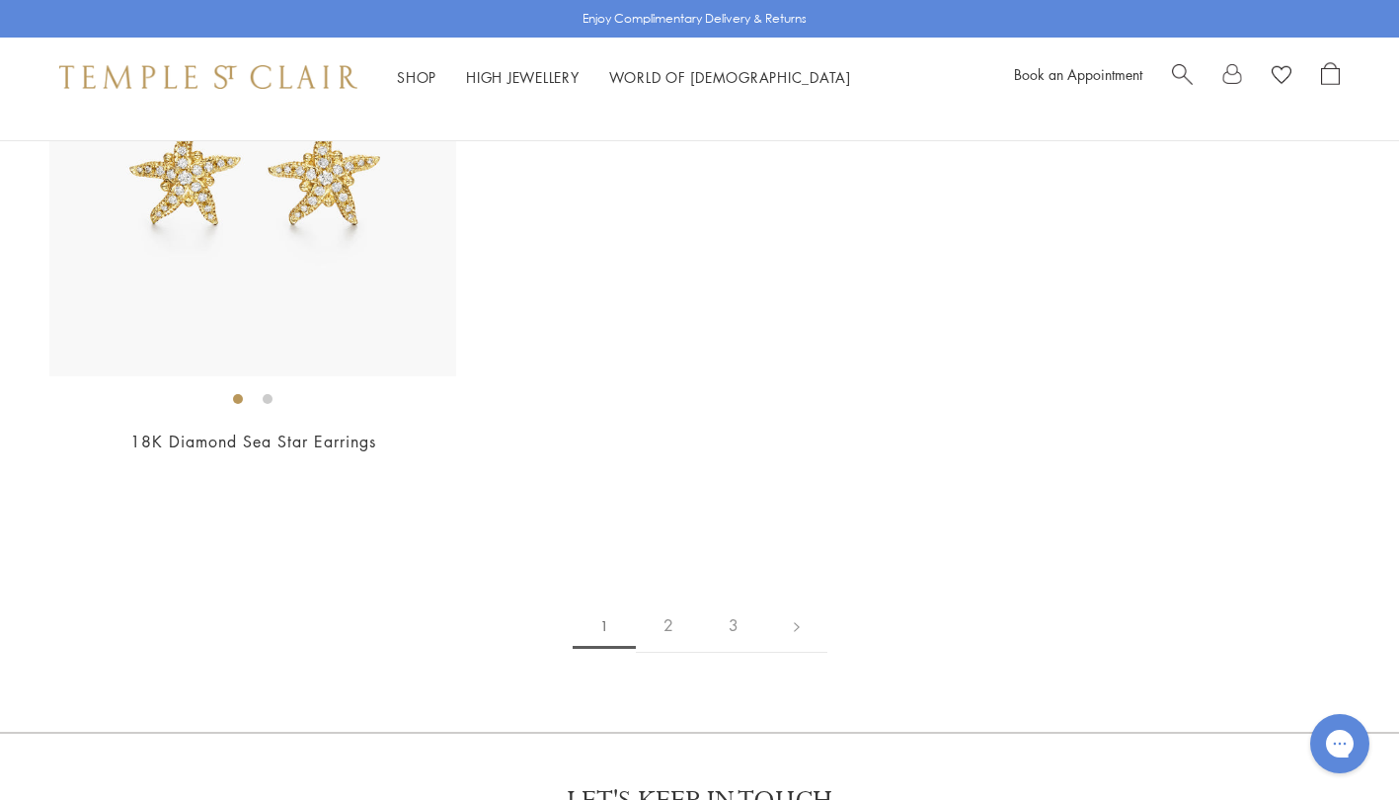
click at [667, 623] on link "2" at bounding box center [668, 625] width 65 height 54
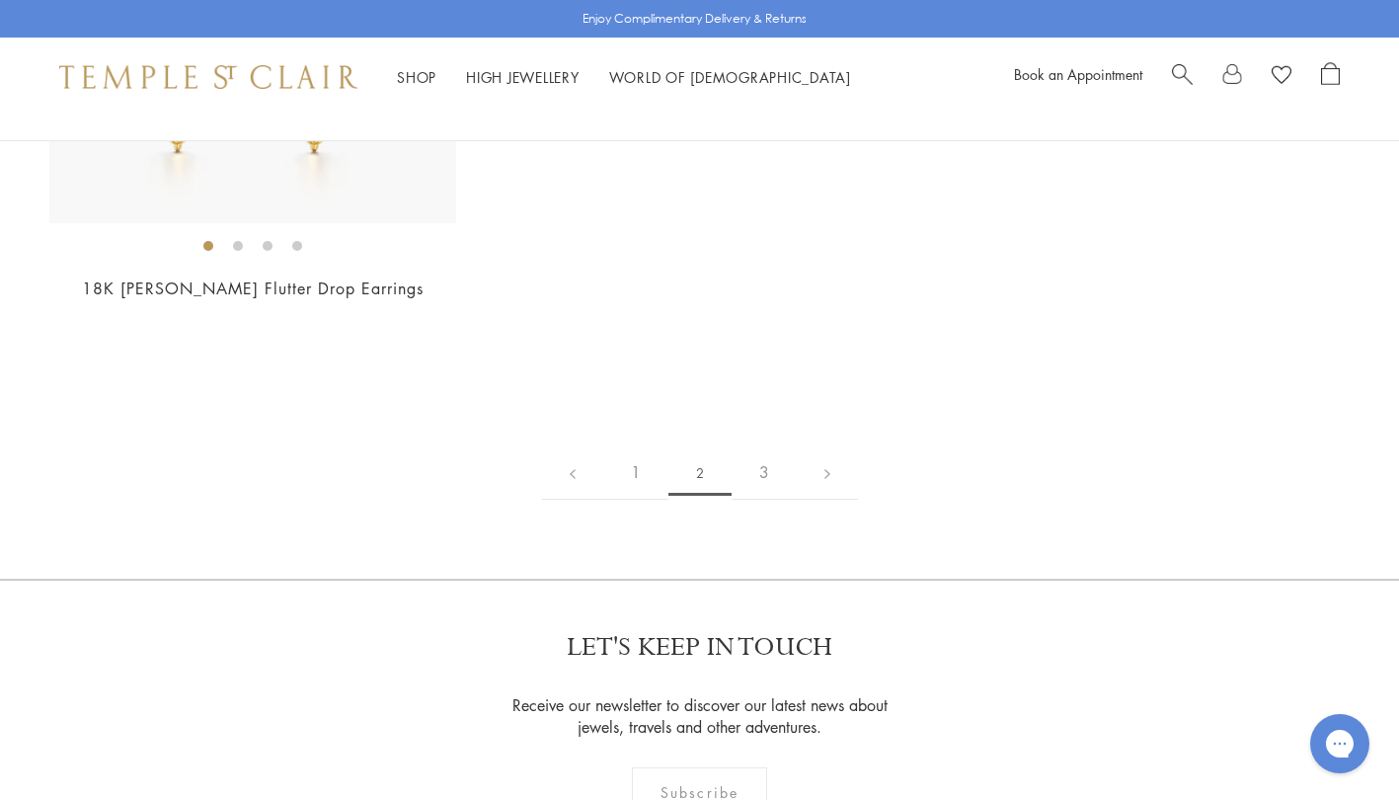
scroll to position [9722, 0]
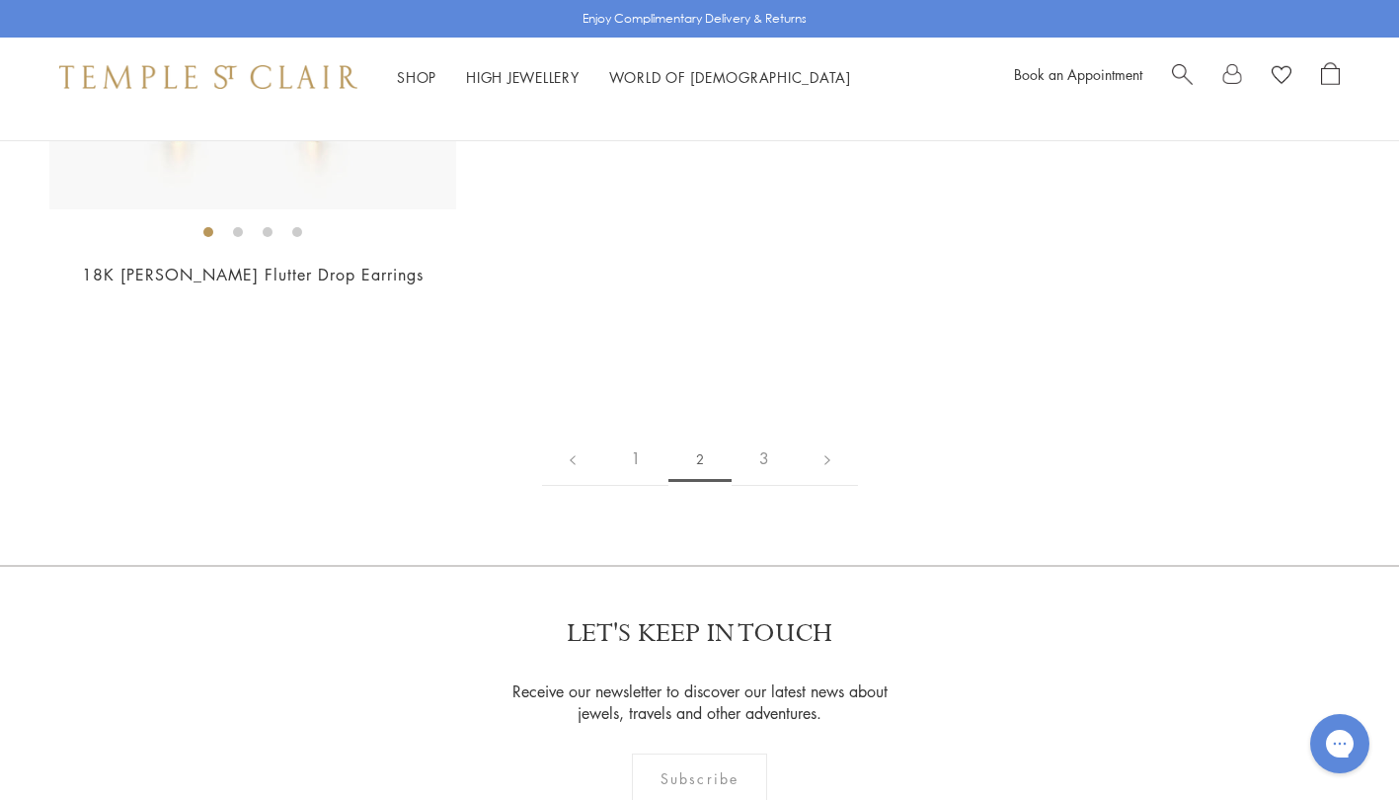
click at [759, 457] on link "3" at bounding box center [763, 458] width 65 height 54
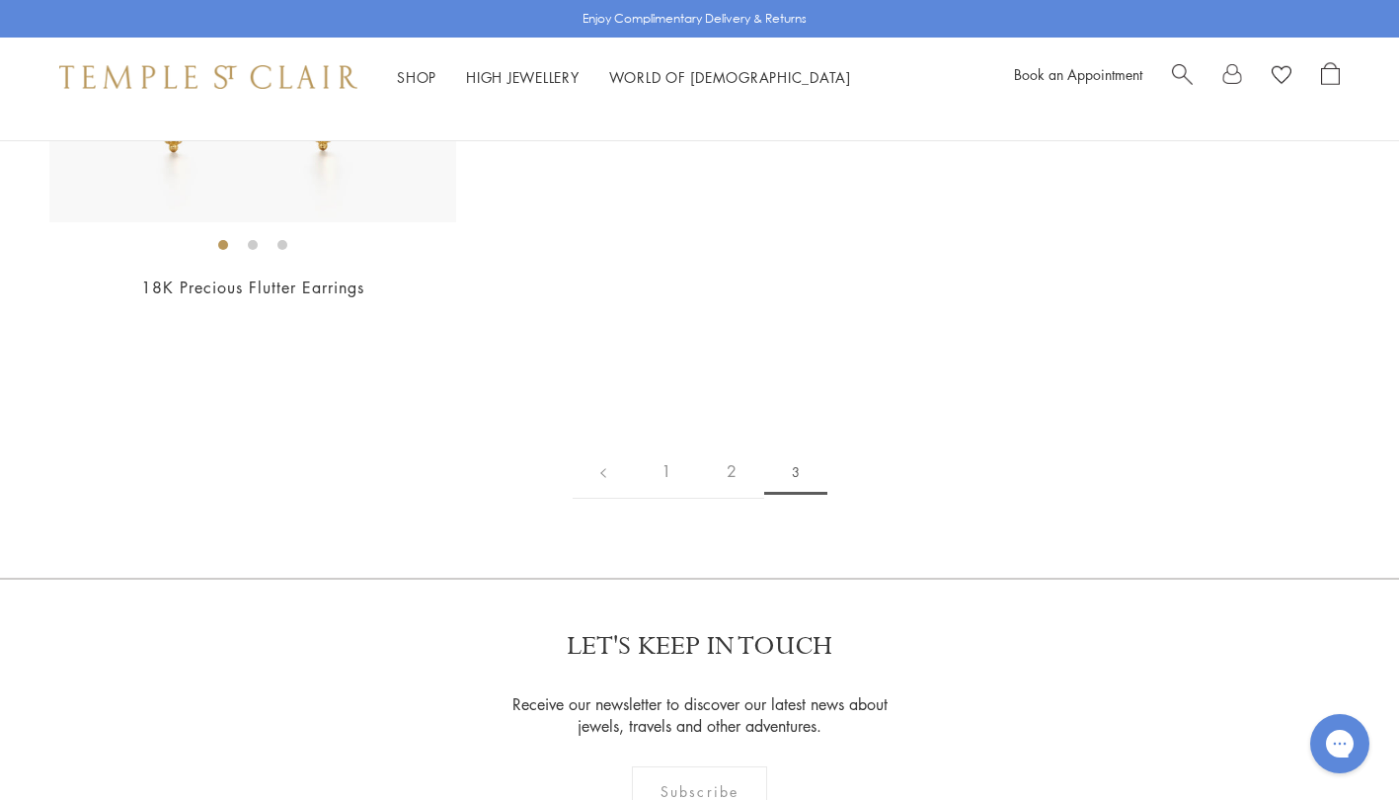
scroll to position [449, 0]
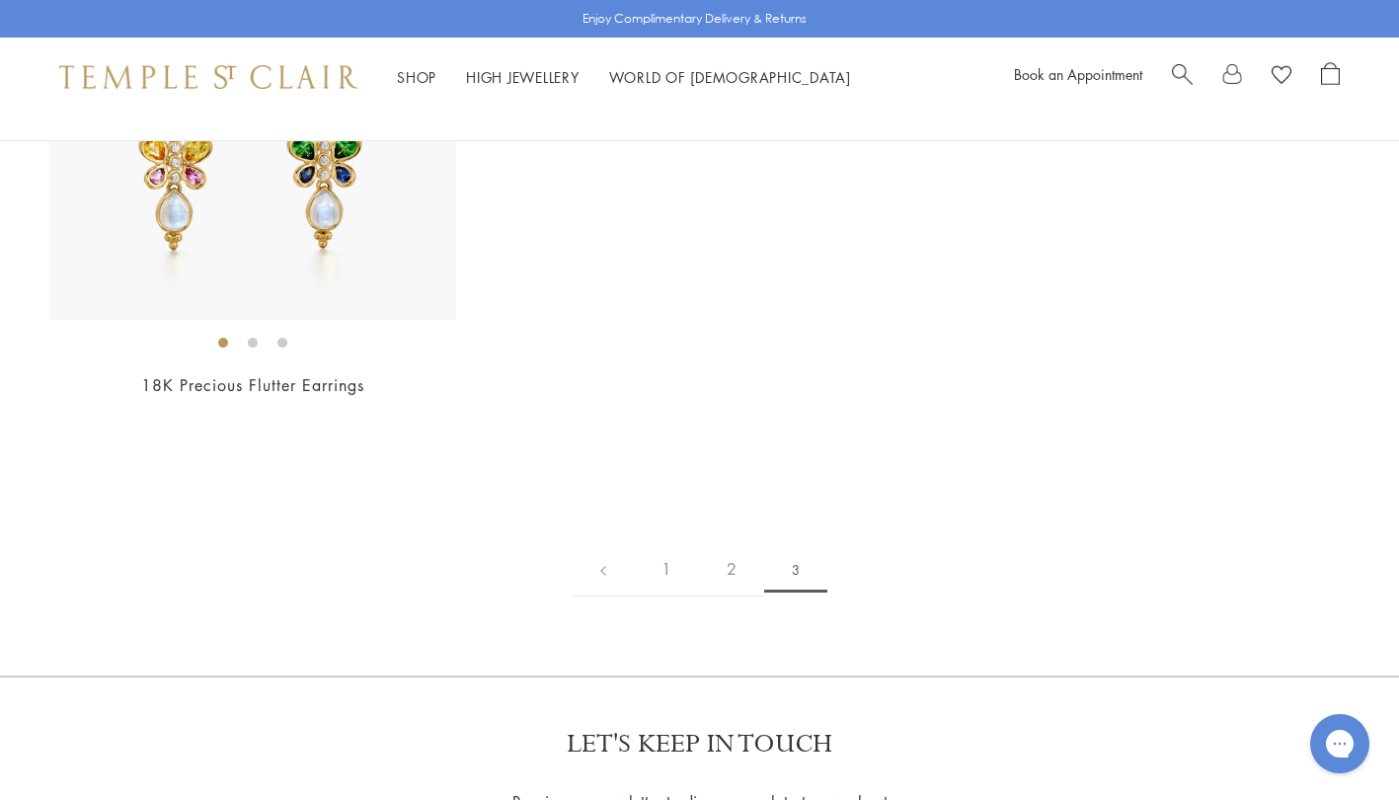
click at [662, 571] on link "1" at bounding box center [666, 569] width 65 height 54
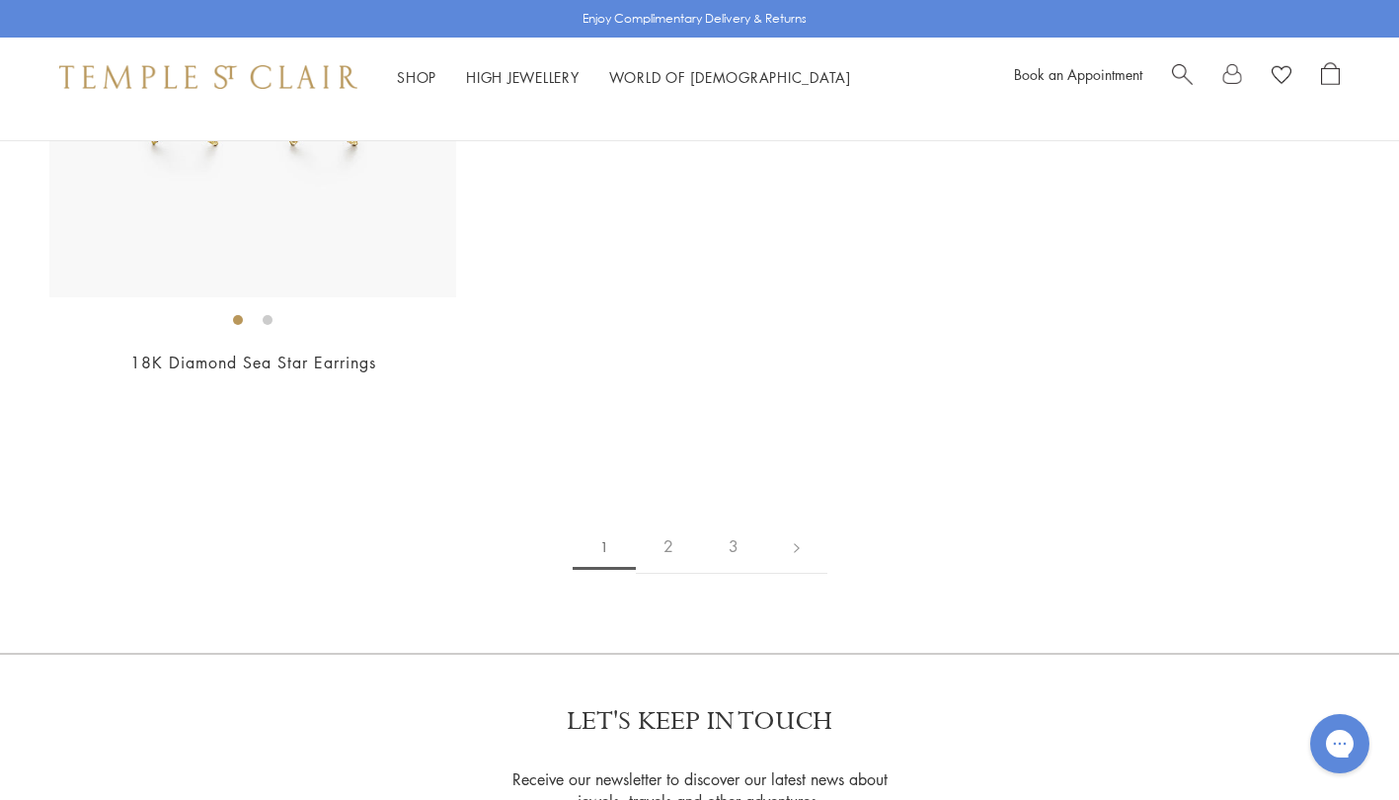
scroll to position [10160, 0]
click at [668, 547] on link "2" at bounding box center [668, 545] width 65 height 54
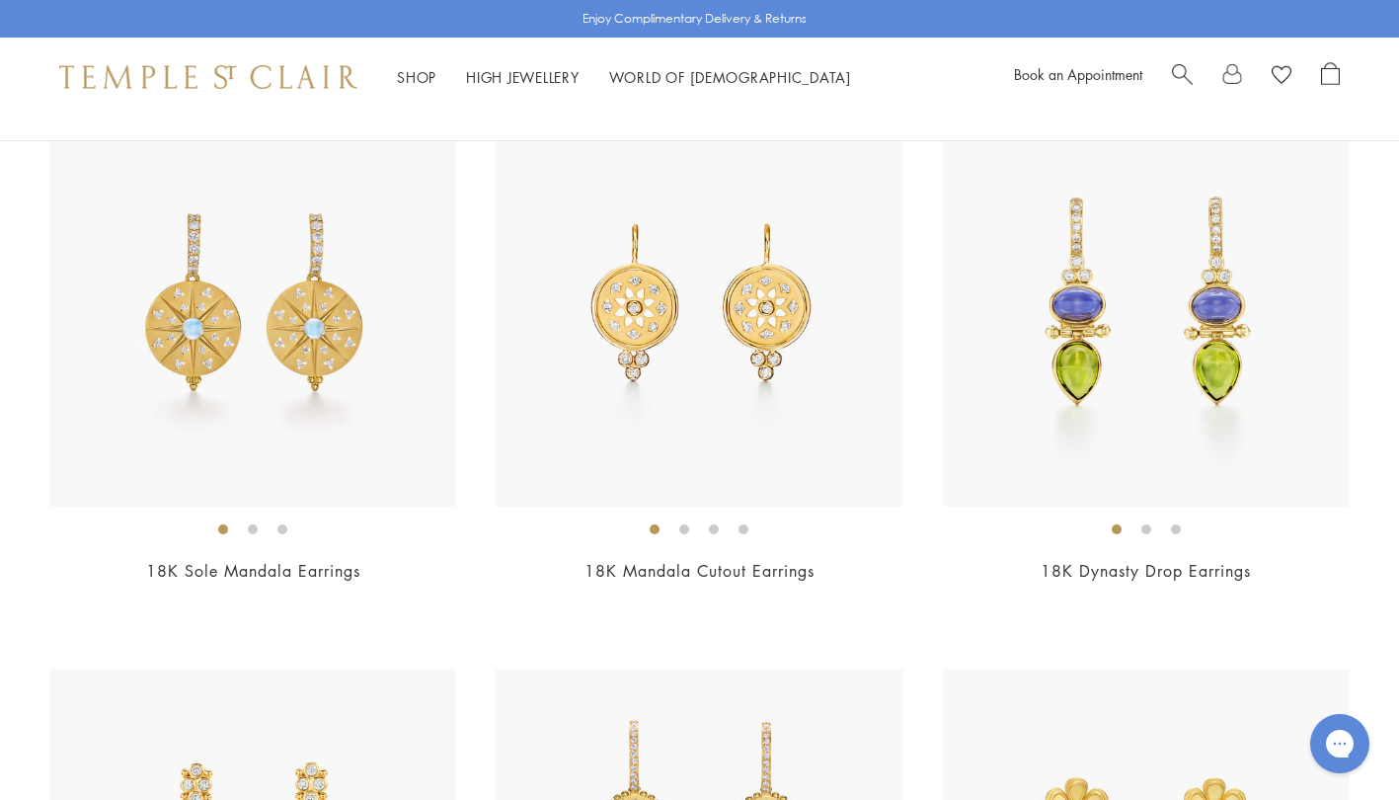
scroll to position [7718, 0]
click at [684, 528] on li at bounding box center [684, 528] width 10 height 10
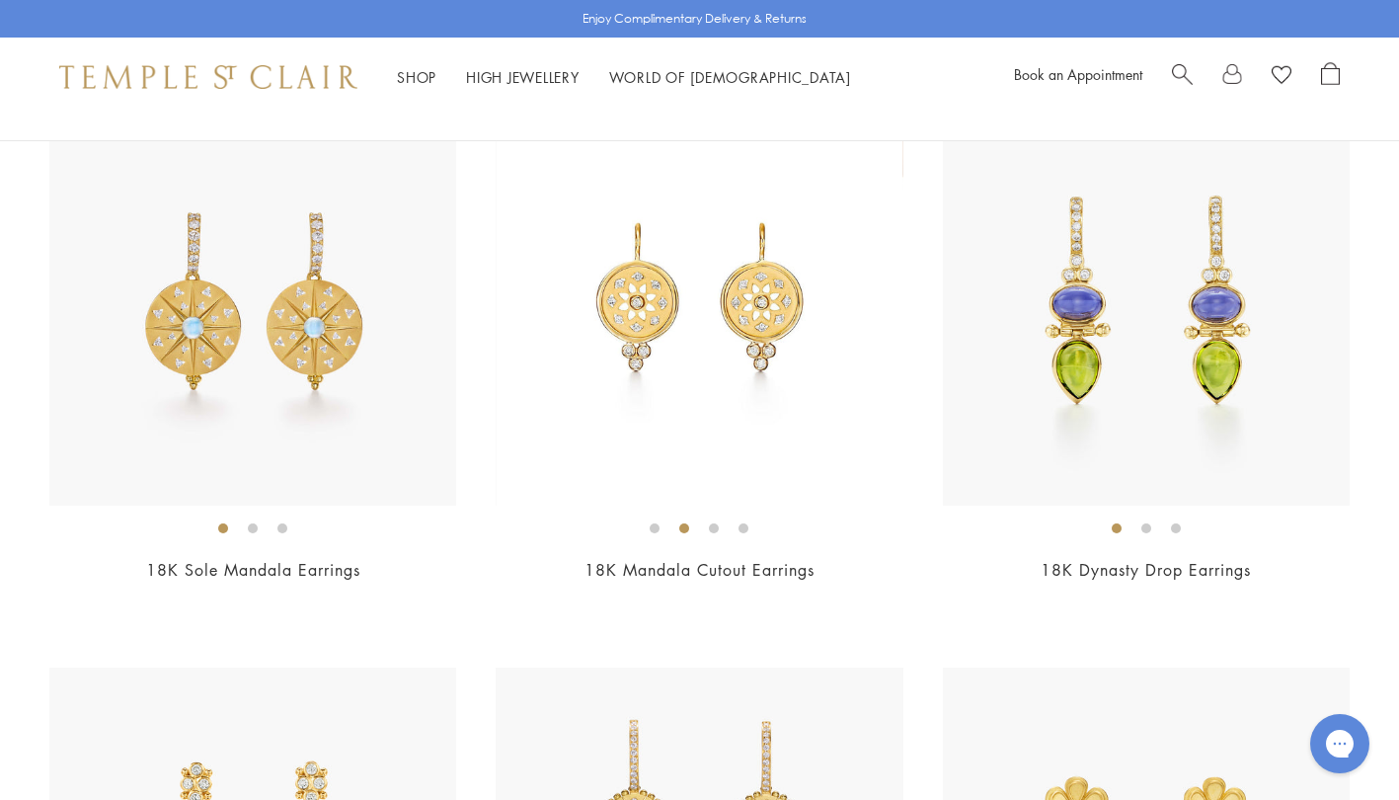
click at [713, 527] on li at bounding box center [714, 528] width 10 height 10
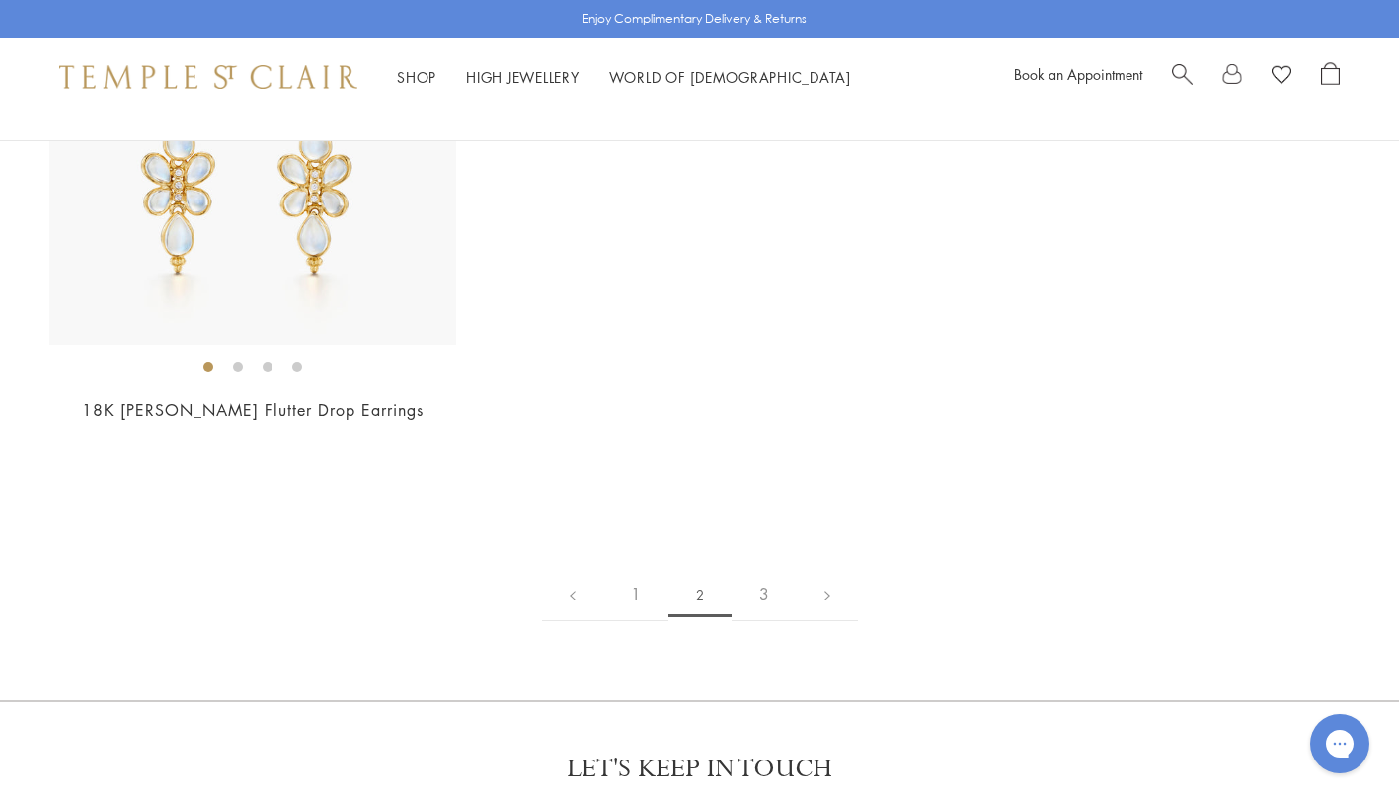
scroll to position [9590, 0]
click at [761, 590] on link "3" at bounding box center [763, 591] width 65 height 54
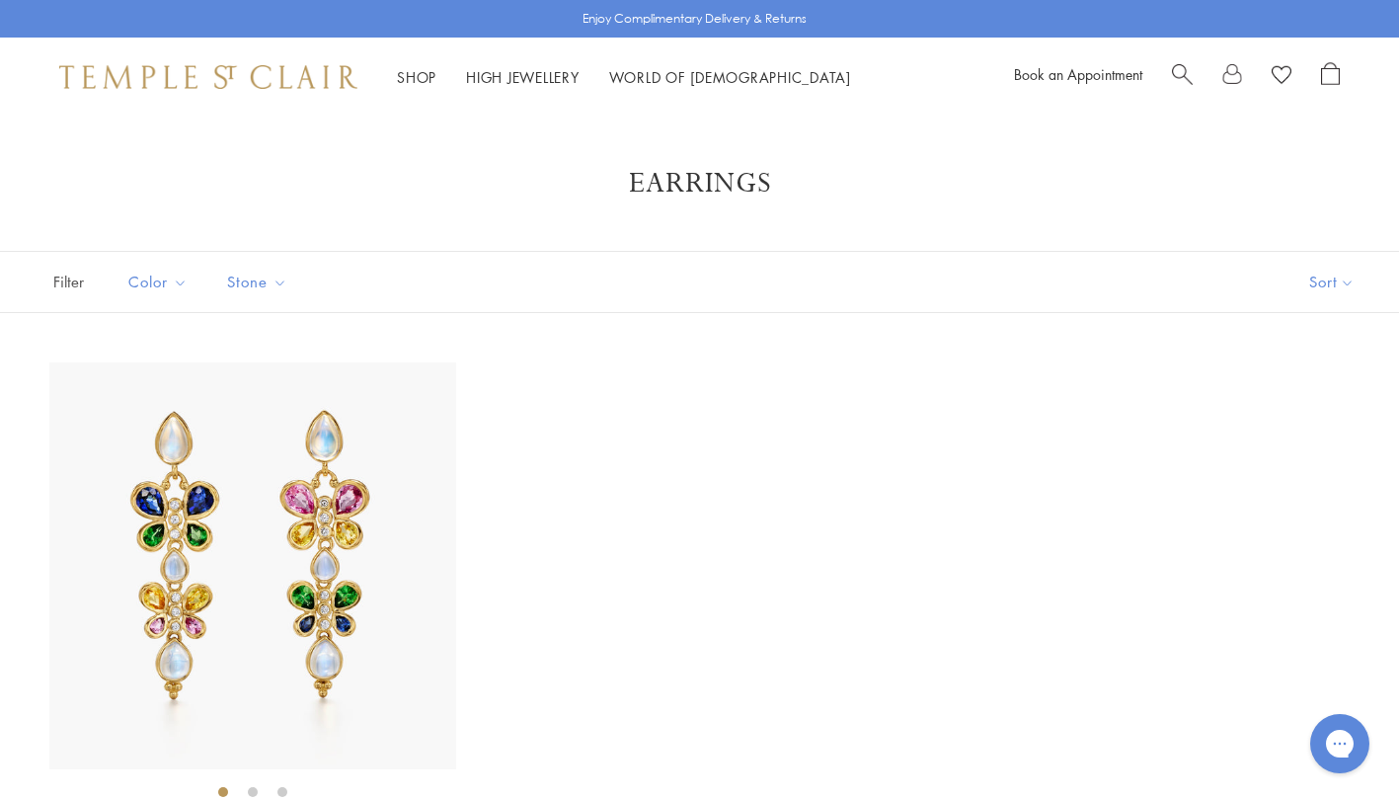
click at [1178, 67] on span "Search" at bounding box center [1182, 72] width 21 height 21
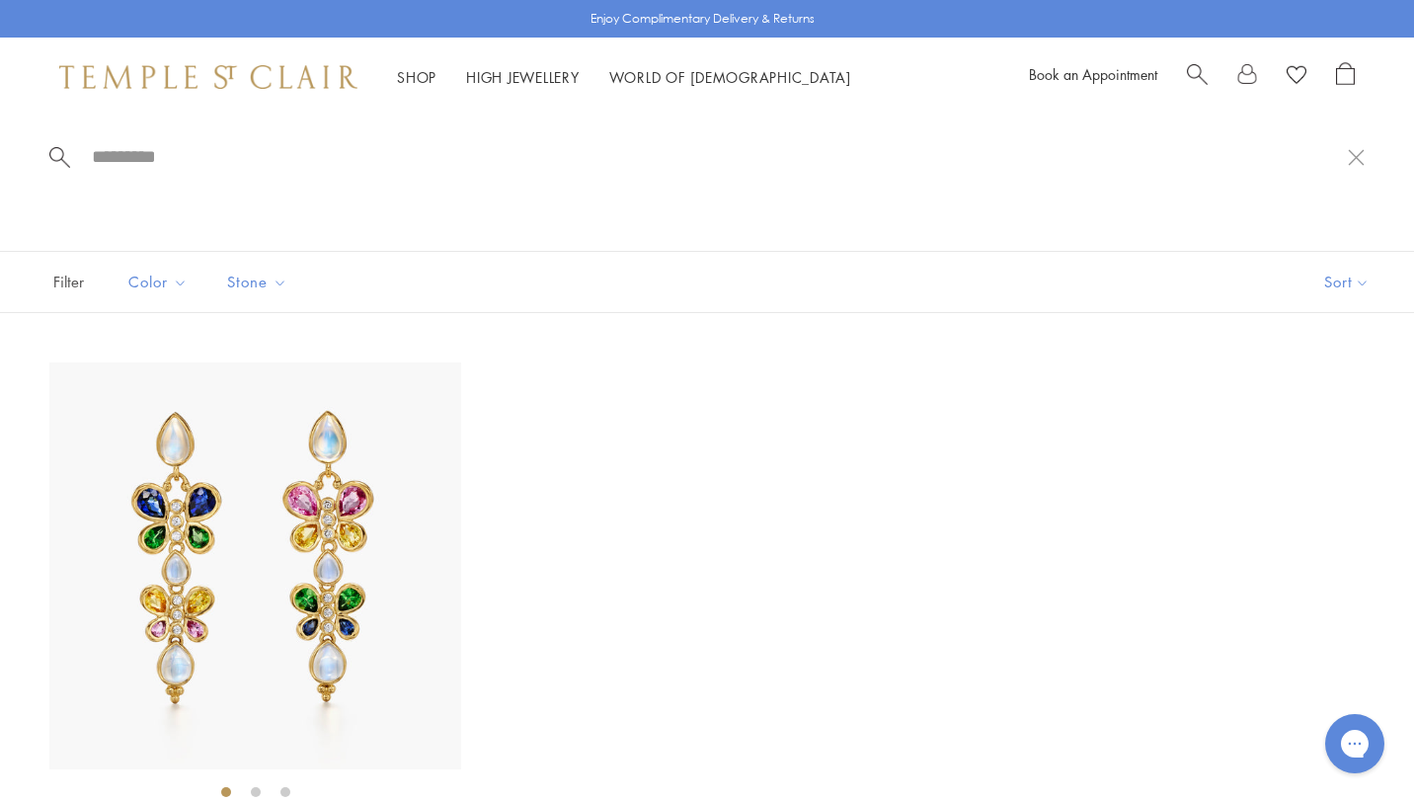
paste input "**********"
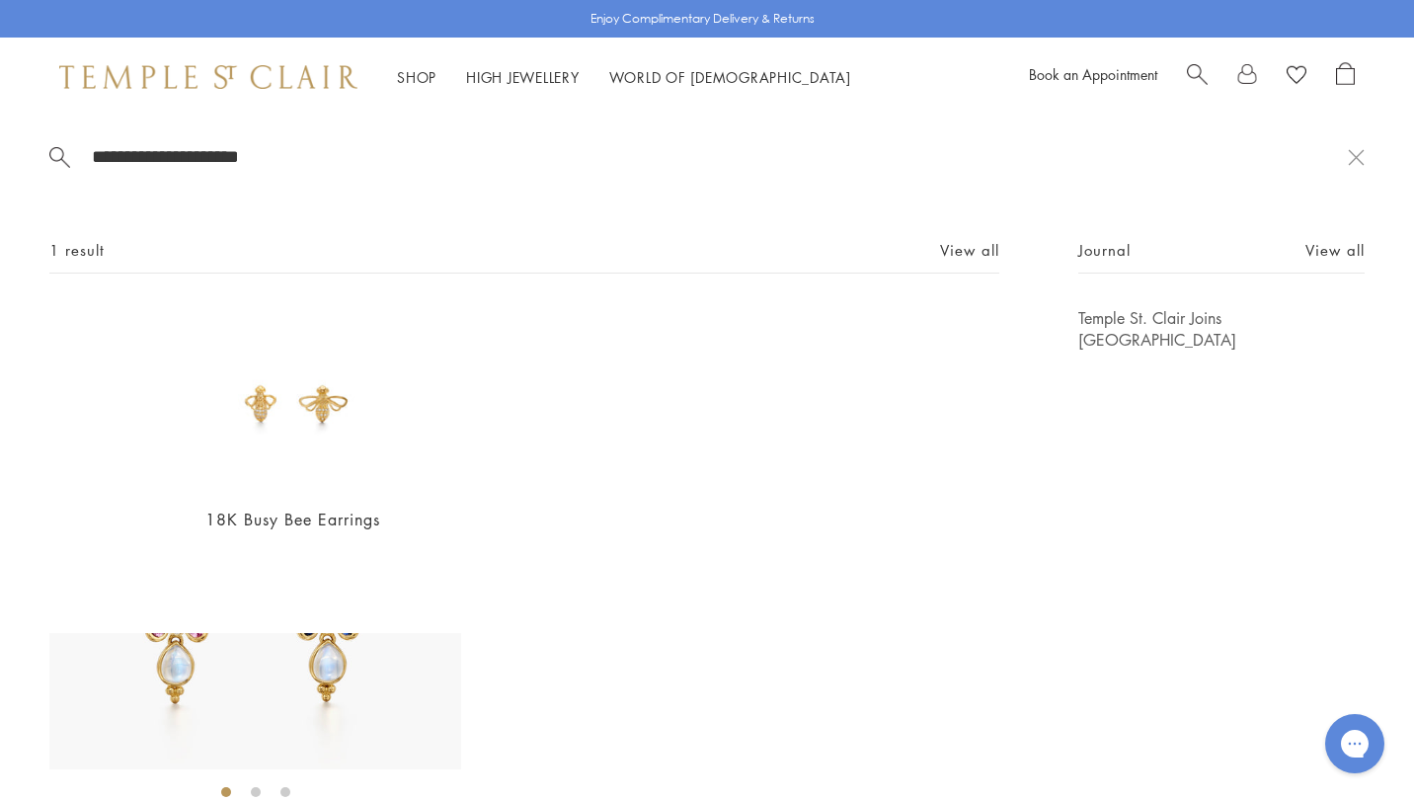
drag, startPoint x: 314, startPoint y: 152, endPoint x: 135, endPoint y: 133, distance: 179.7
click at [135, 133] on div "**********" at bounding box center [707, 374] width 1414 height 516
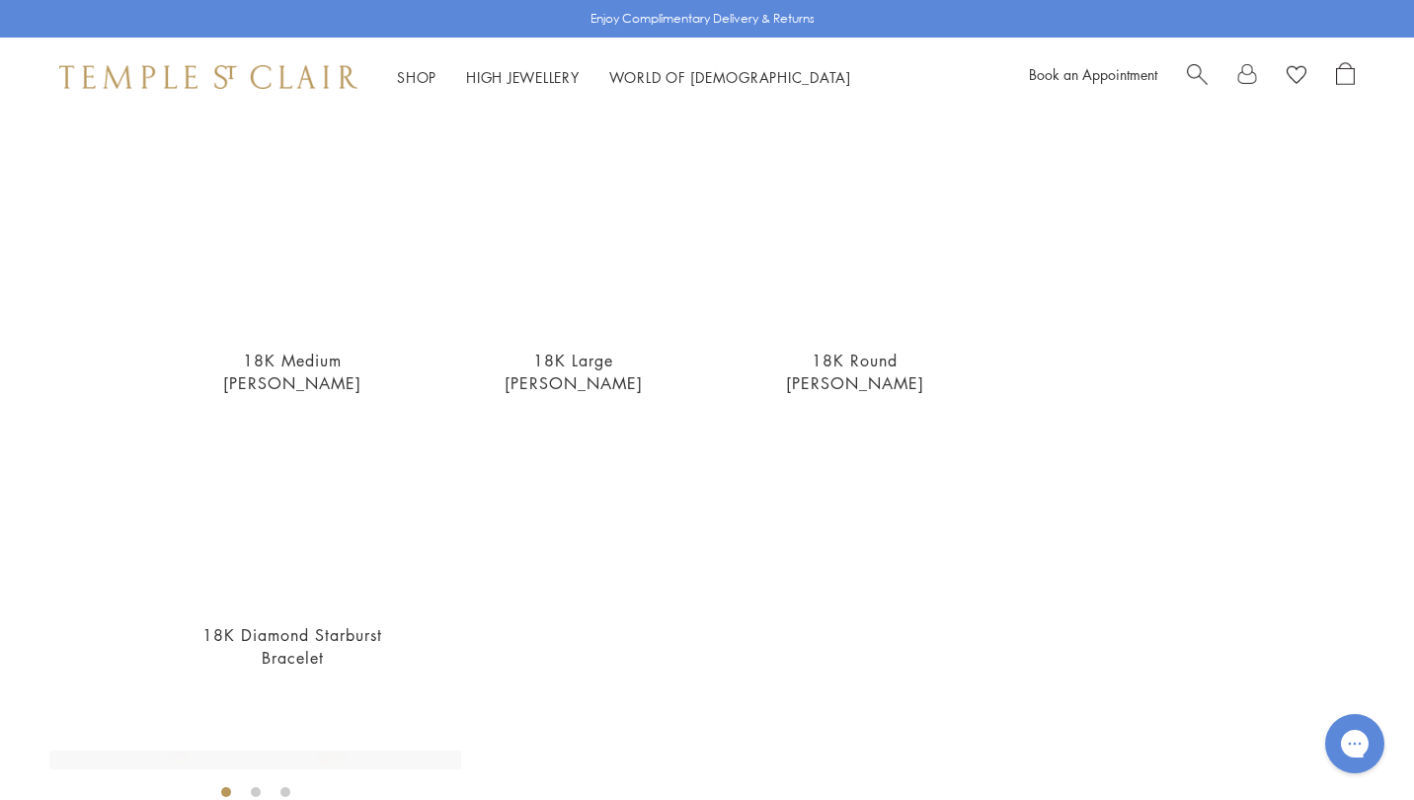
scroll to position [709, 0]
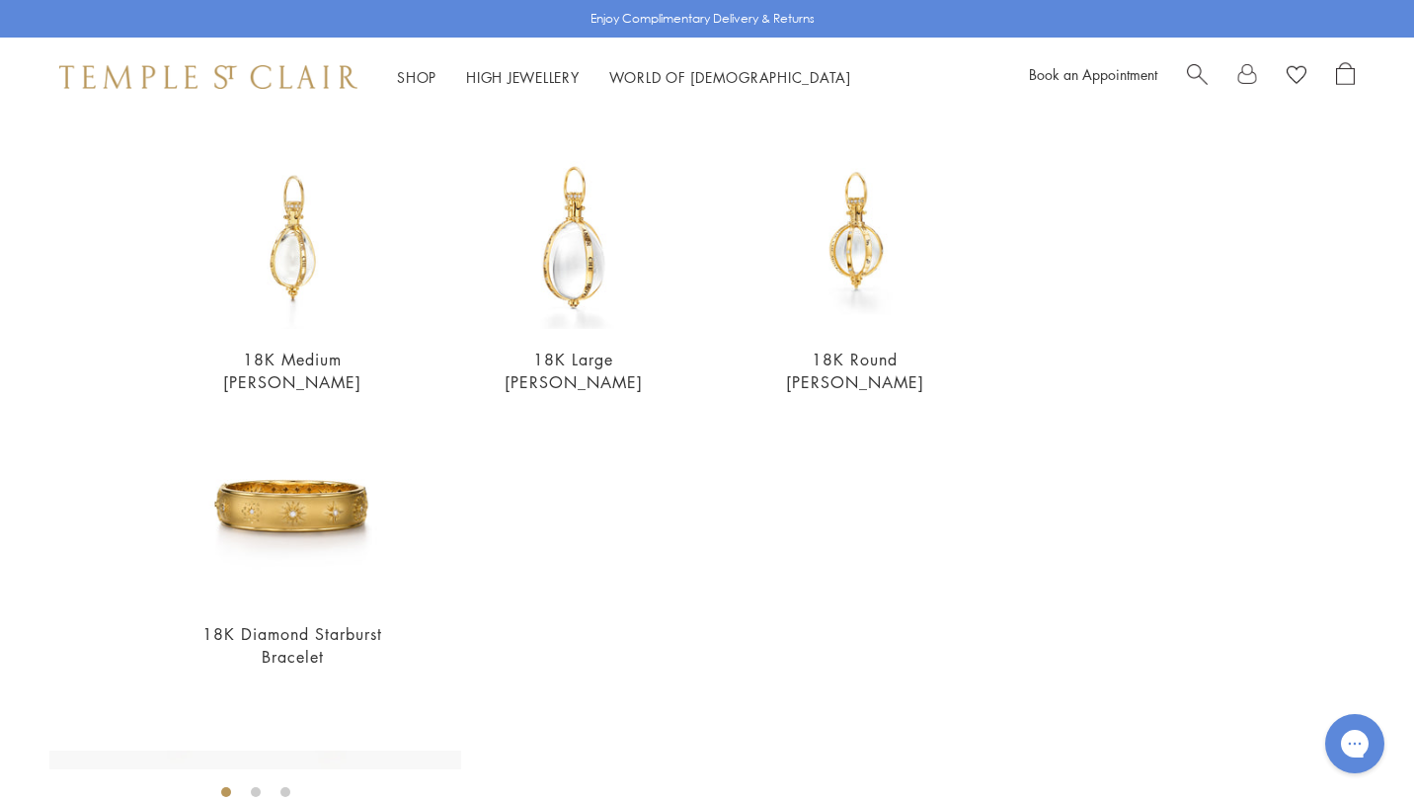
type input "**********"
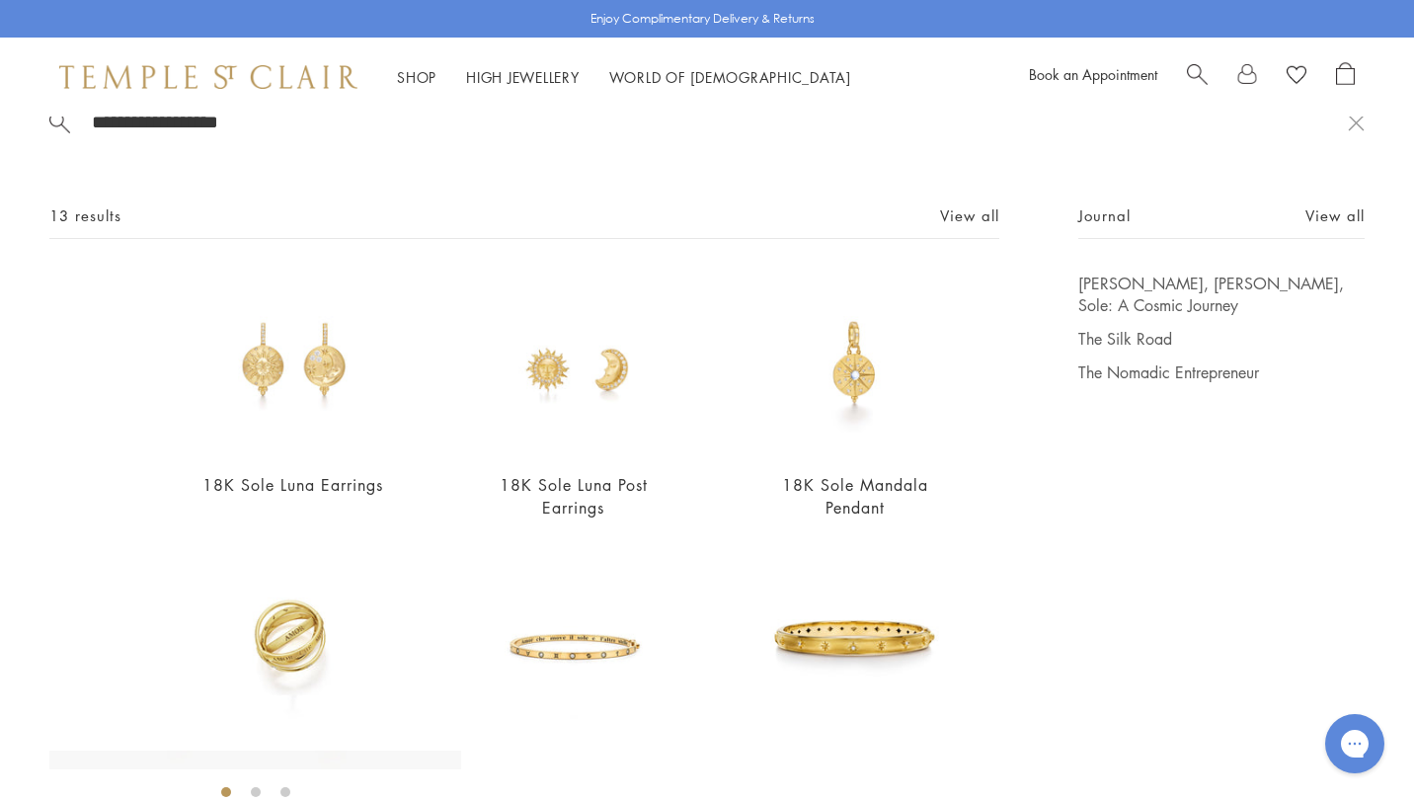
scroll to position [0, 0]
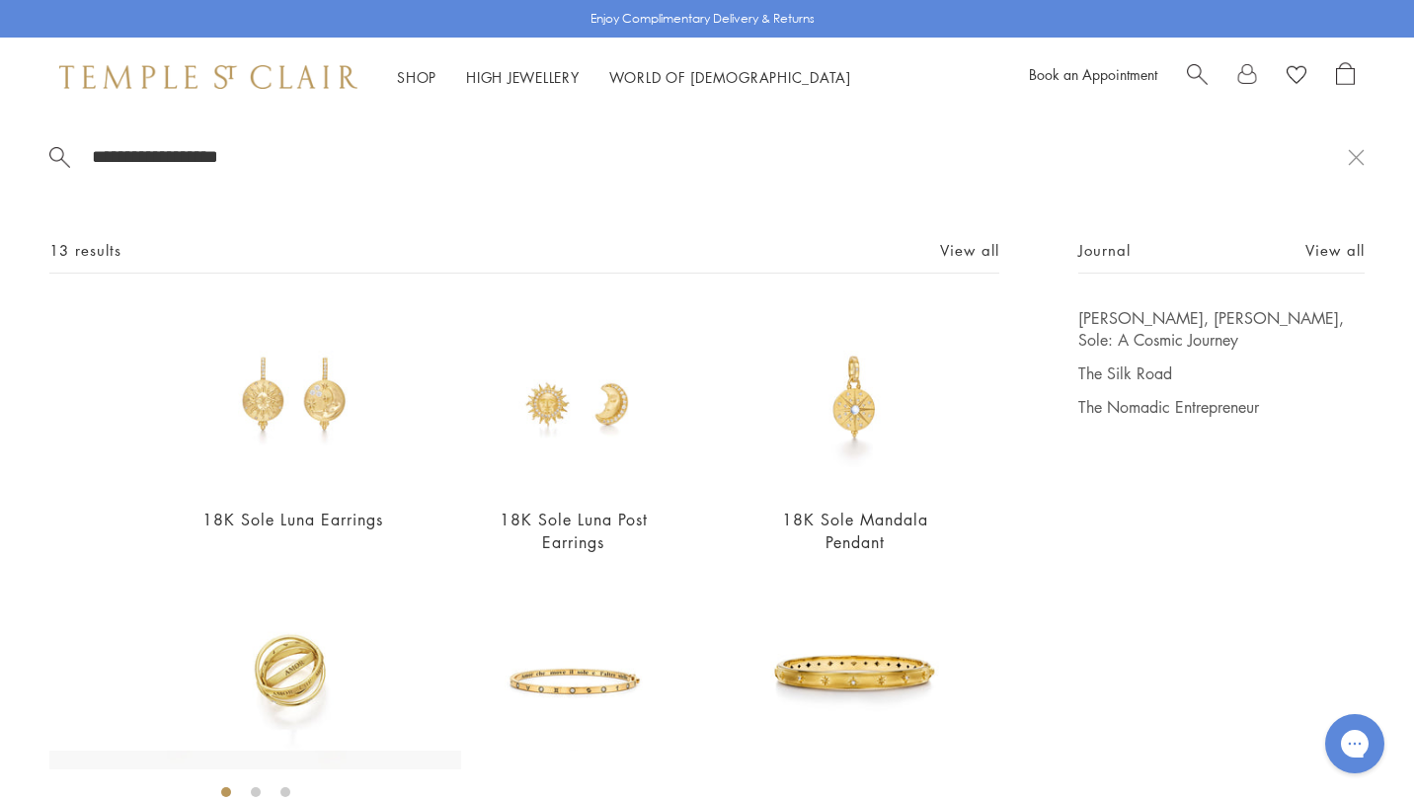
click at [271, 80] on img at bounding box center [208, 77] width 298 height 24
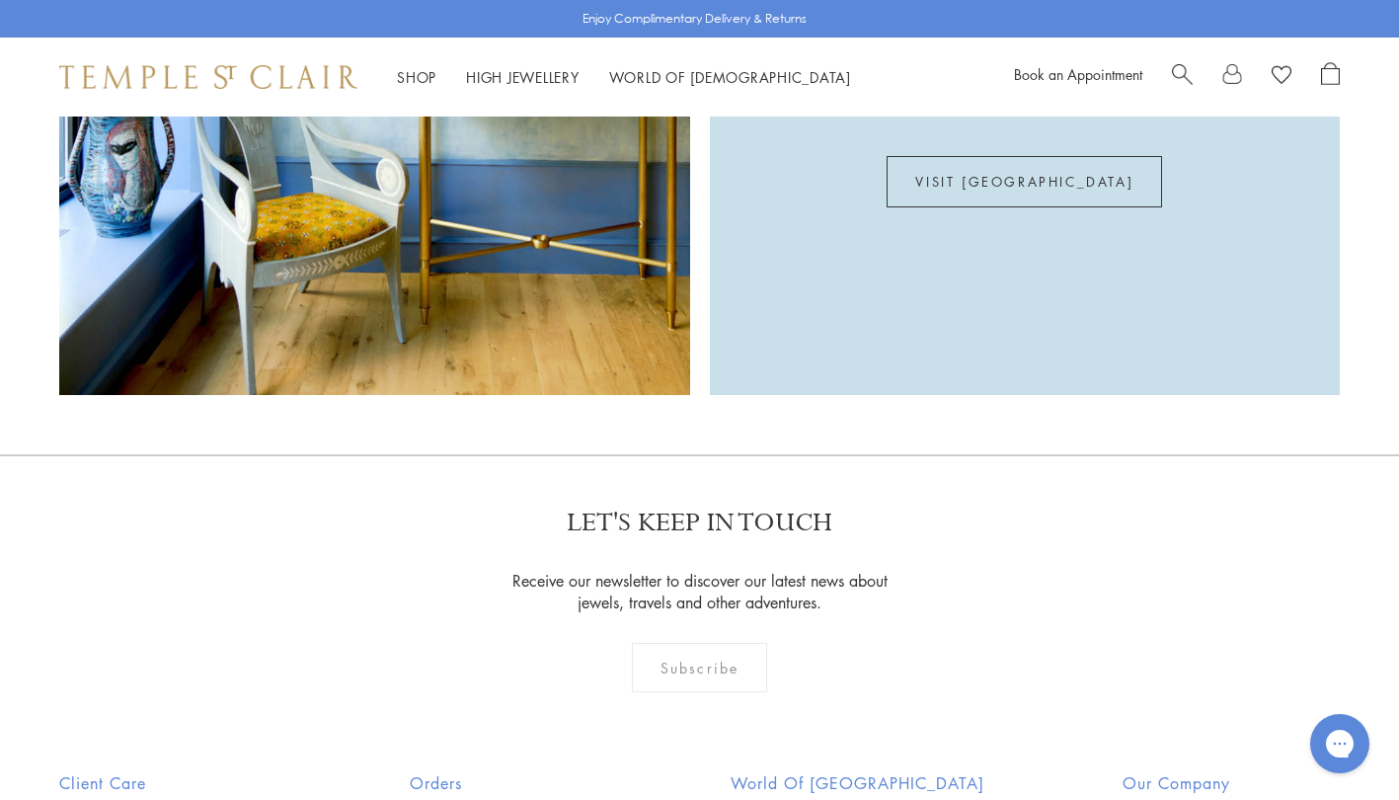
scroll to position [5376, 0]
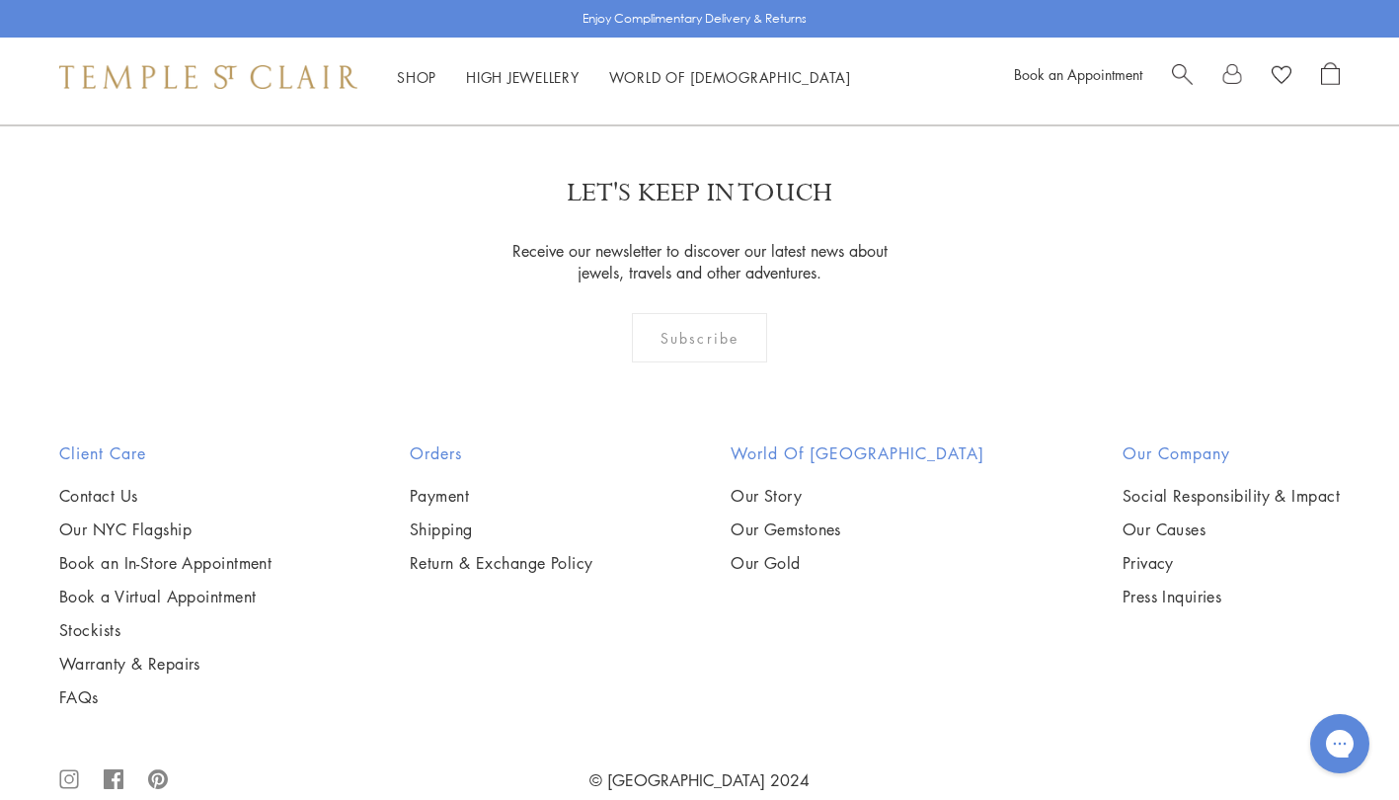
click at [155, 653] on link "Warranty & Repairs" at bounding box center [165, 664] width 212 height 22
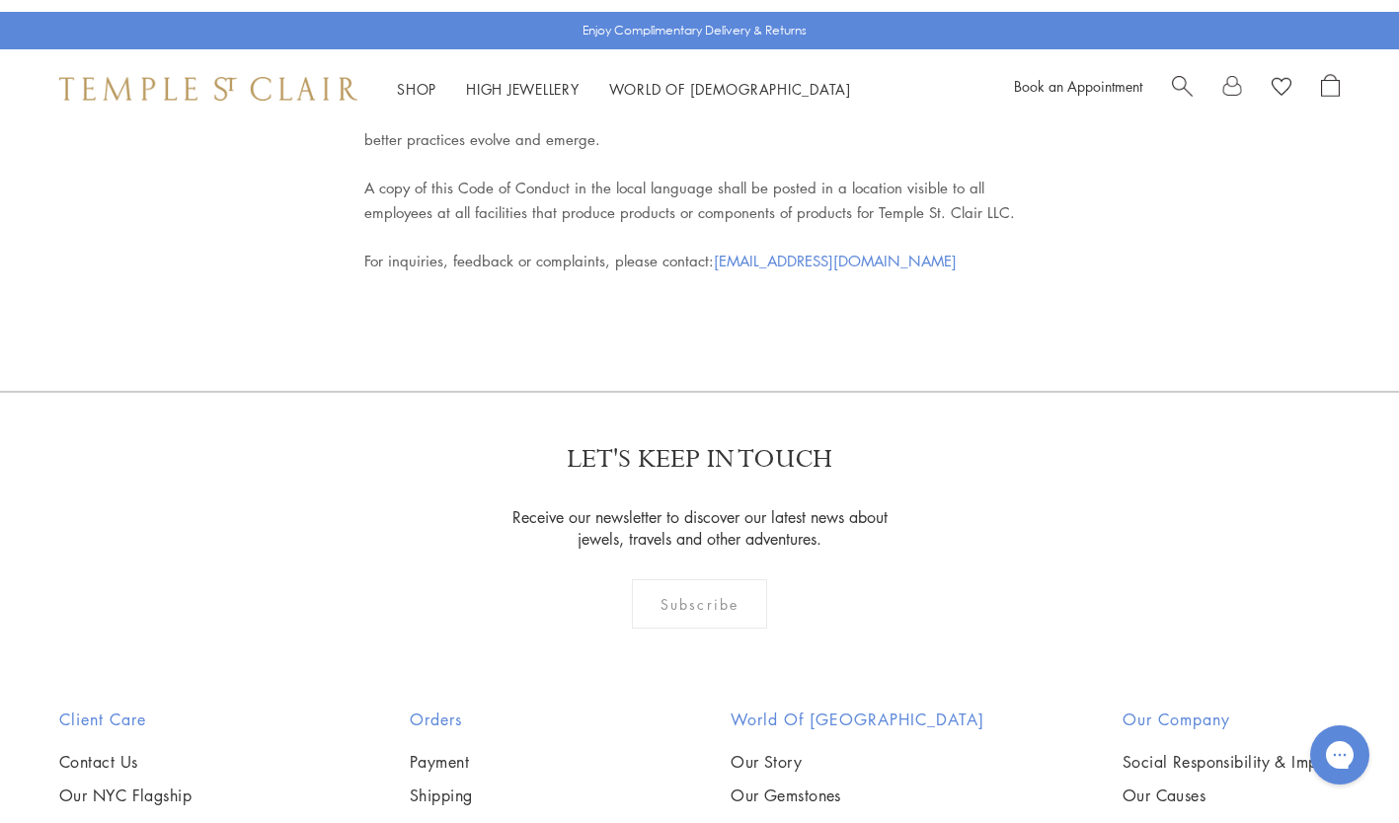
scroll to position [8984, 0]
